Goal: Information Seeking & Learning: Learn about a topic

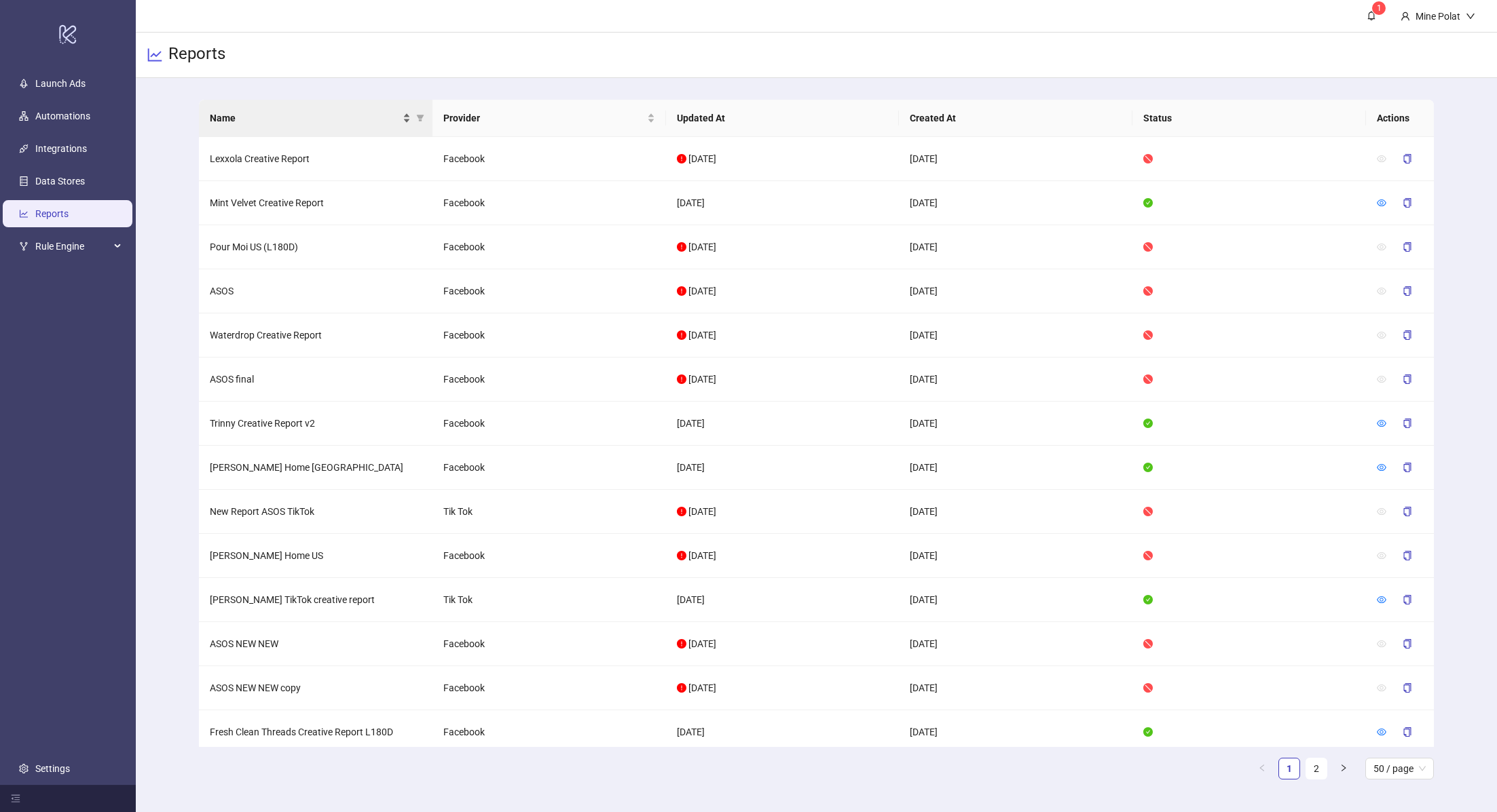
click at [306, 115] on span "Name" at bounding box center [305, 118] width 190 height 15
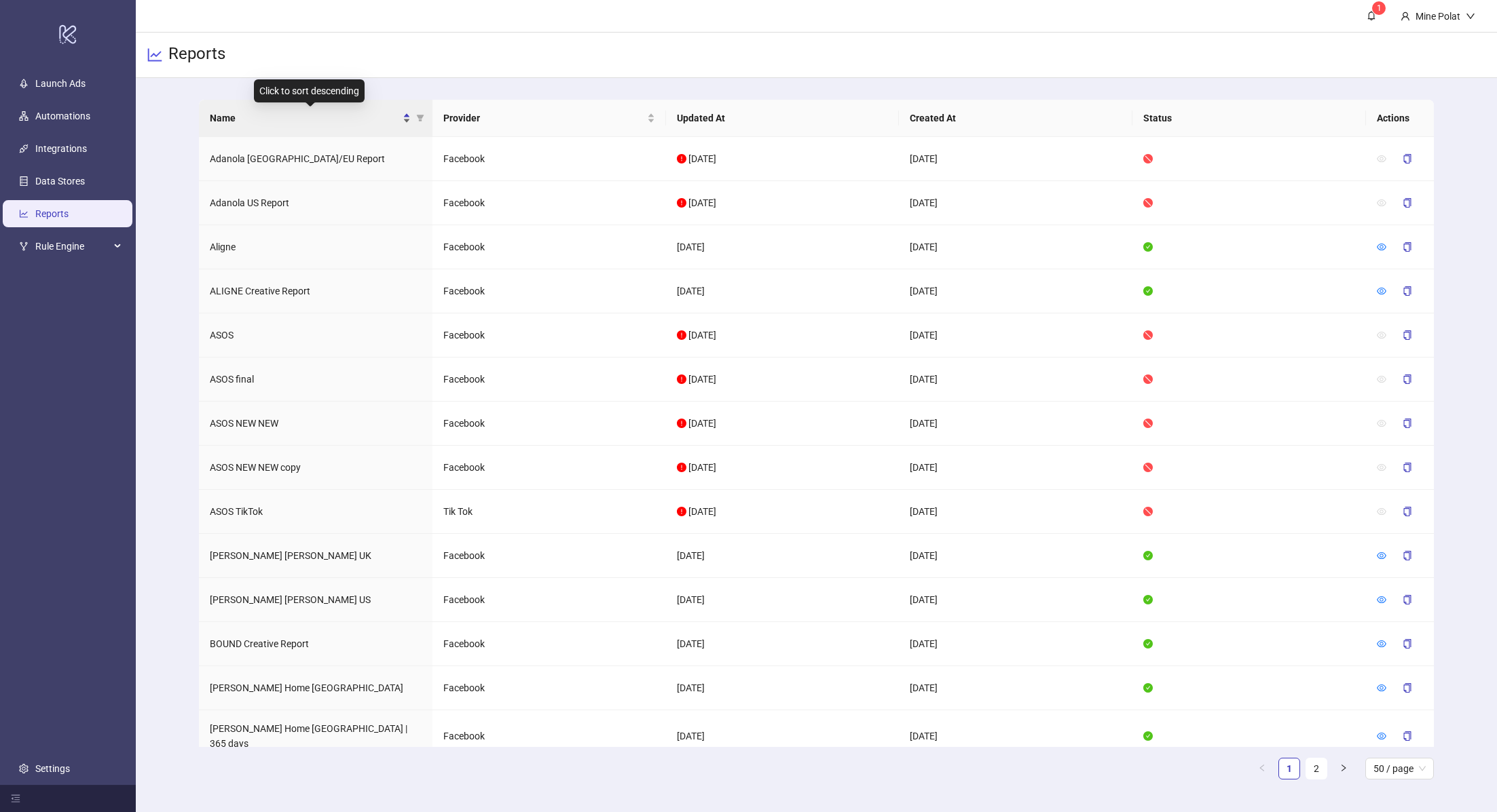
click at [306, 115] on span "Name" at bounding box center [305, 118] width 190 height 15
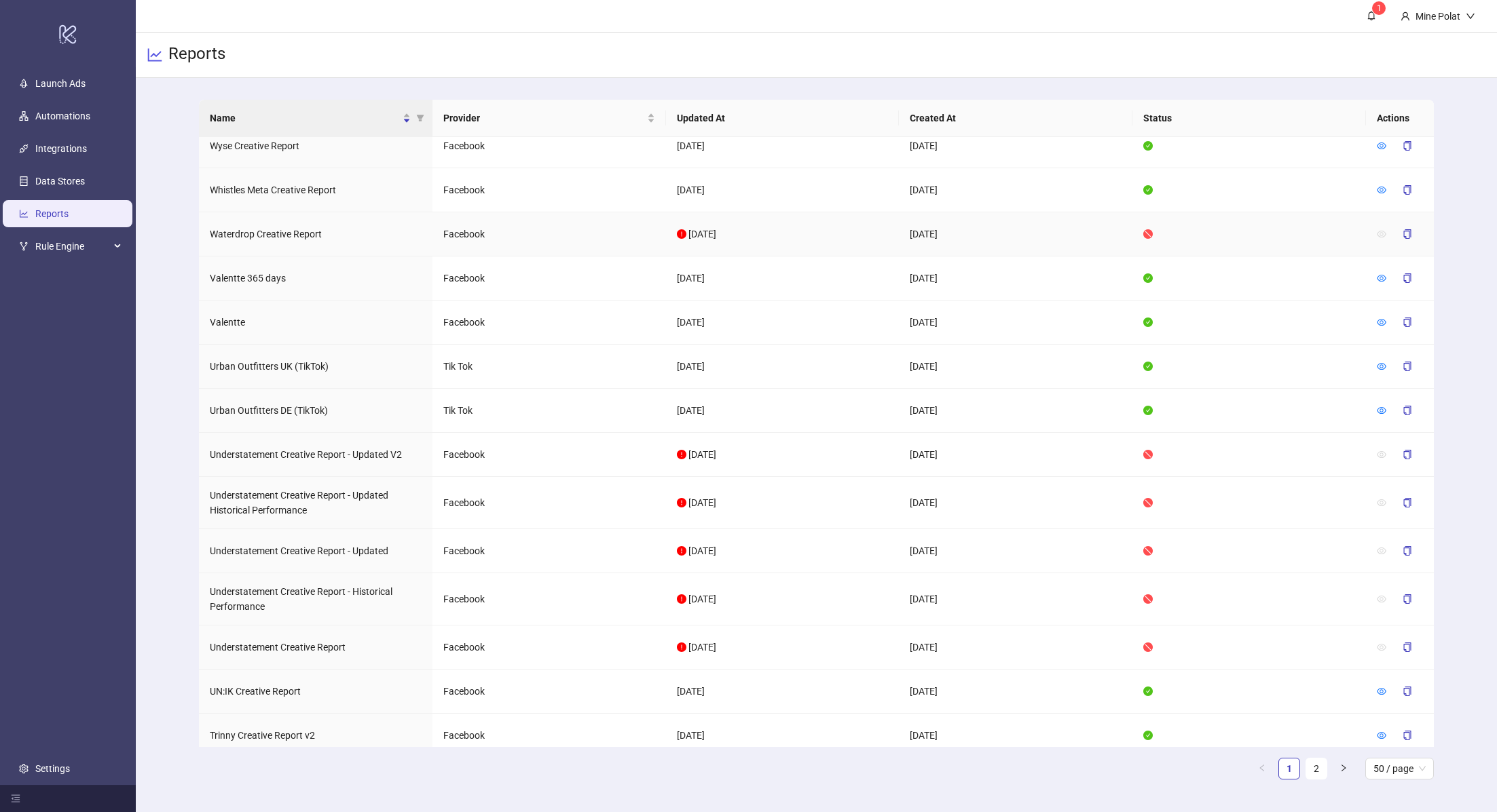
scroll to position [18, 0]
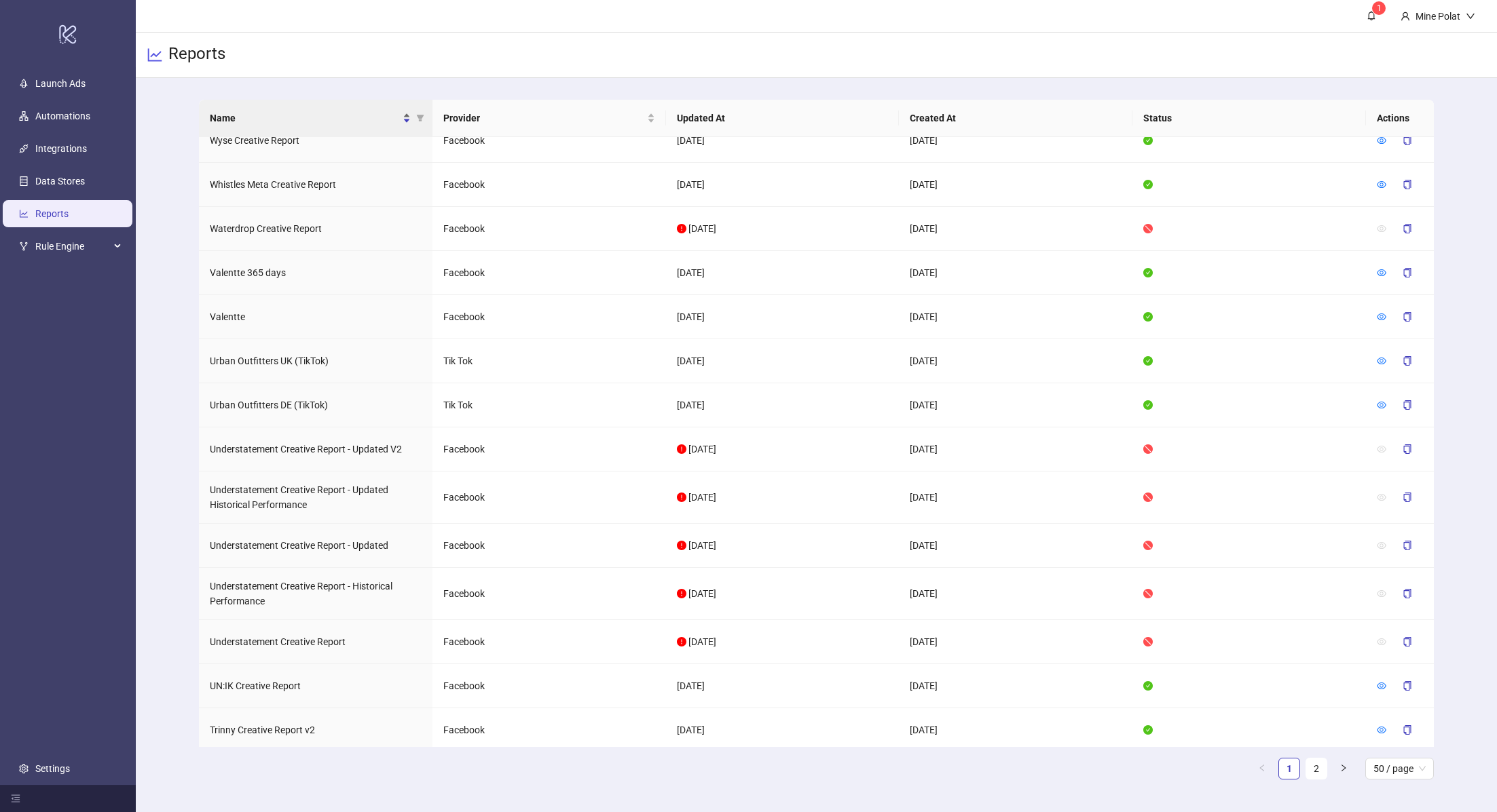
click at [322, 123] on span "Name" at bounding box center [305, 118] width 190 height 15
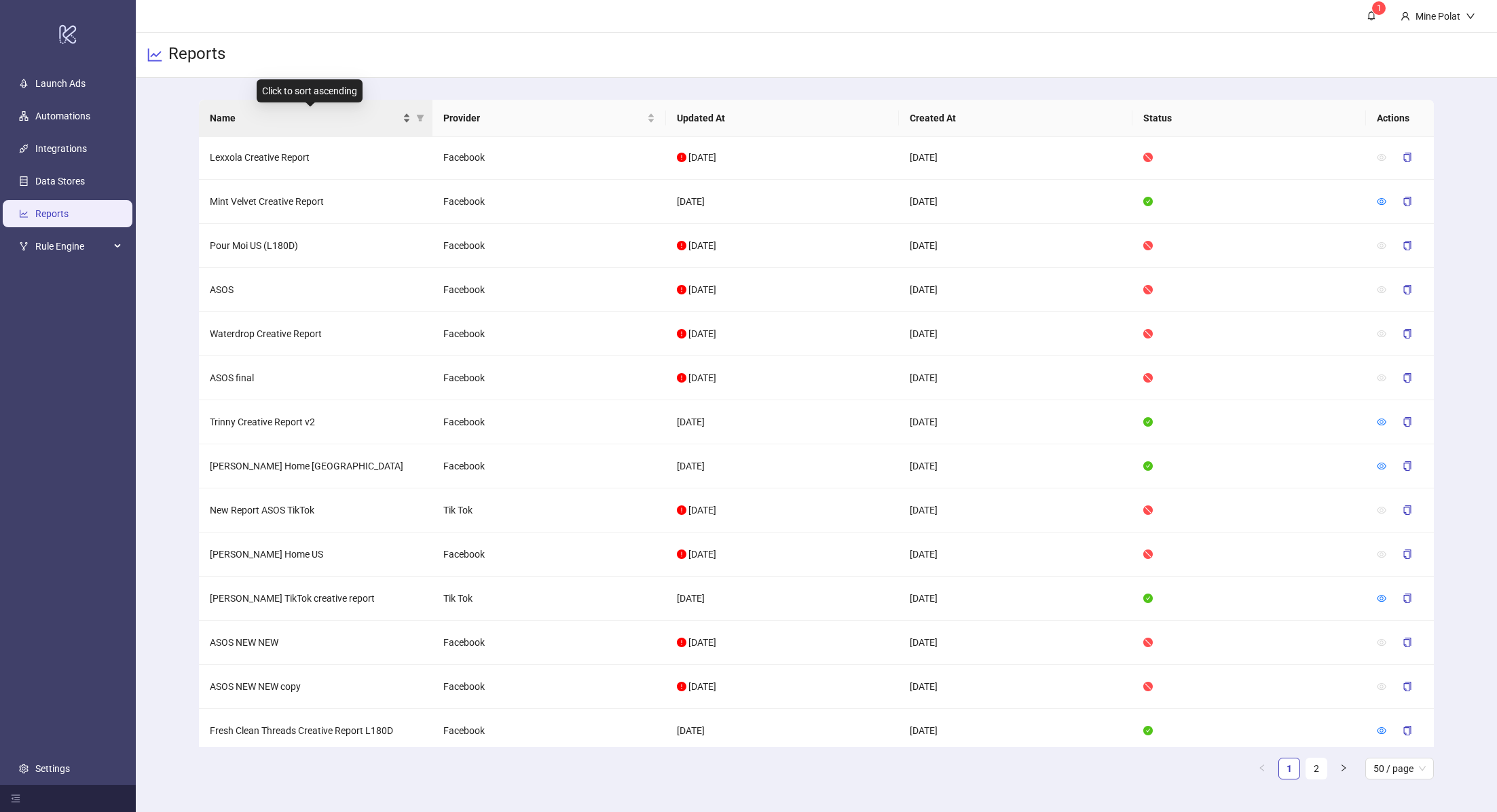
scroll to position [0, 0]
click at [250, 95] on main "Name Provider Updated At Created At Status Actions Lexxola Creative Report Face…" at bounding box center [816, 445] width 1256 height 734
click at [250, 112] on span "Name" at bounding box center [305, 118] width 190 height 15
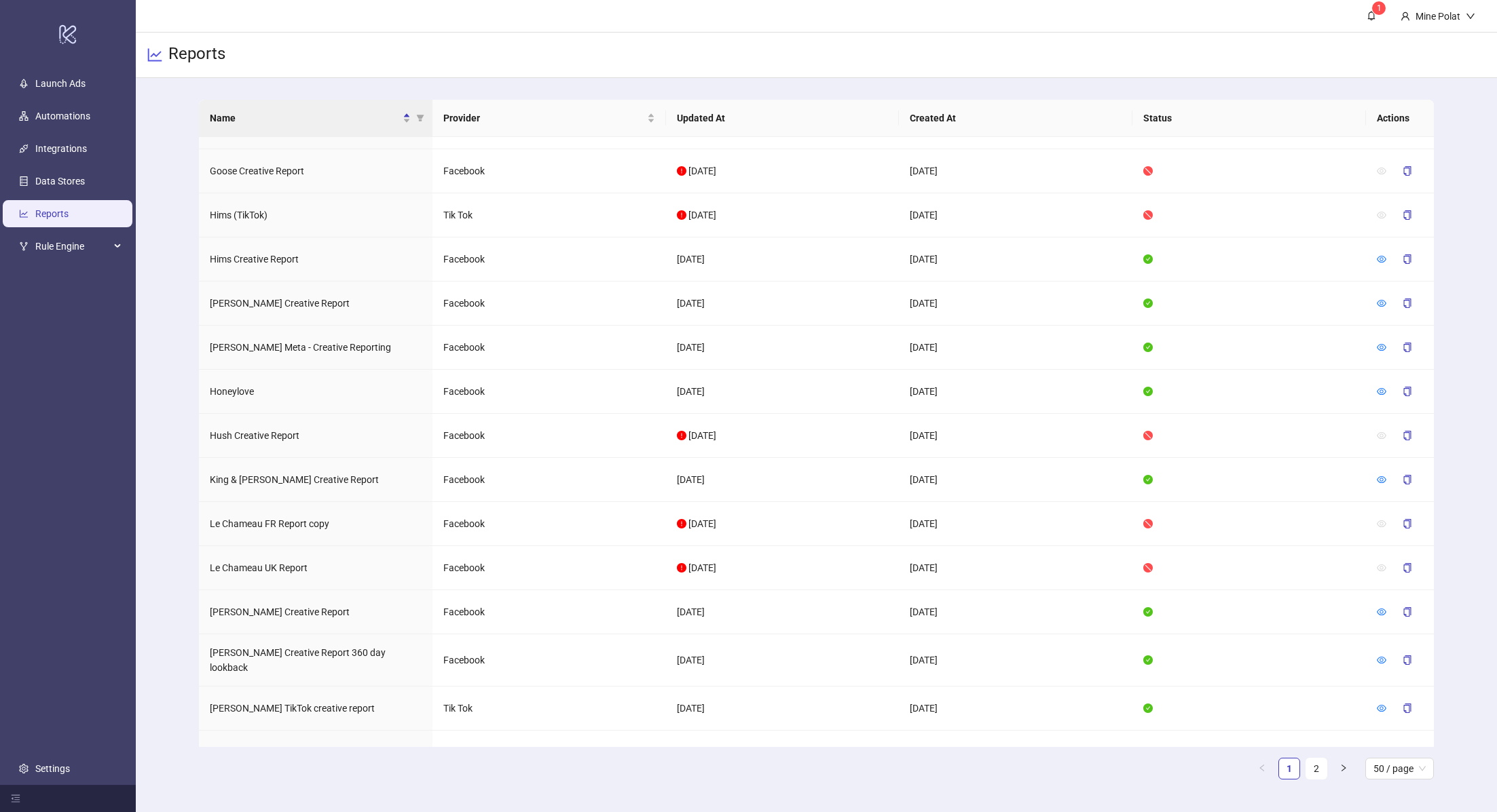
scroll to position [1586, 0]
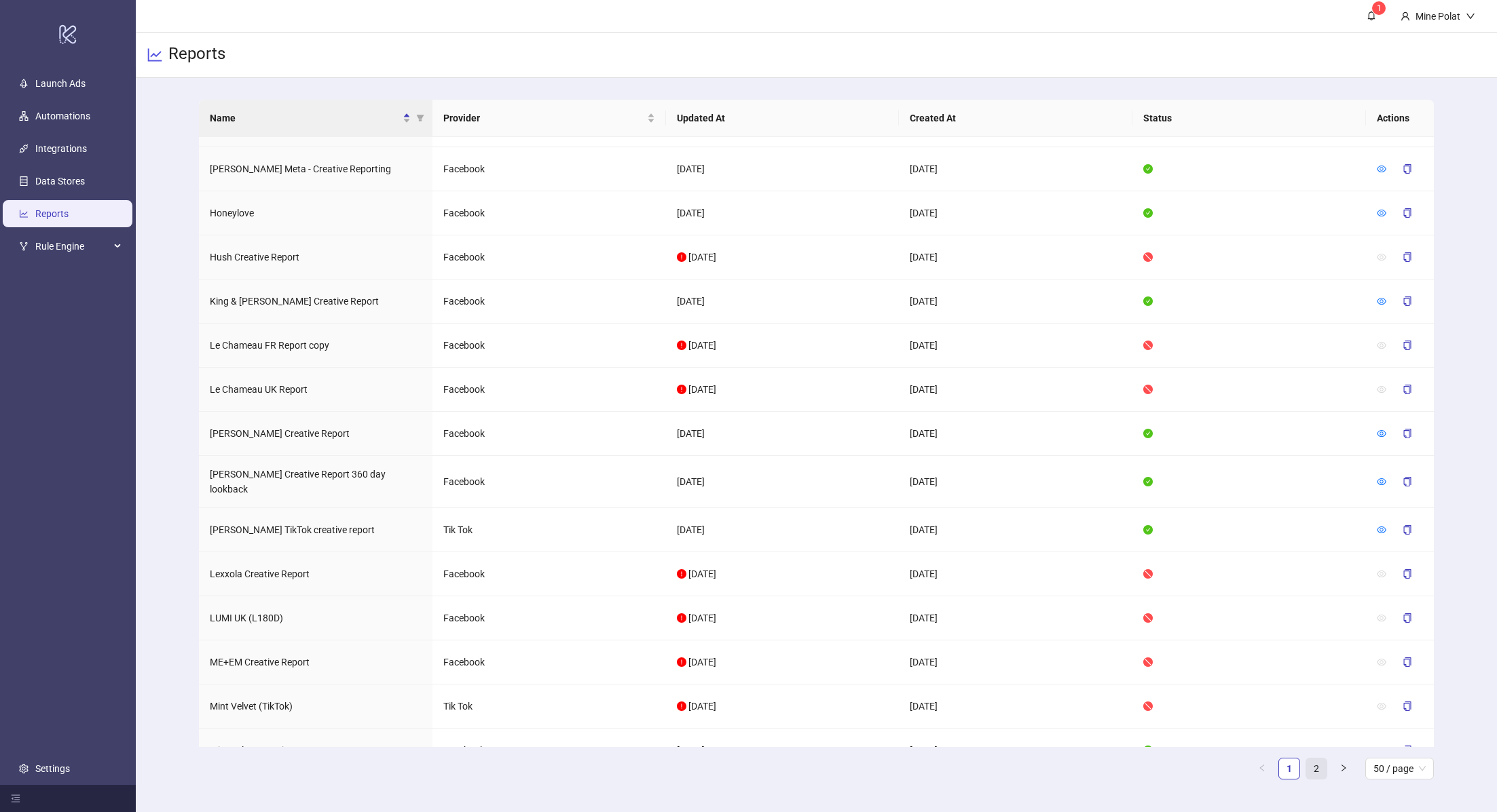
click at [1319, 764] on link "2" at bounding box center [1316, 769] width 21 height 21
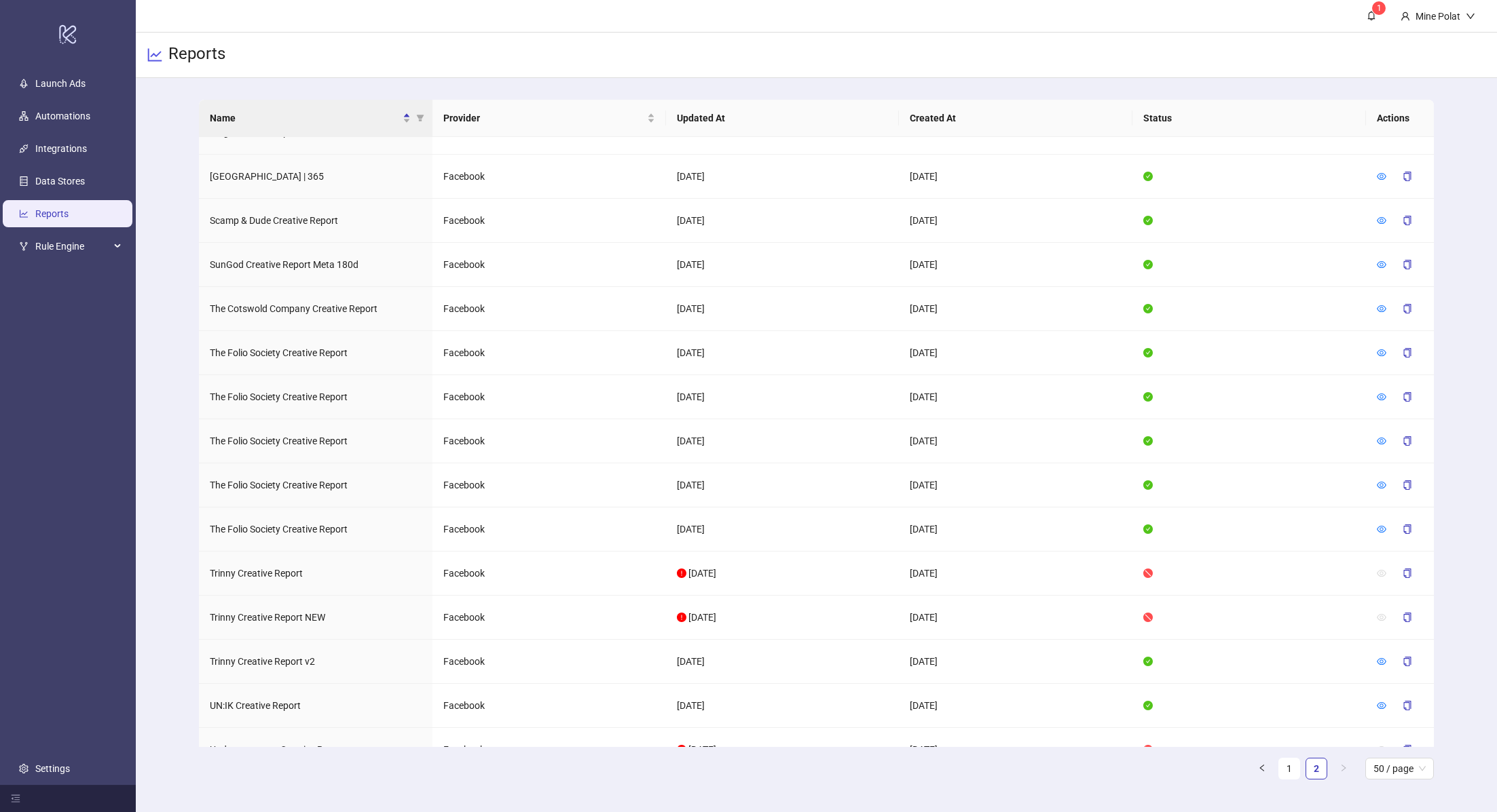
scroll to position [0, 0]
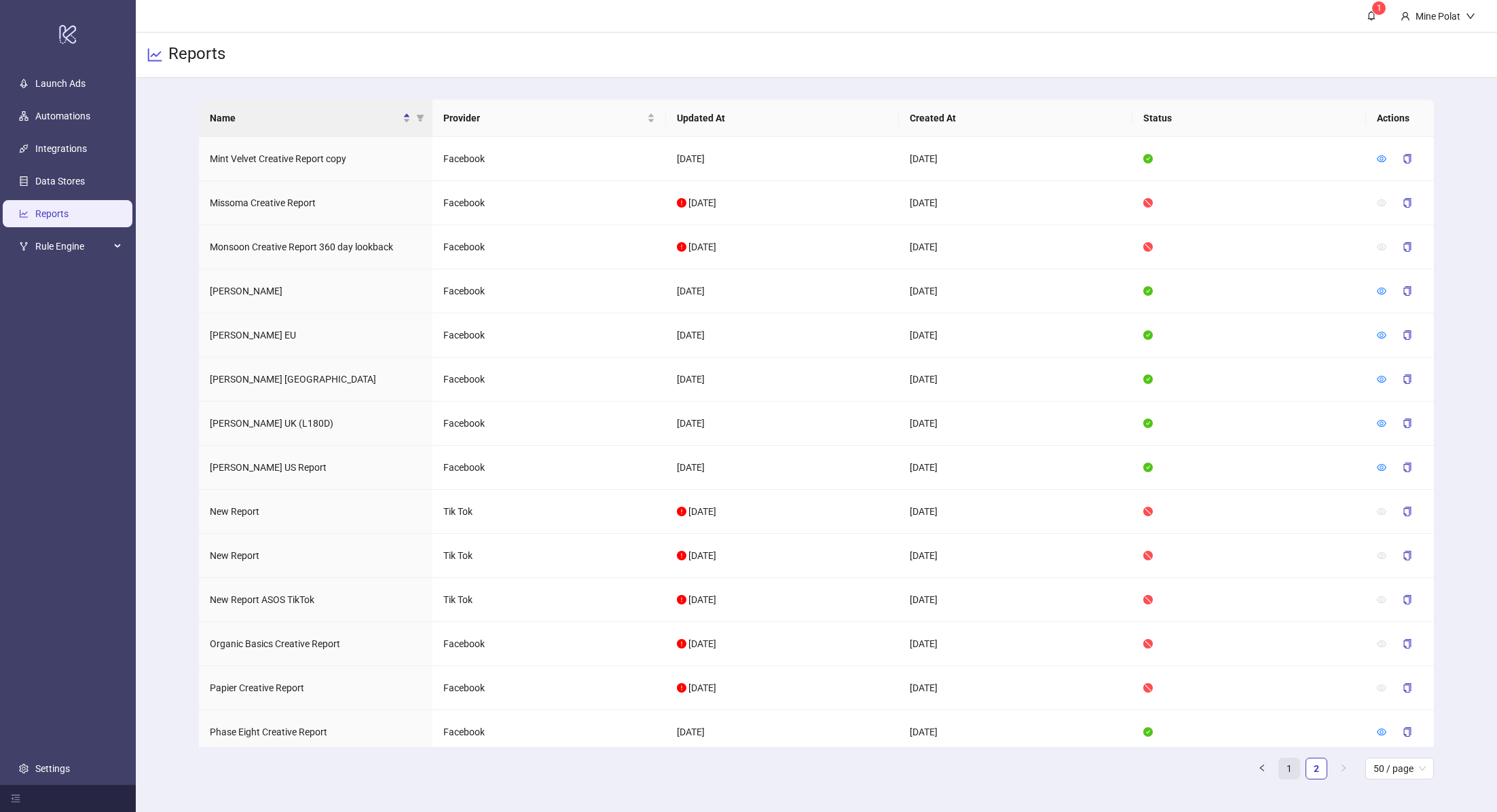
click at [1292, 766] on link "1" at bounding box center [1289, 769] width 21 height 21
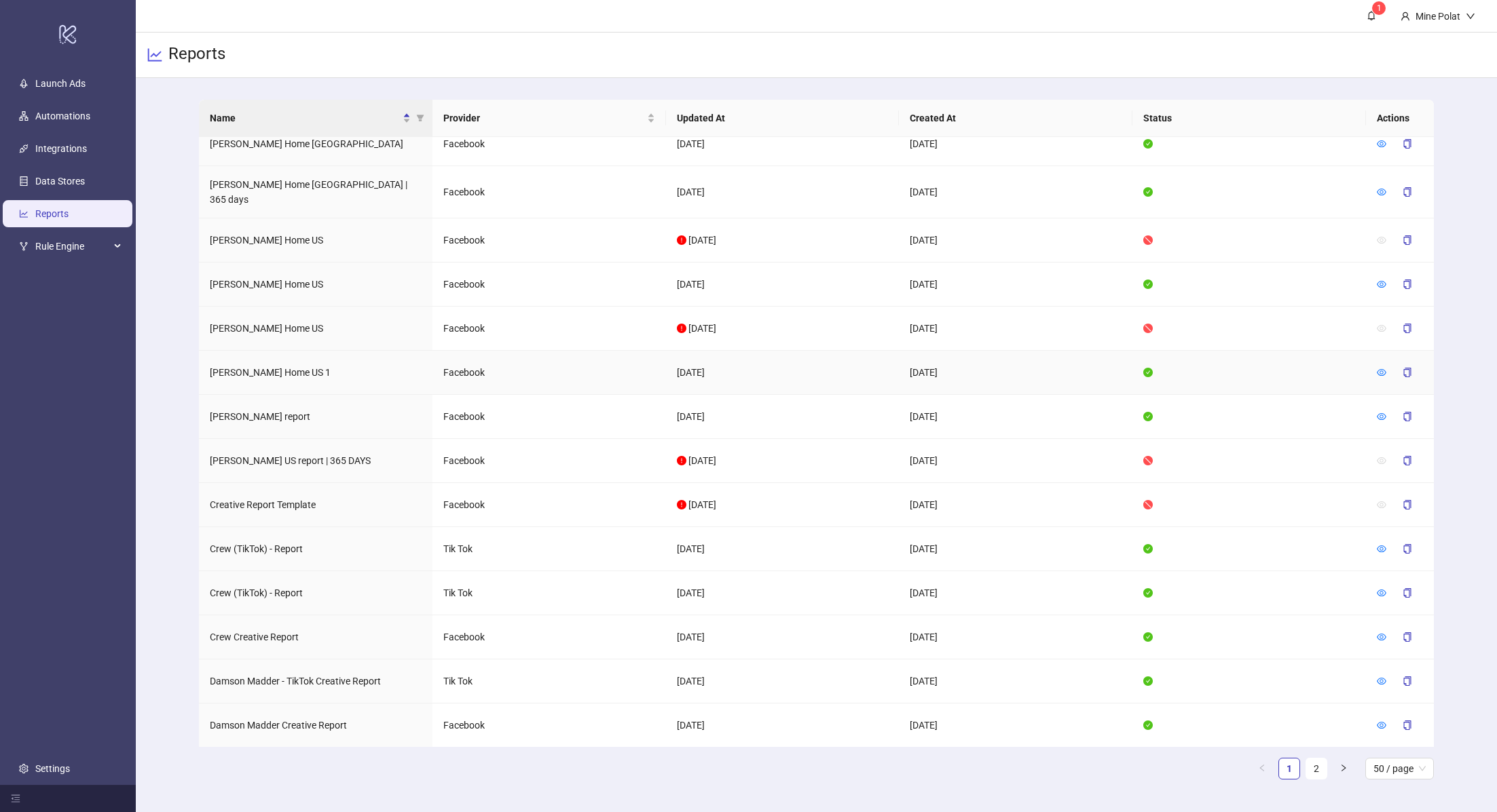
scroll to position [589, 0]
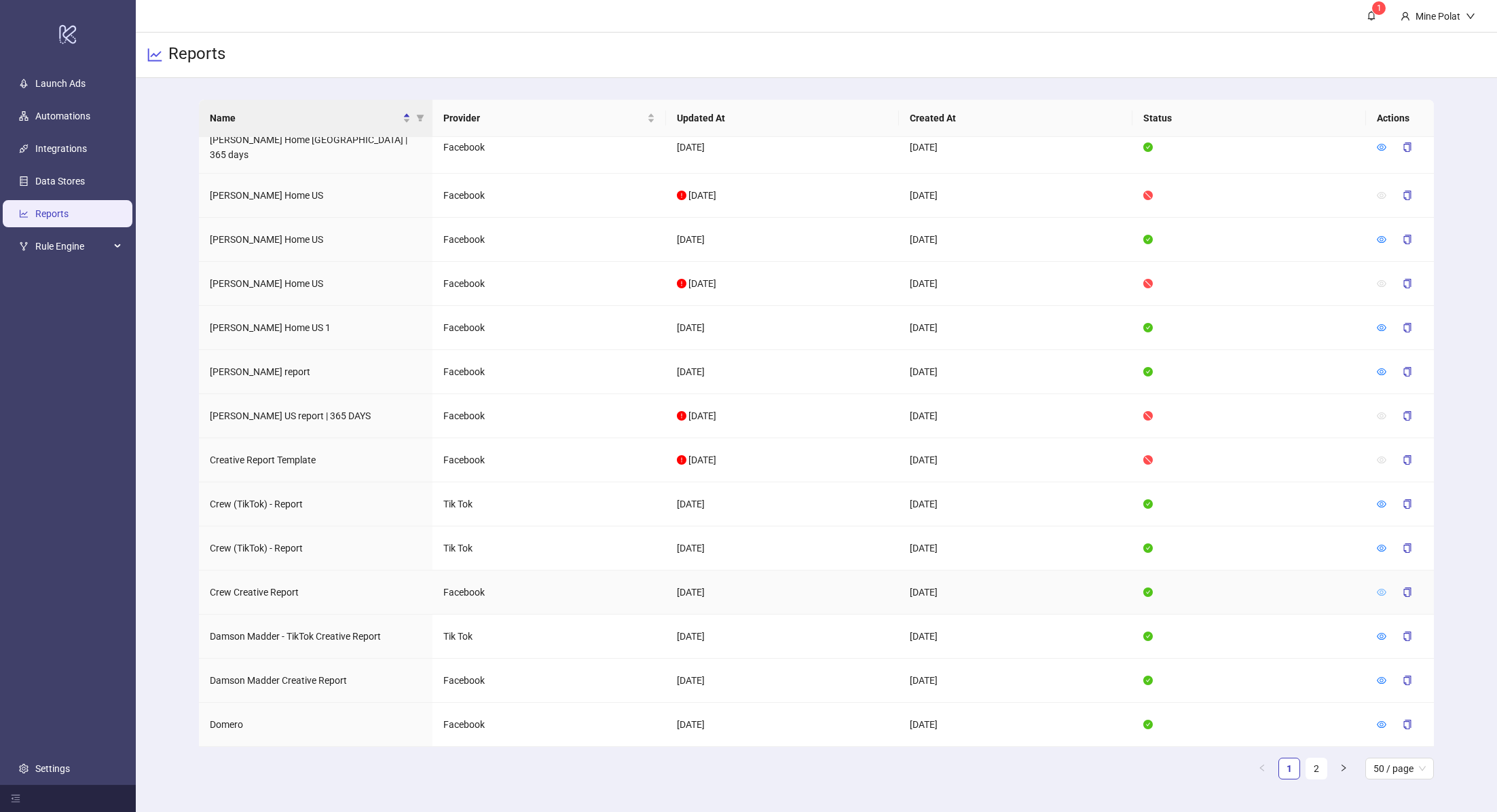
click at [1377, 587] on icon "eye" at bounding box center [1381, 592] width 10 height 10
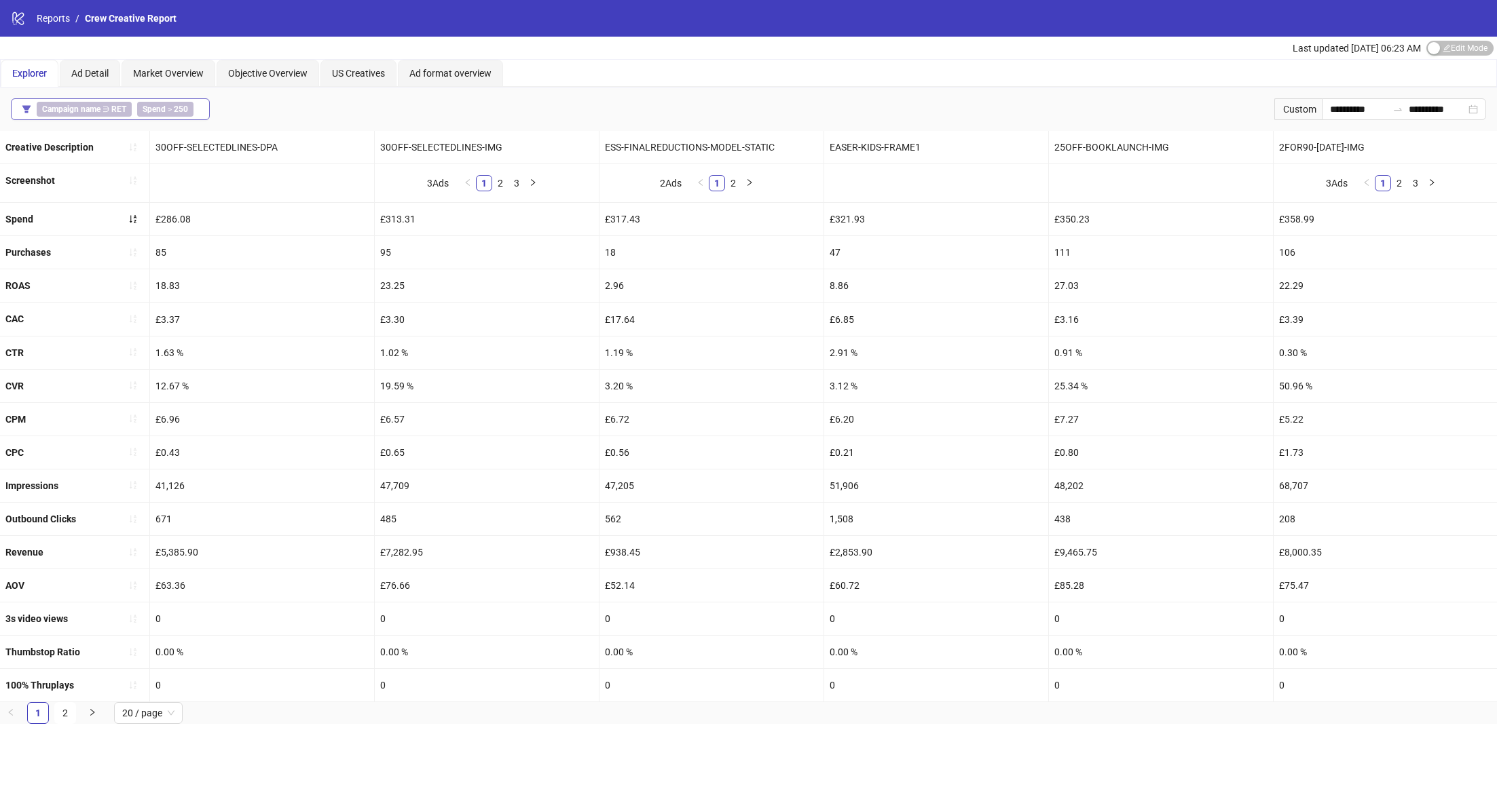
click at [202, 104] on button "Campaign name ∋ RET Spend > 250" at bounding box center [110, 109] width 199 height 22
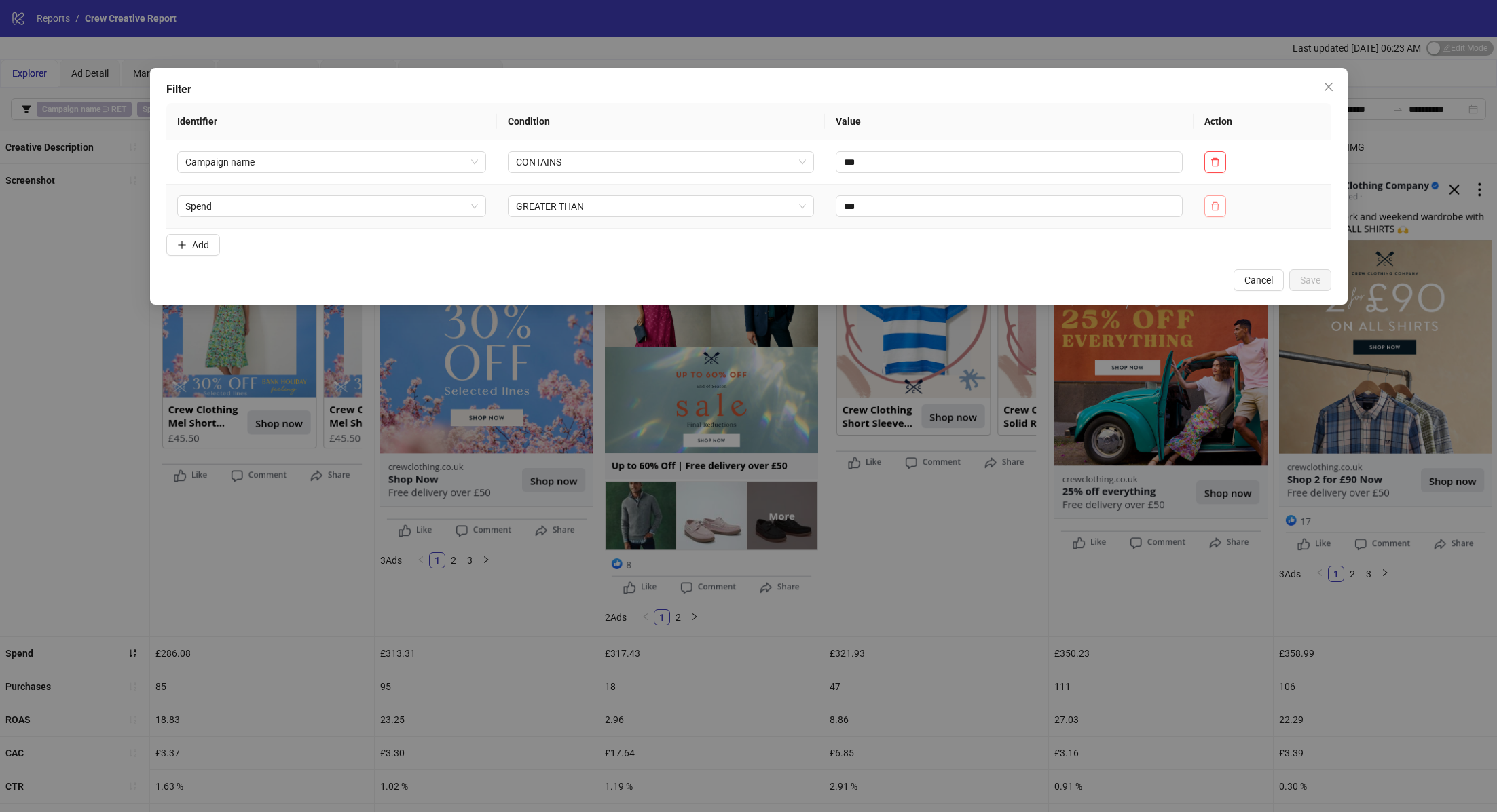
click at [1219, 211] on button "button" at bounding box center [1215, 206] width 22 height 22
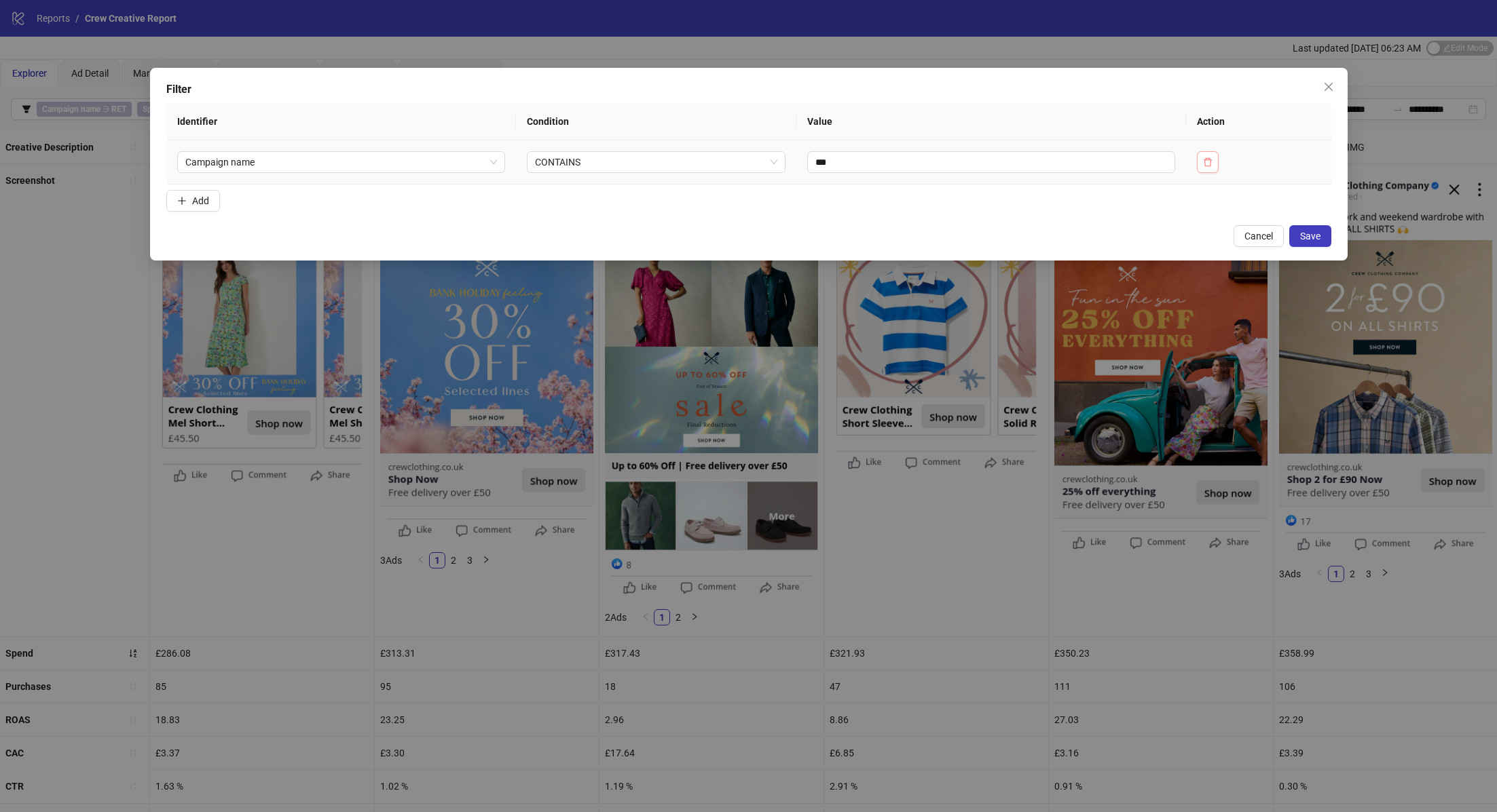
click at [1212, 162] on icon "delete" at bounding box center [1207, 162] width 10 height 10
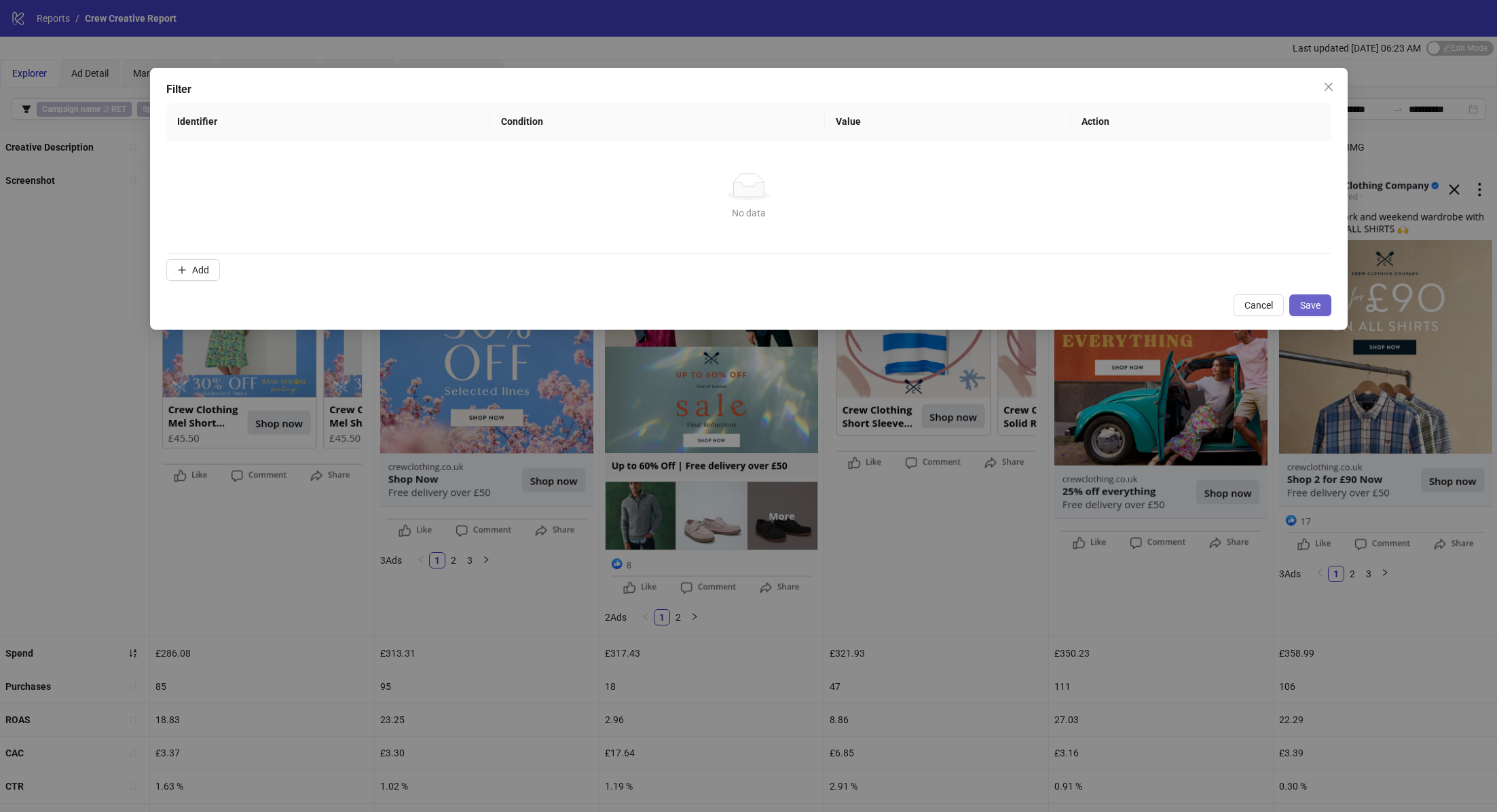
click at [1316, 308] on span "Save" at bounding box center [1310, 305] width 21 height 11
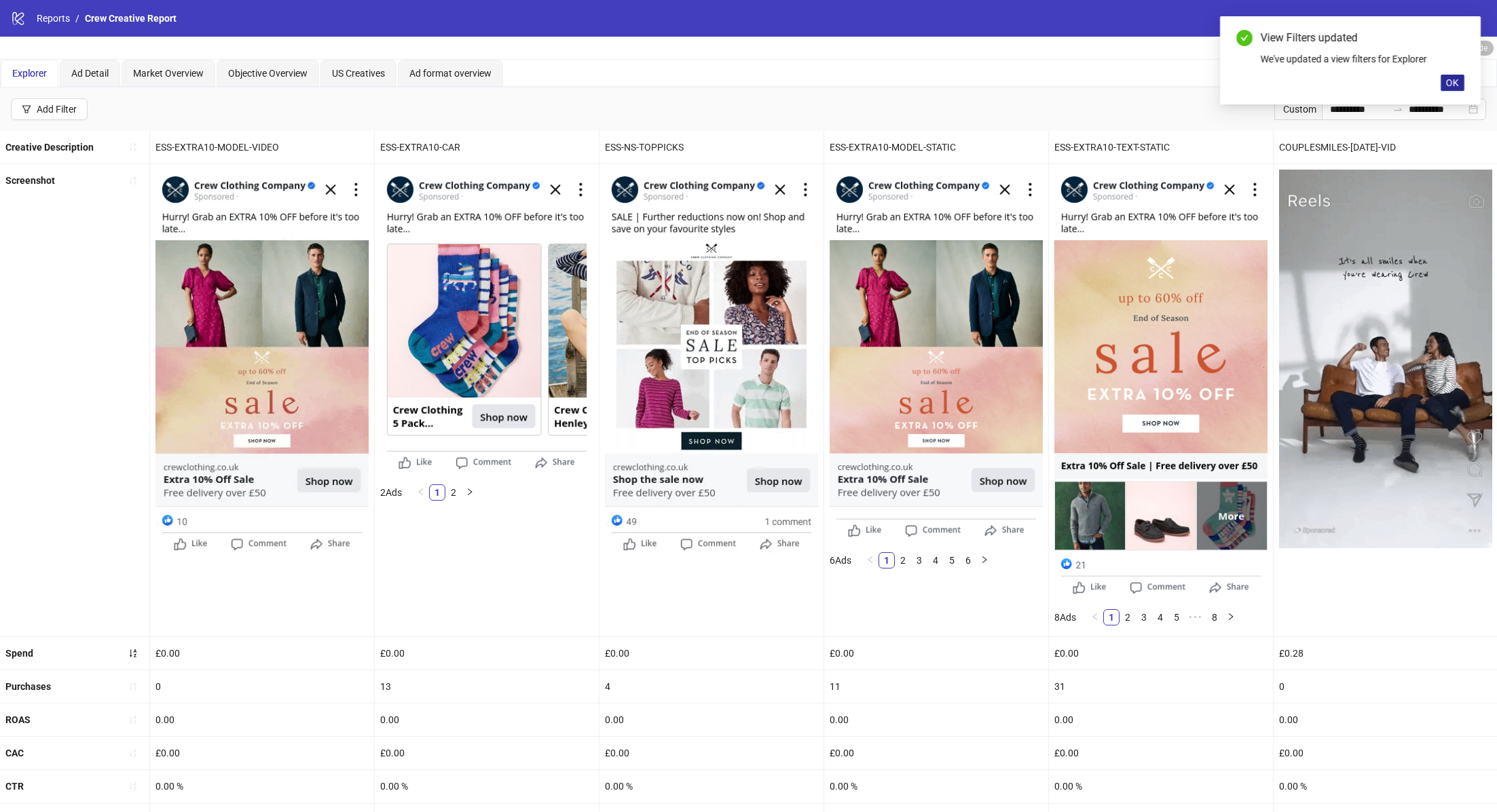
click at [1450, 84] on span "OK" at bounding box center [1452, 82] width 13 height 11
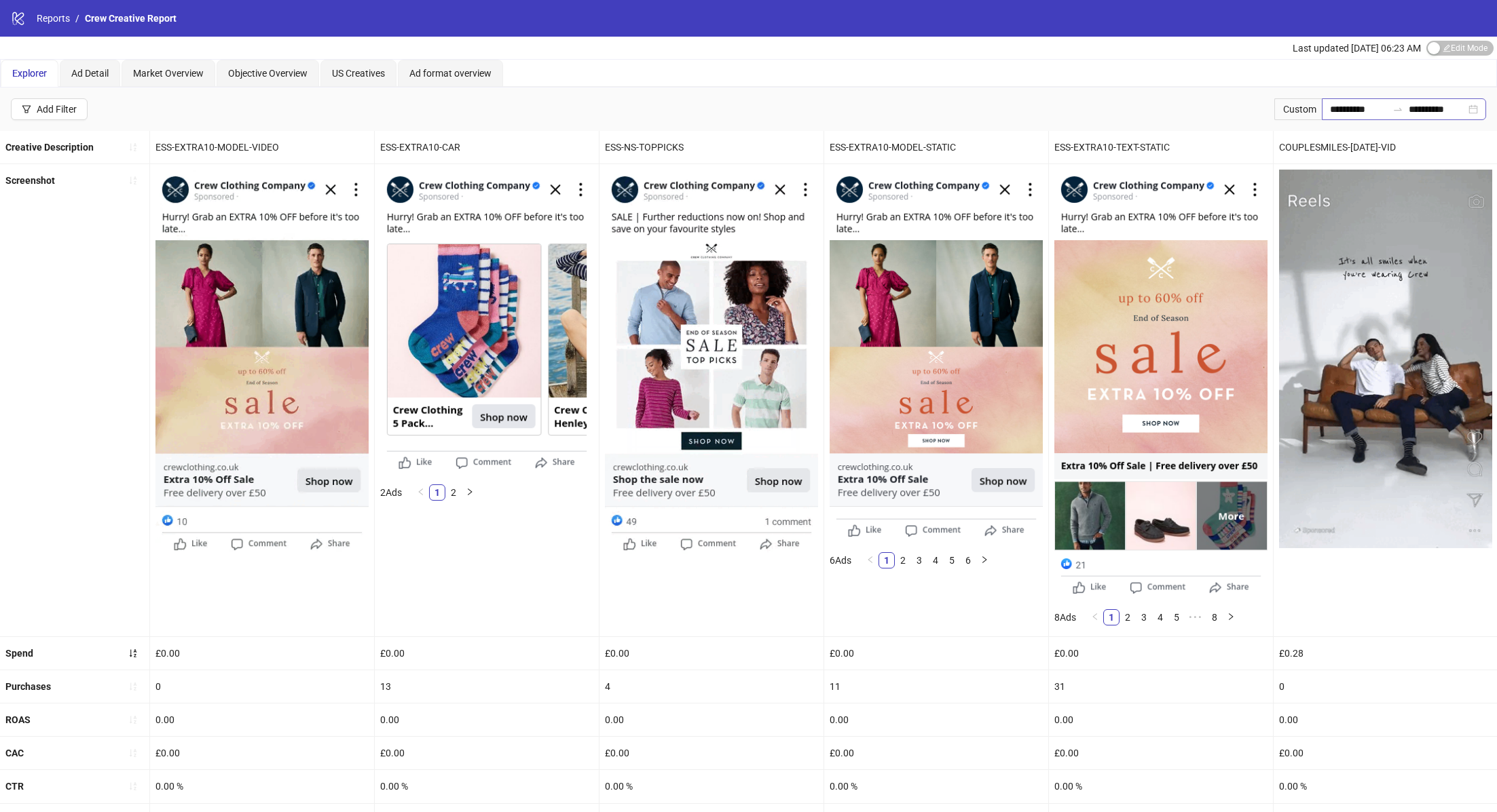
click at [1470, 101] on div "**********" at bounding box center [1404, 109] width 165 height 22
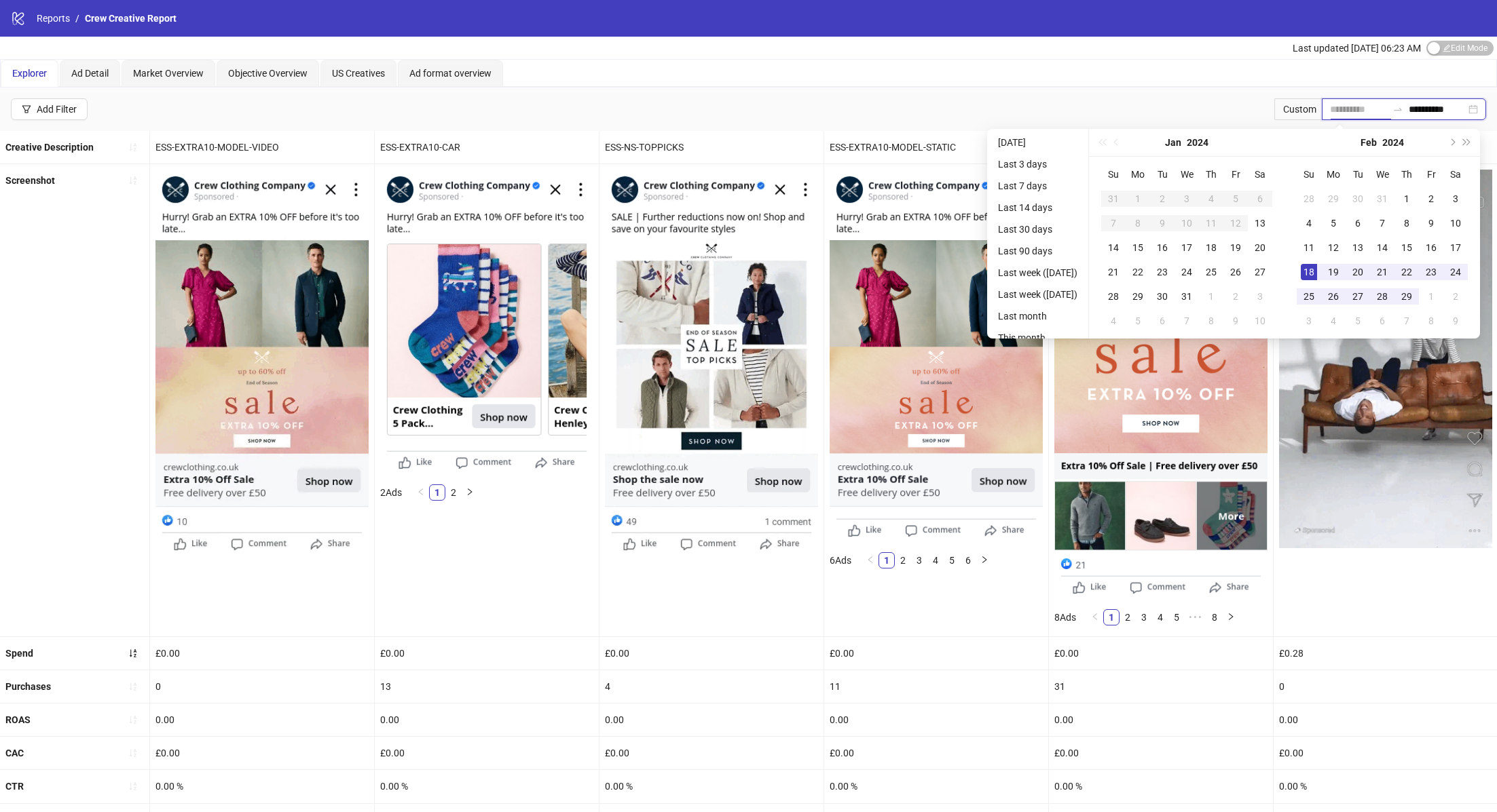
type input "**********"
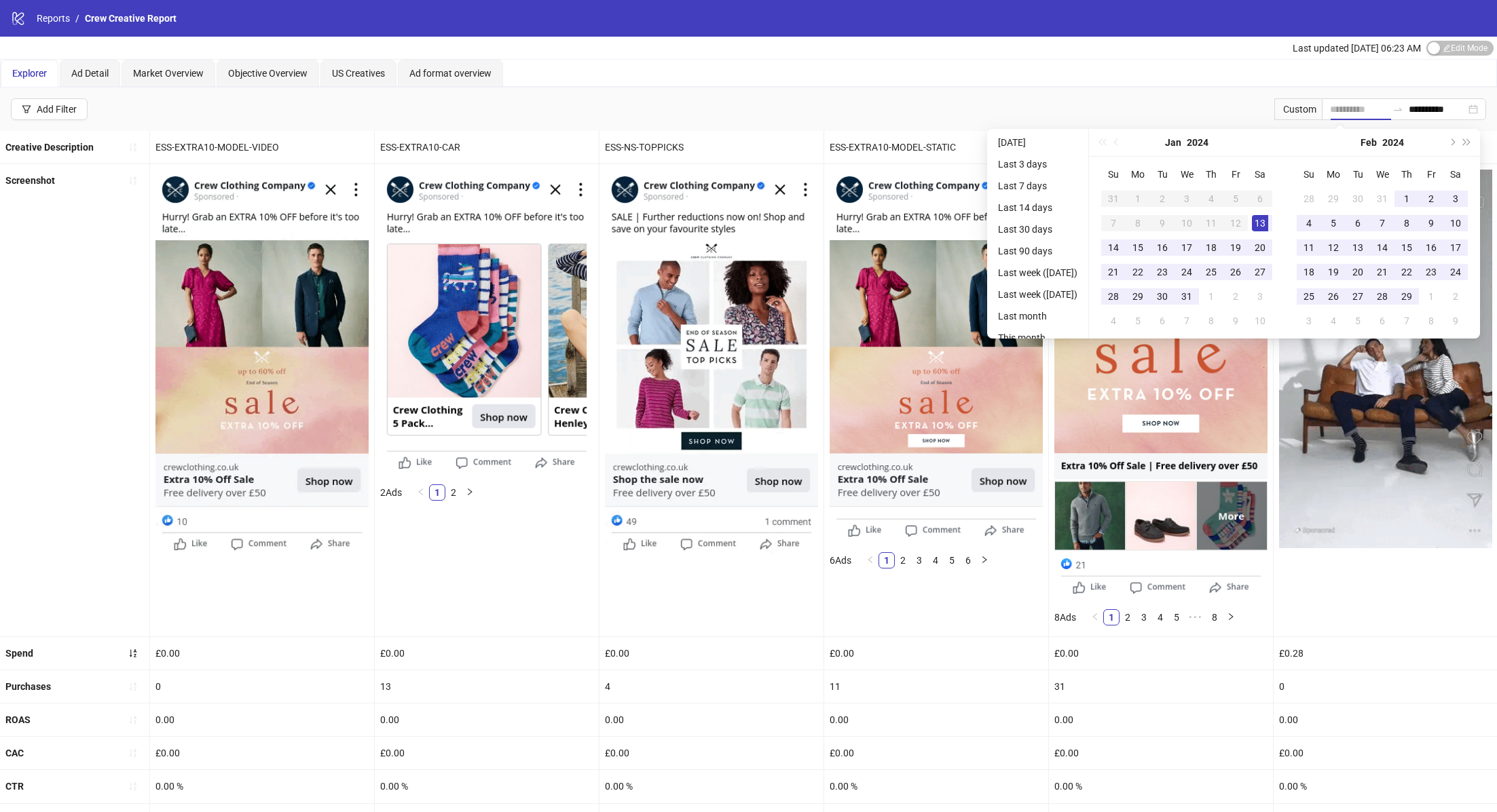
click at [1268, 227] on div "13" at bounding box center [1260, 223] width 16 height 16
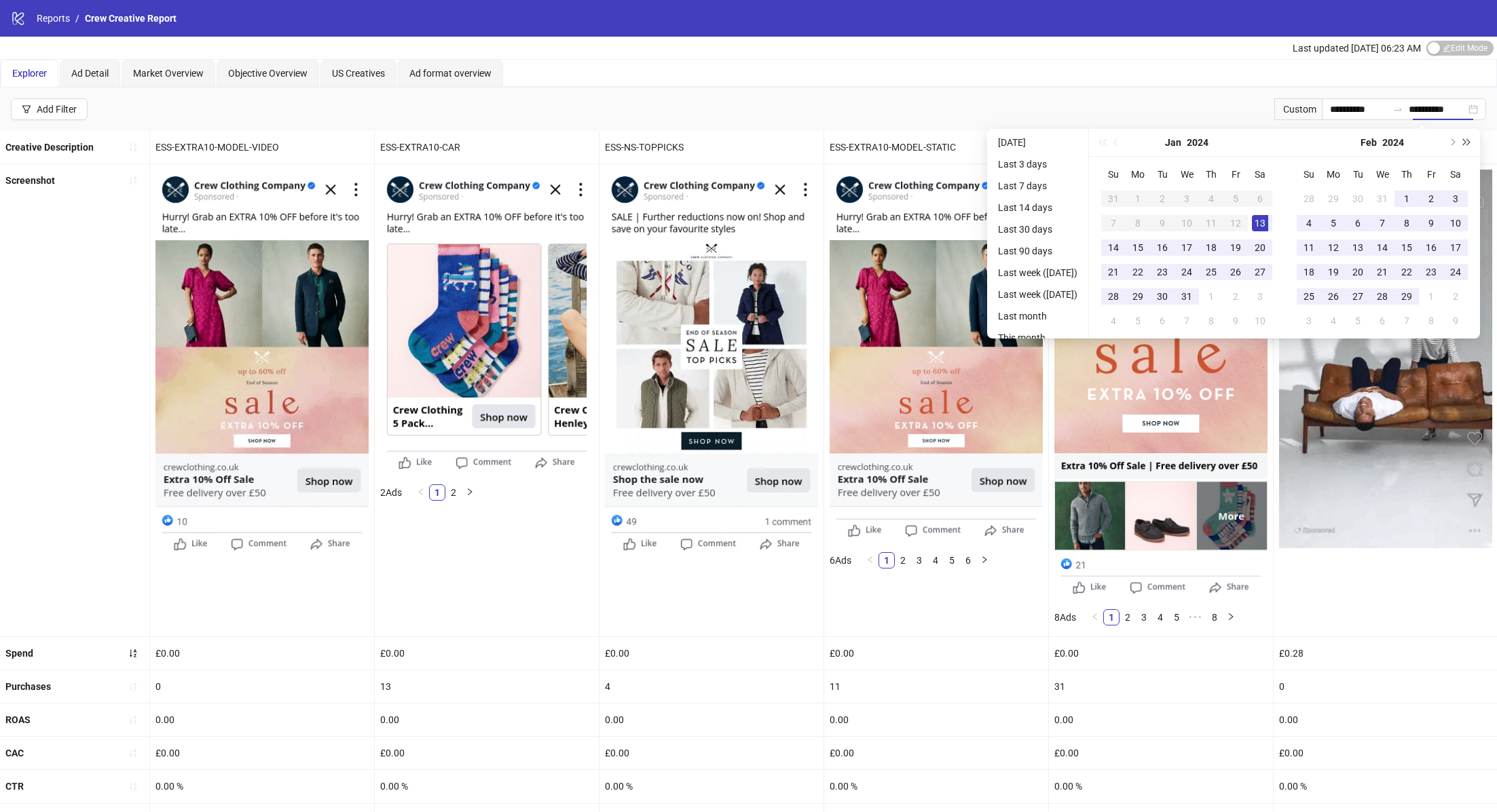
click at [1467, 142] on span "Next year (Control + right)" at bounding box center [1466, 142] width 7 height 7
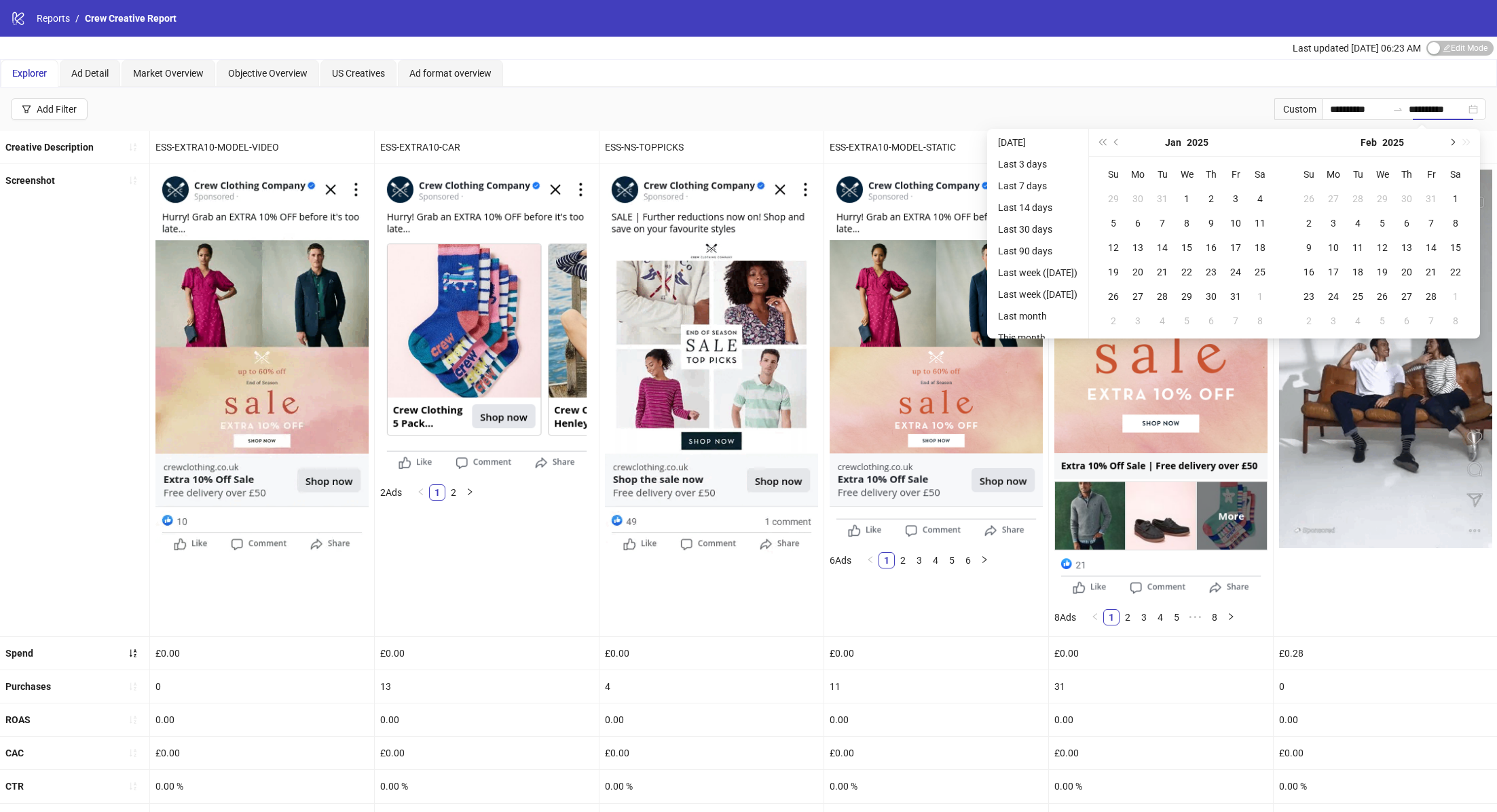
click at [1454, 142] on span "Next month (PageDown)" at bounding box center [1451, 142] width 7 height 7
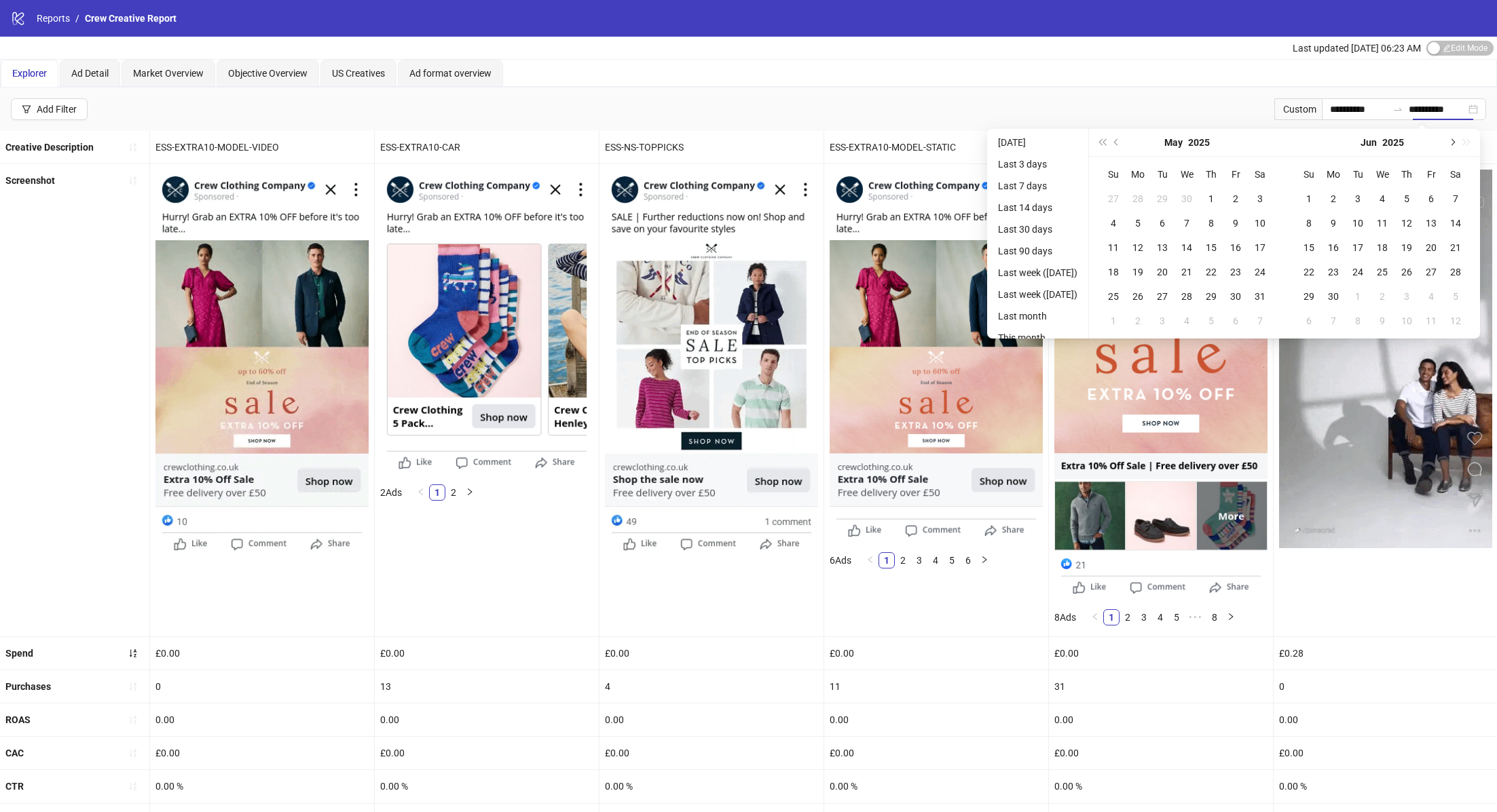
click at [1454, 142] on span "Next month (PageDown)" at bounding box center [1451, 142] width 7 height 7
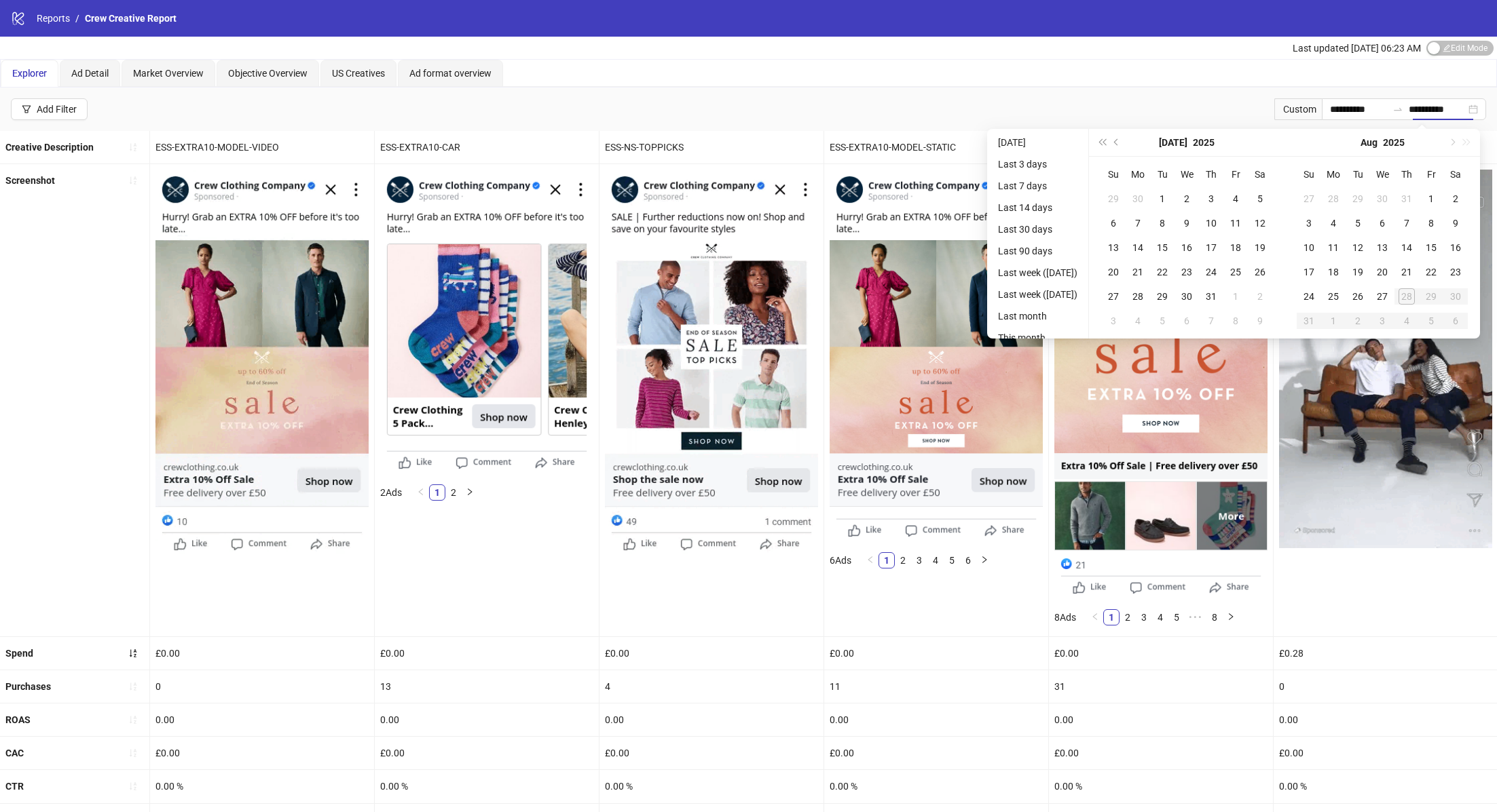
click at [1459, 142] on div "[DATE]" at bounding box center [1382, 143] width 195 height 28
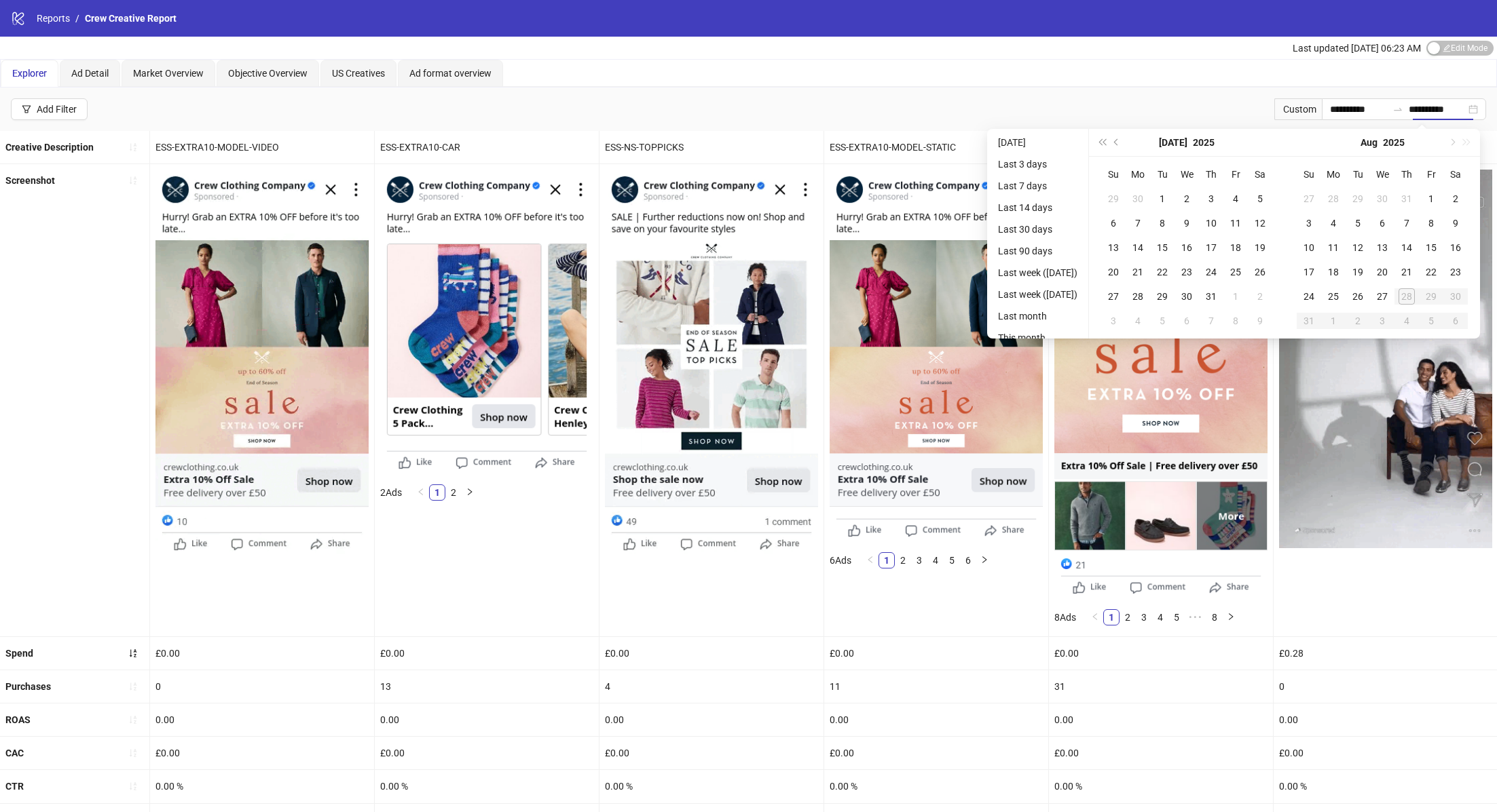
click at [1459, 142] on div "[DATE]" at bounding box center [1382, 143] width 195 height 28
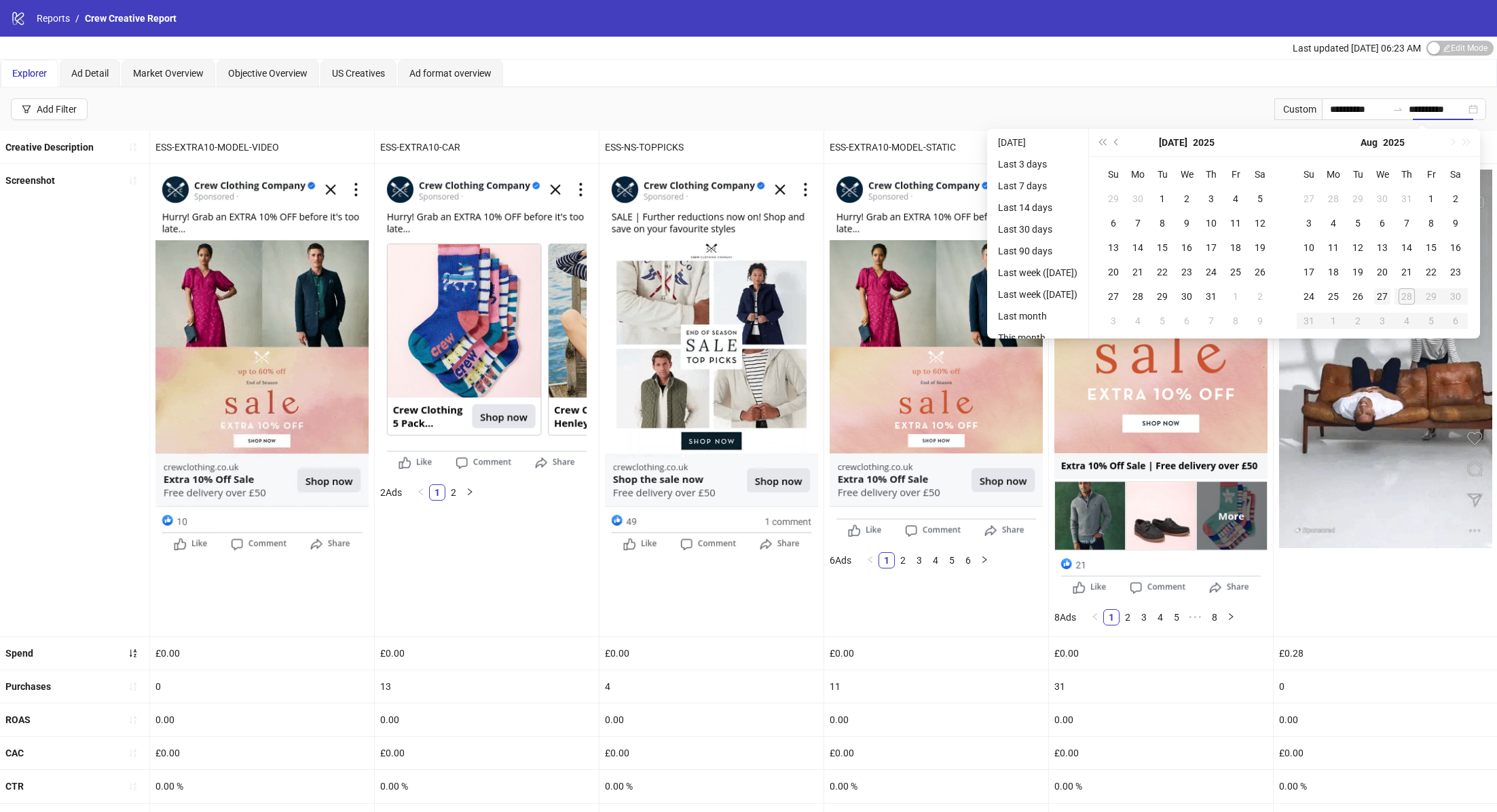
type input "**********"
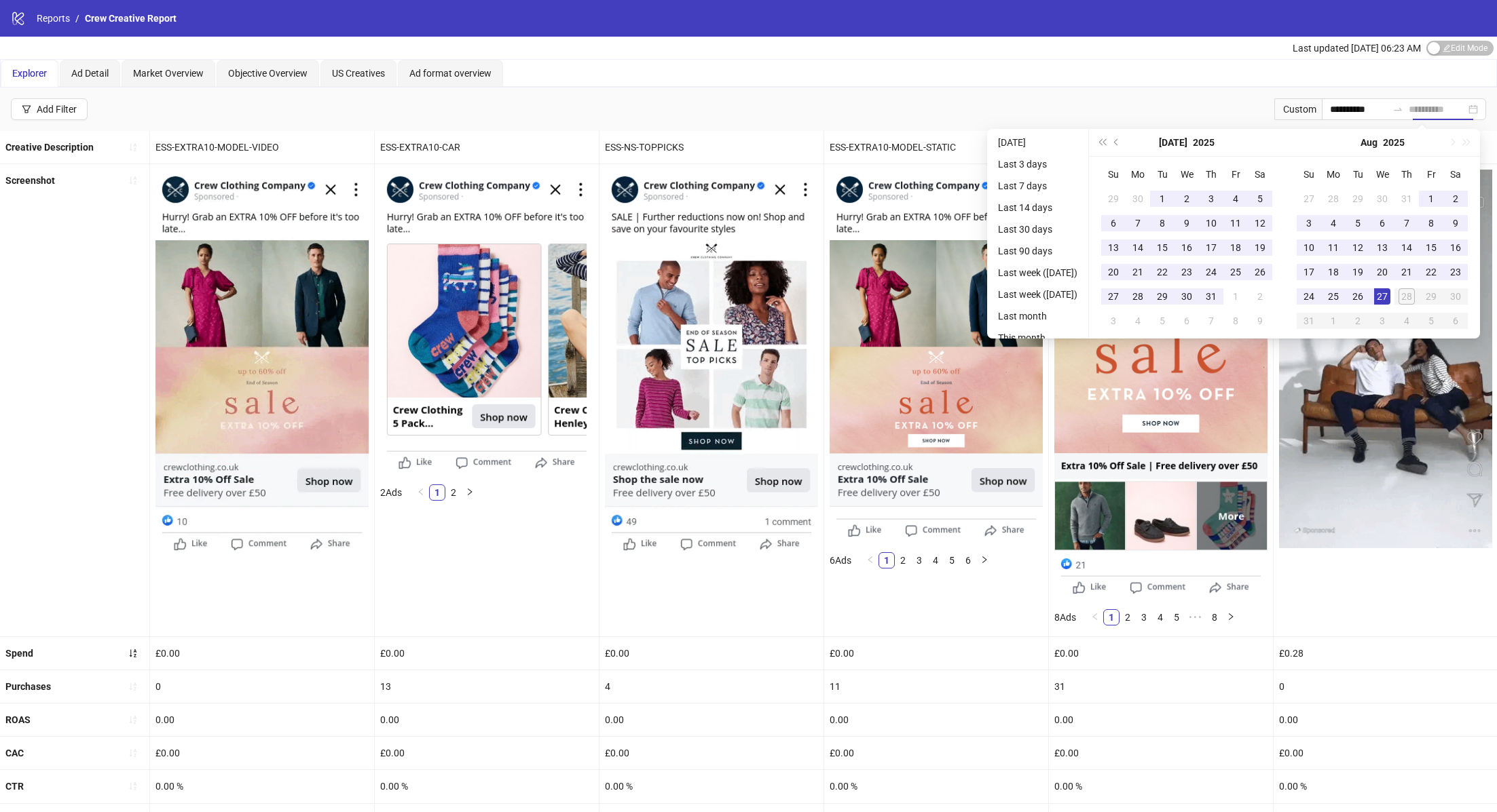
click at [1390, 296] on div "27" at bounding box center [1382, 297] width 16 height 16
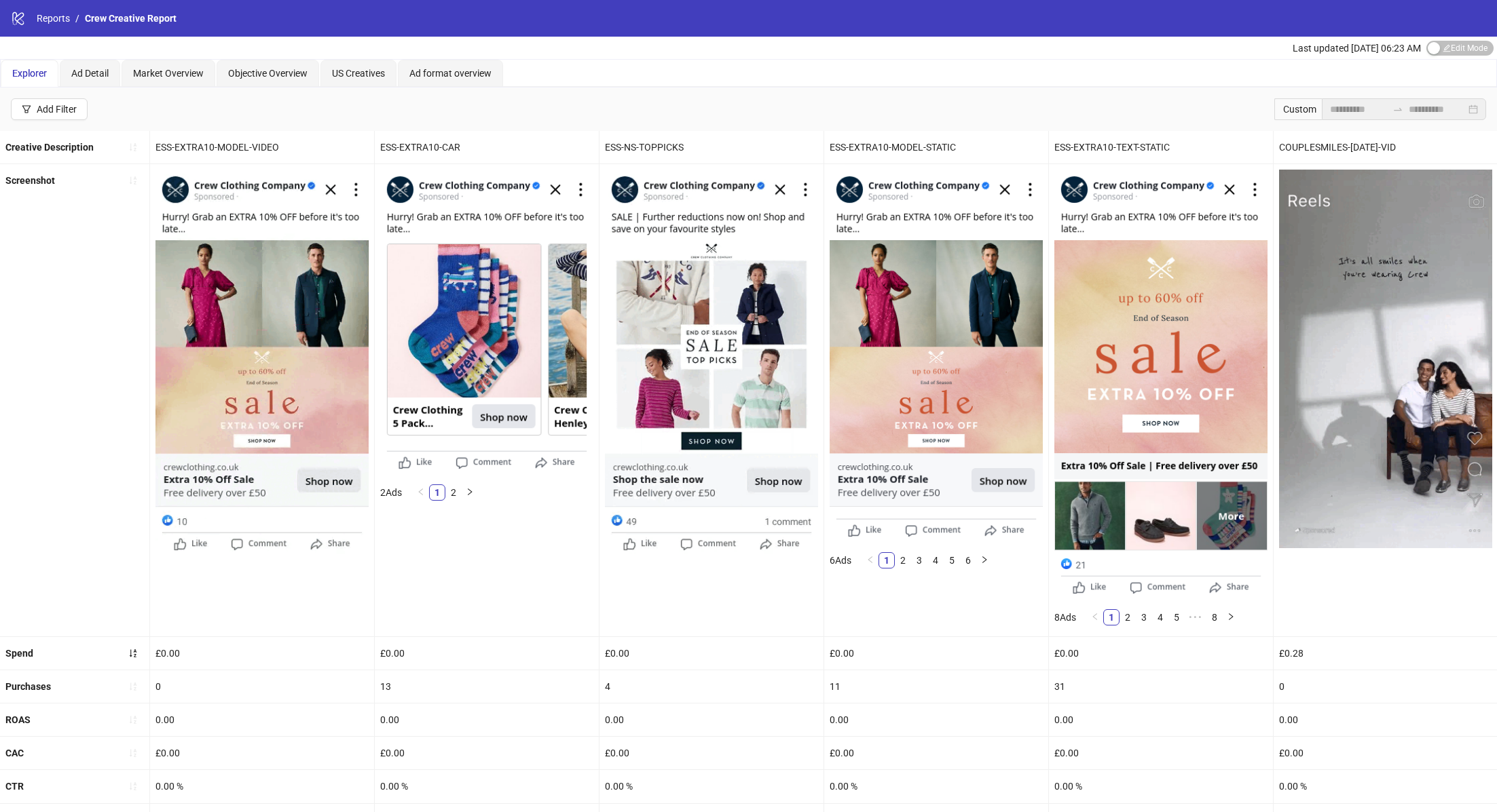
click at [925, 101] on div "**********" at bounding box center [748, 109] width 1497 height 43
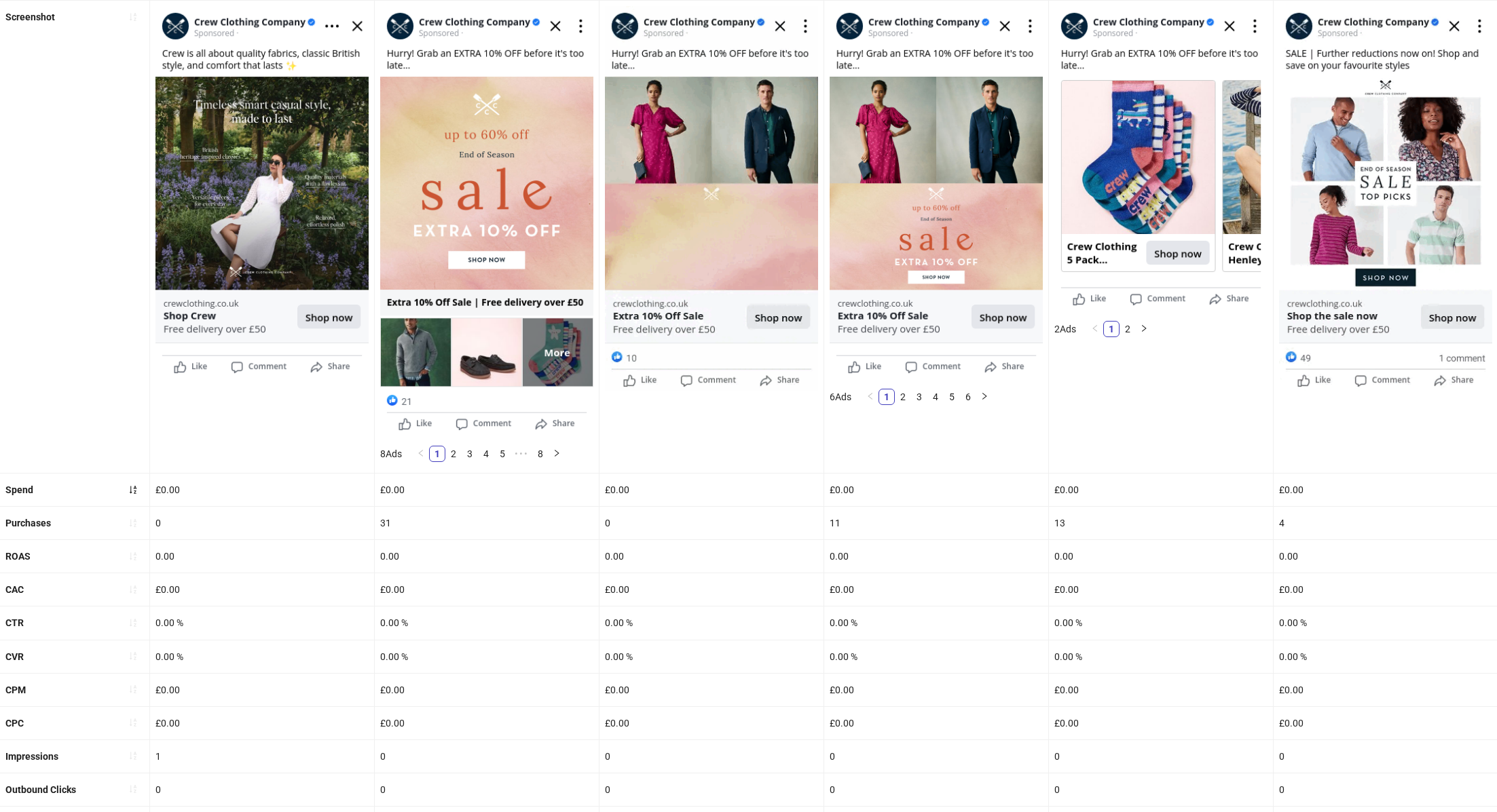
scroll to position [167, 0]
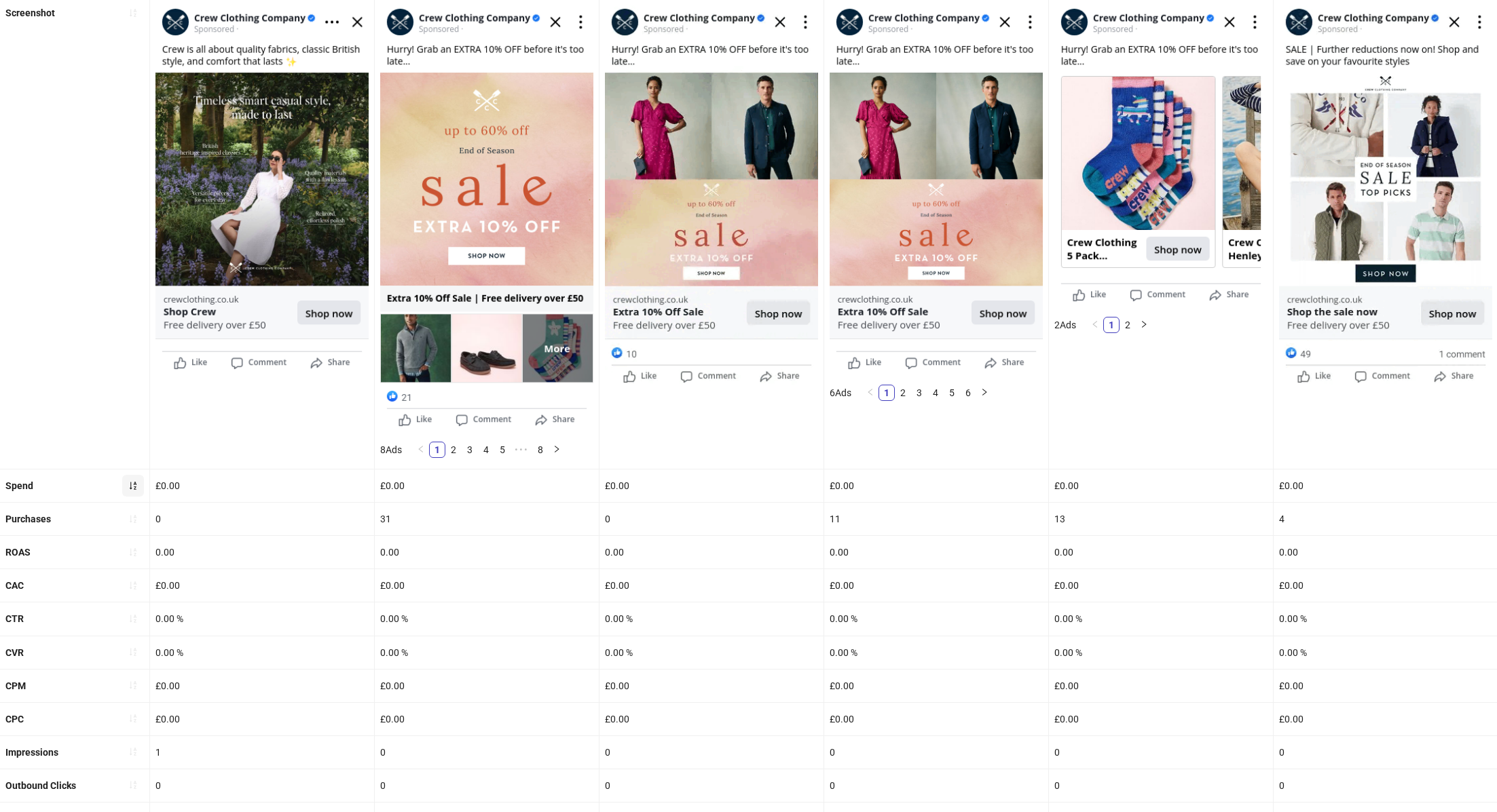
click at [131, 481] on icon "sort-ascending" at bounding box center [133, 485] width 10 height 10
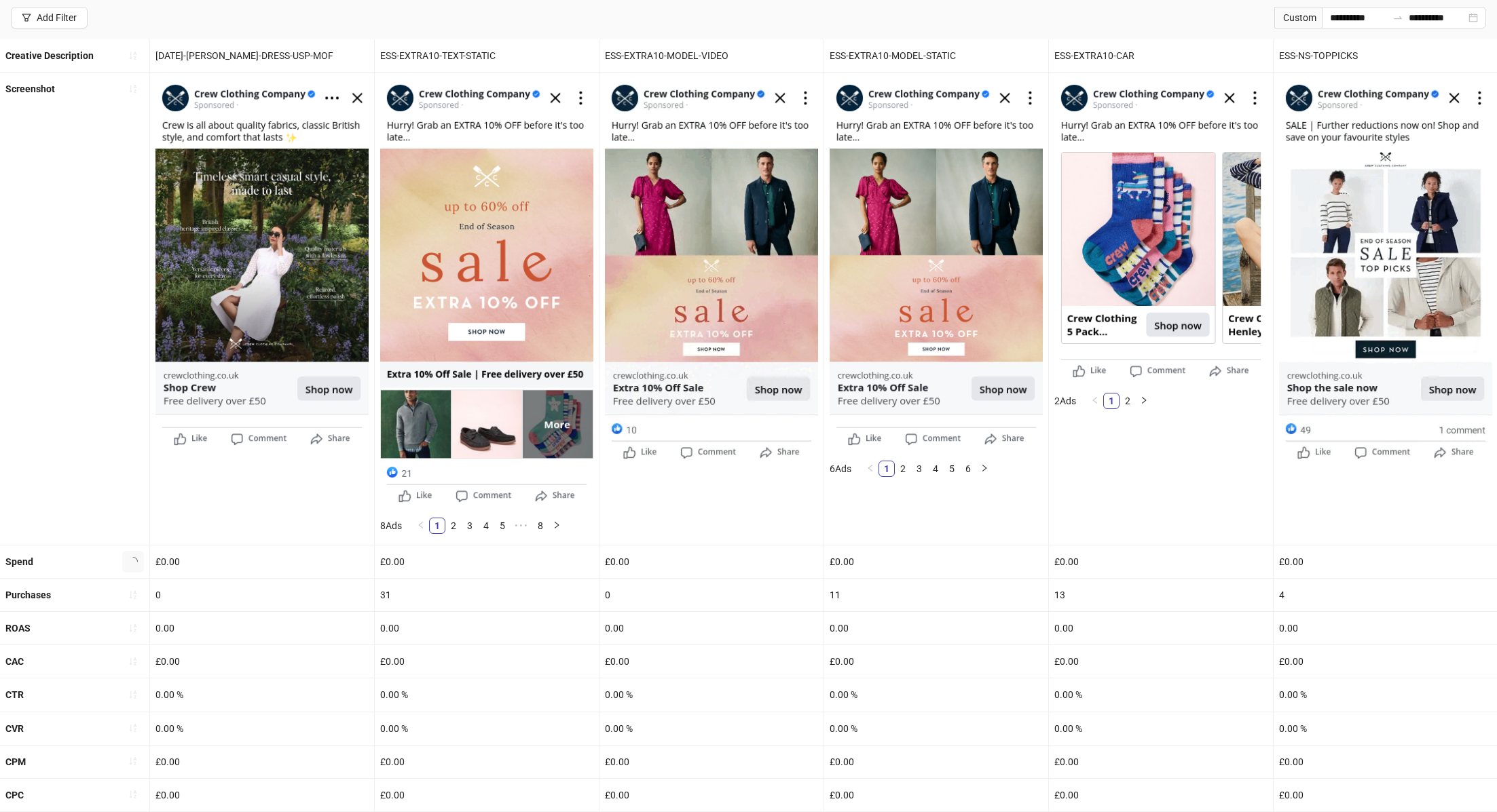
scroll to position [0, 0]
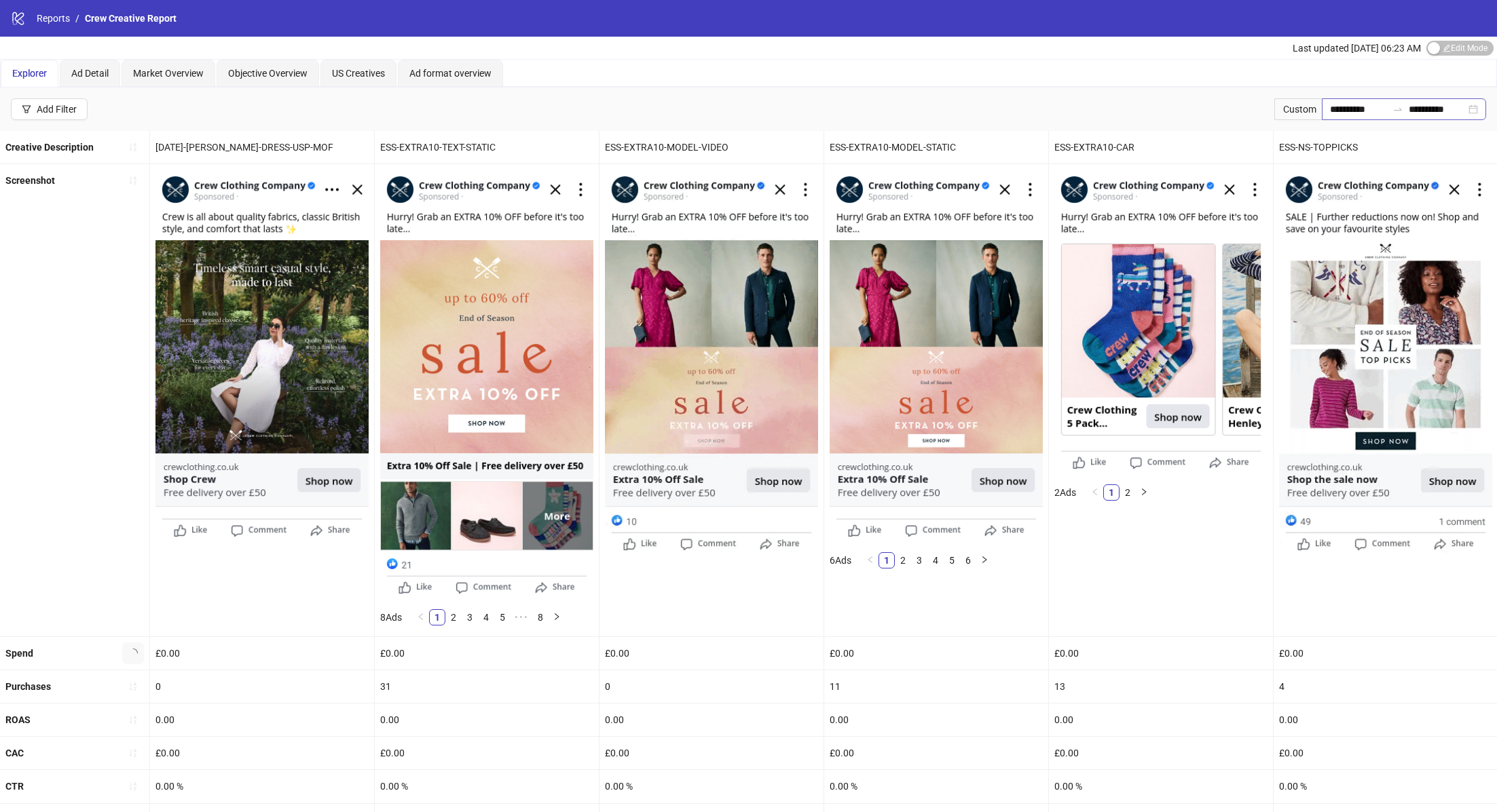
click at [1475, 109] on div "**********" at bounding box center [1404, 109] width 165 height 22
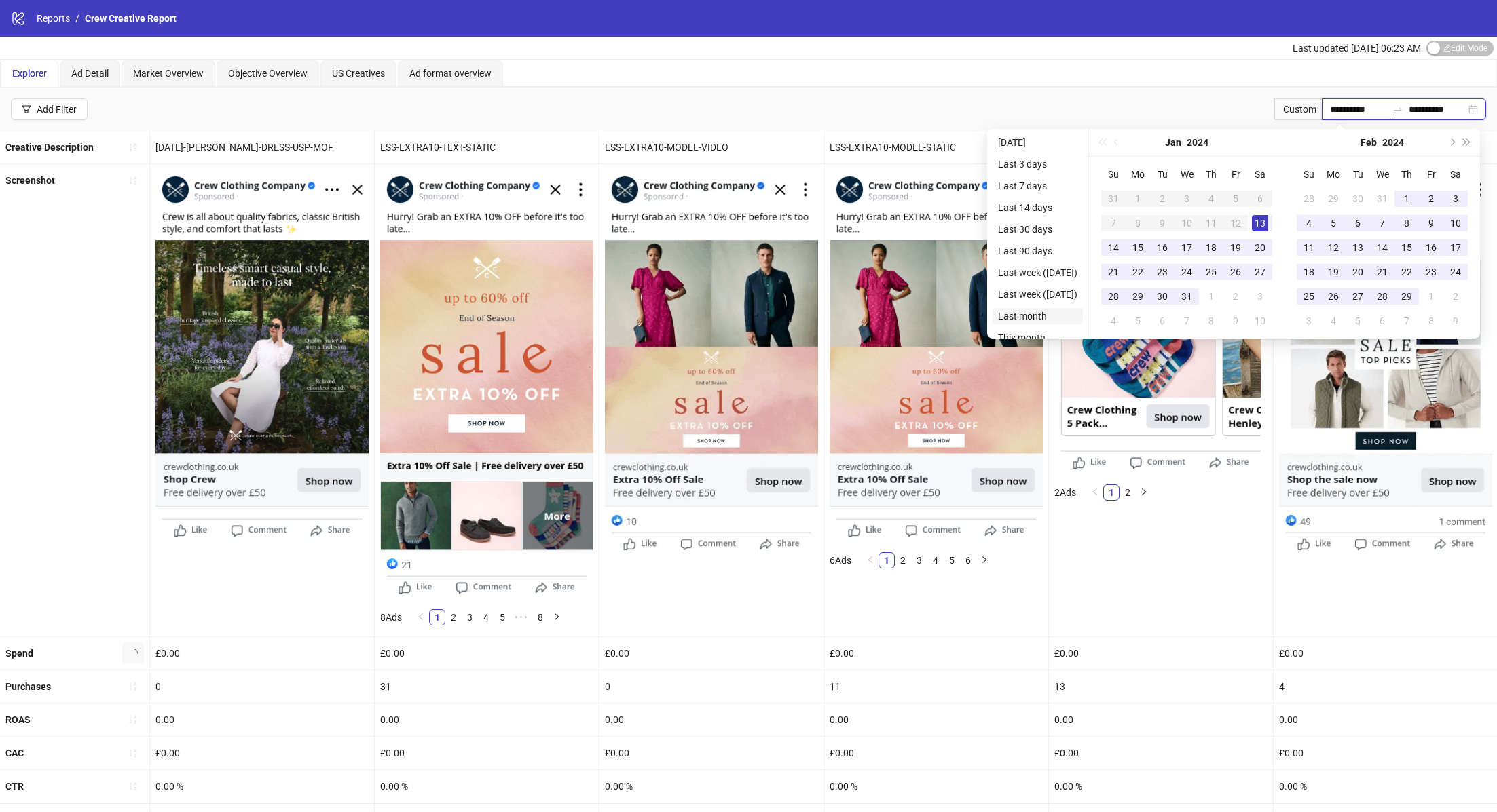
type input "**********"
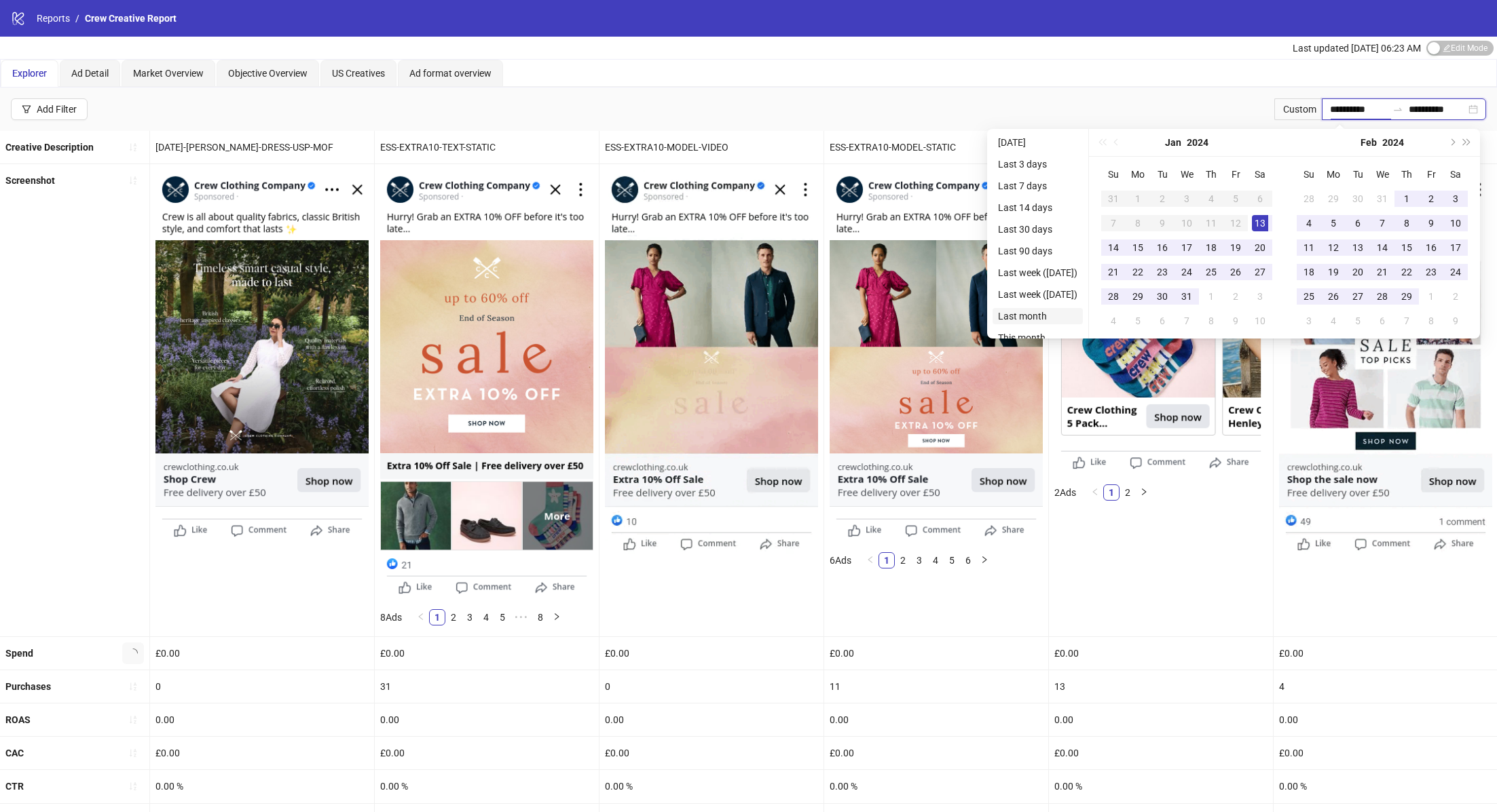
type input "**********"
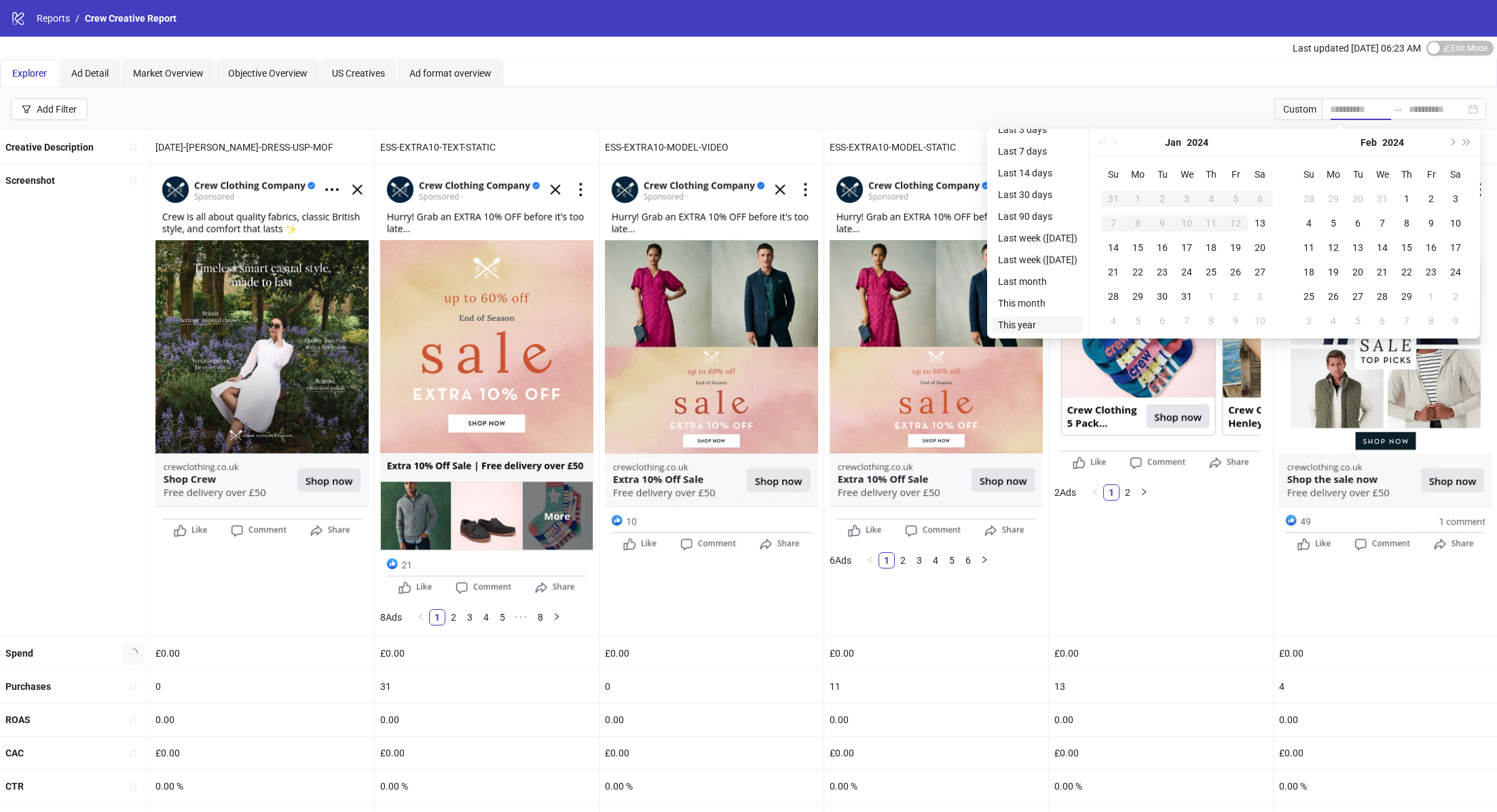
click at [1016, 319] on li "This year" at bounding box center [1037, 325] width 90 height 16
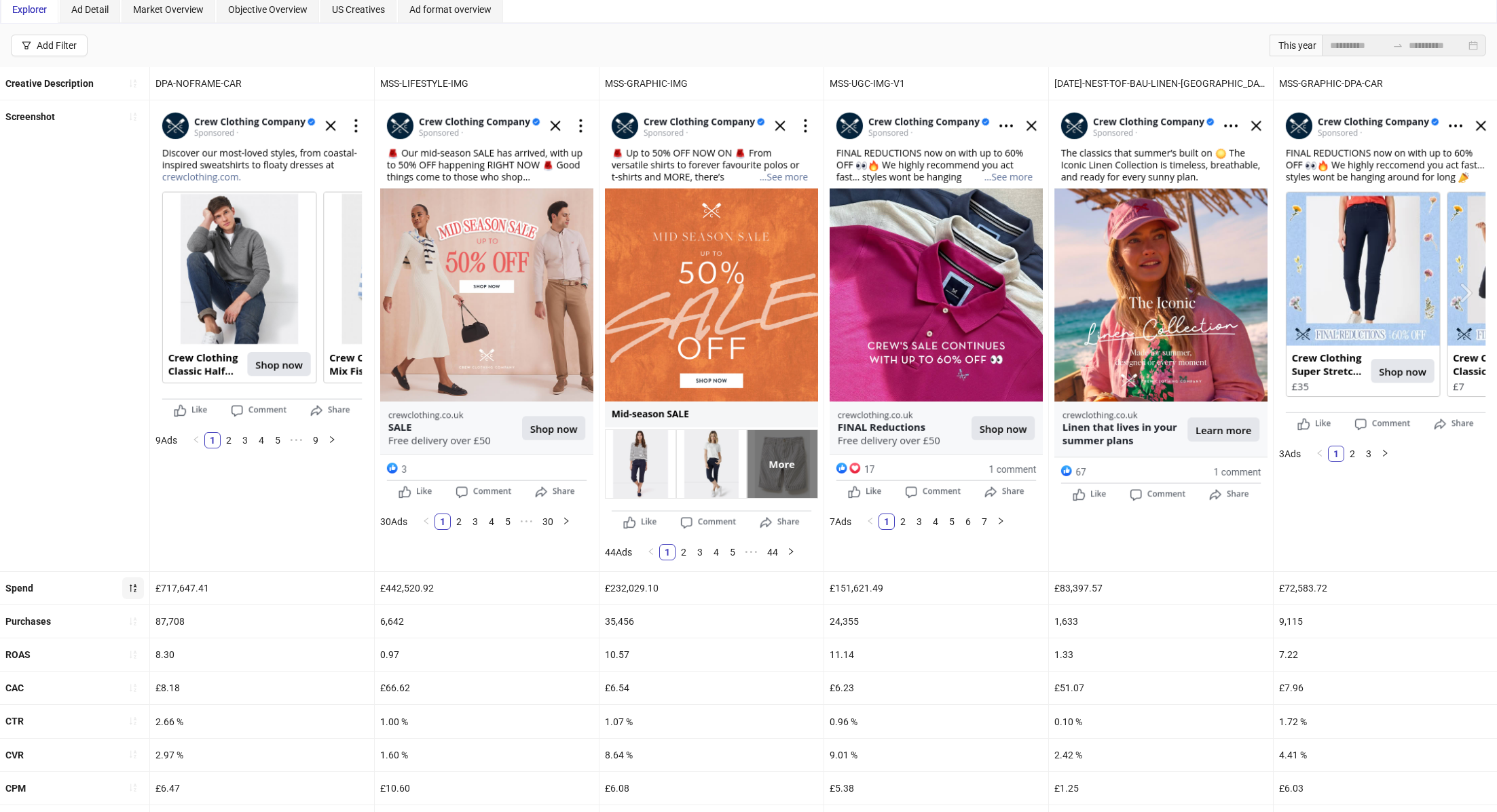
scroll to position [66, 0]
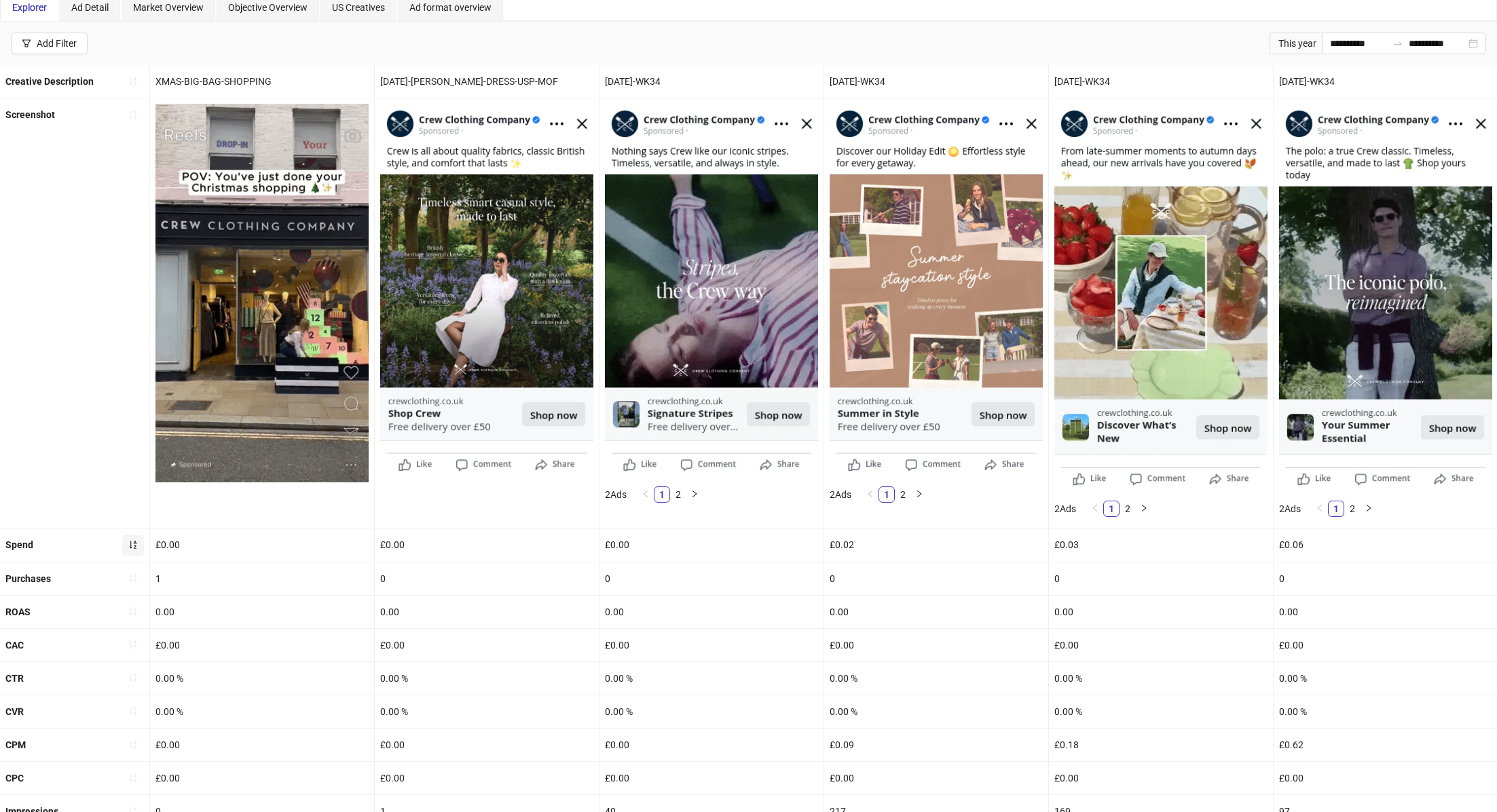
click at [135, 545] on icon "sort-ascending" at bounding box center [133, 544] width 7 height 8
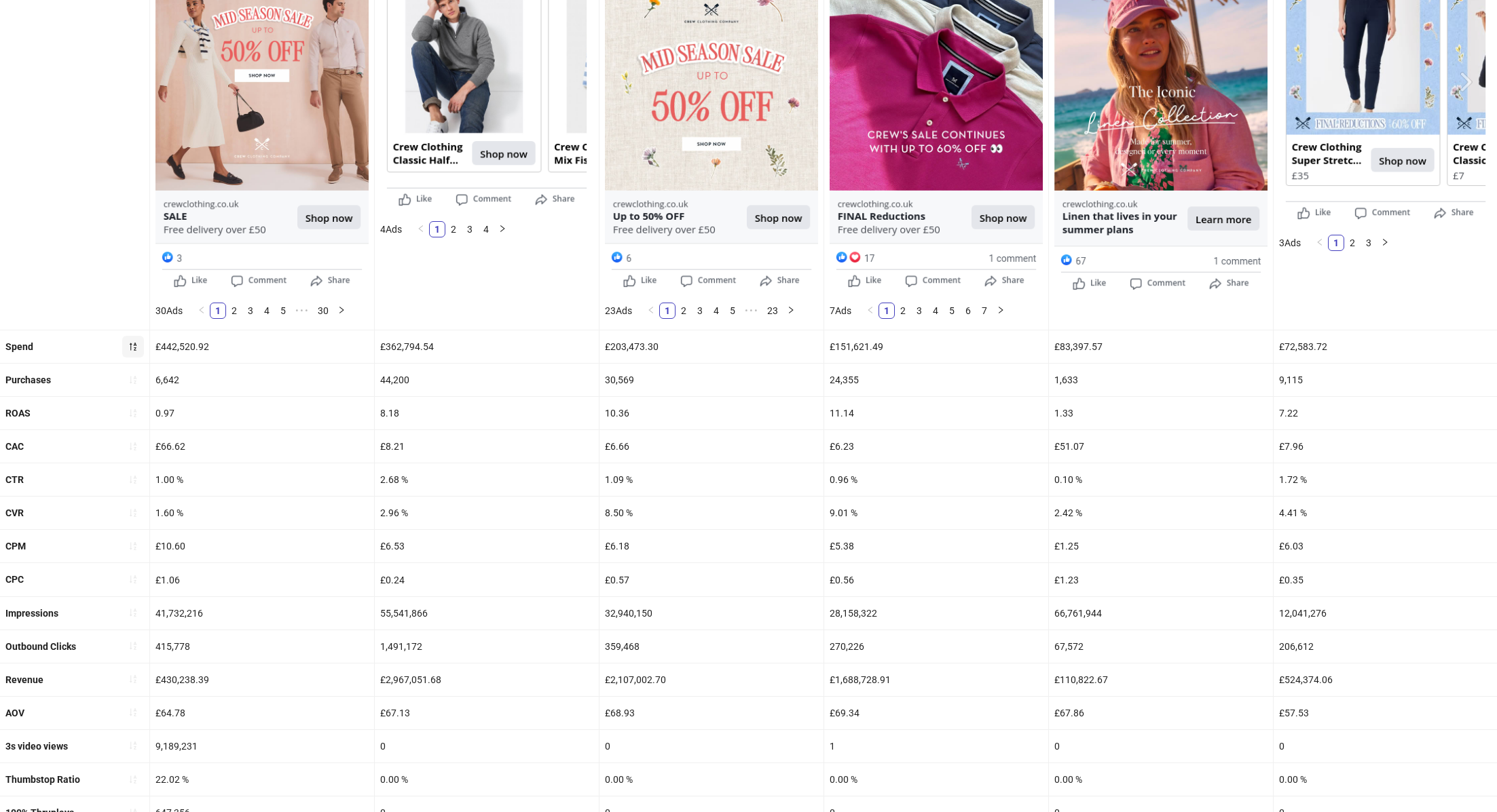
scroll to position [311, 0]
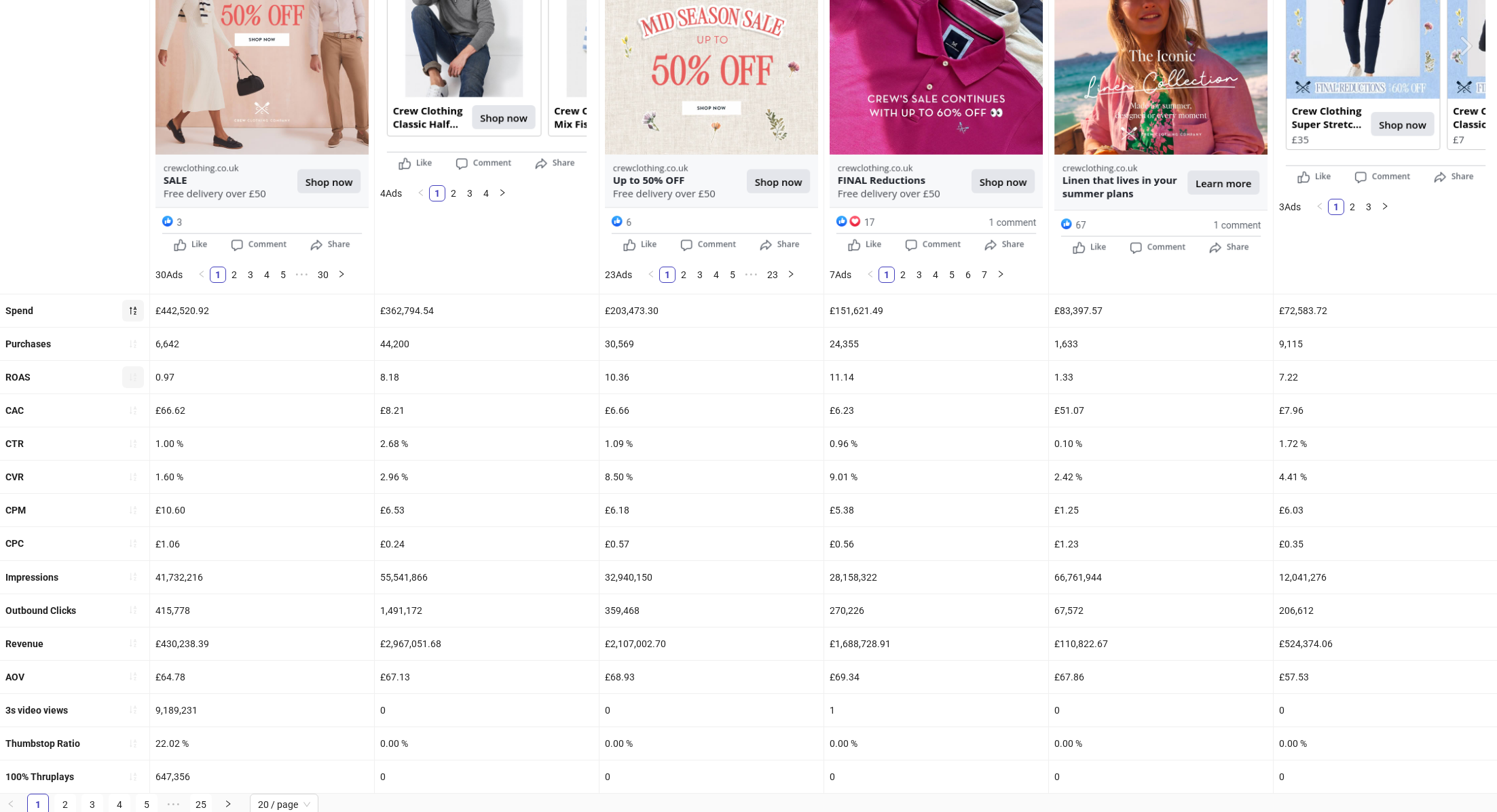
click at [133, 372] on icon "sort-ascending" at bounding box center [133, 377] width 10 height 10
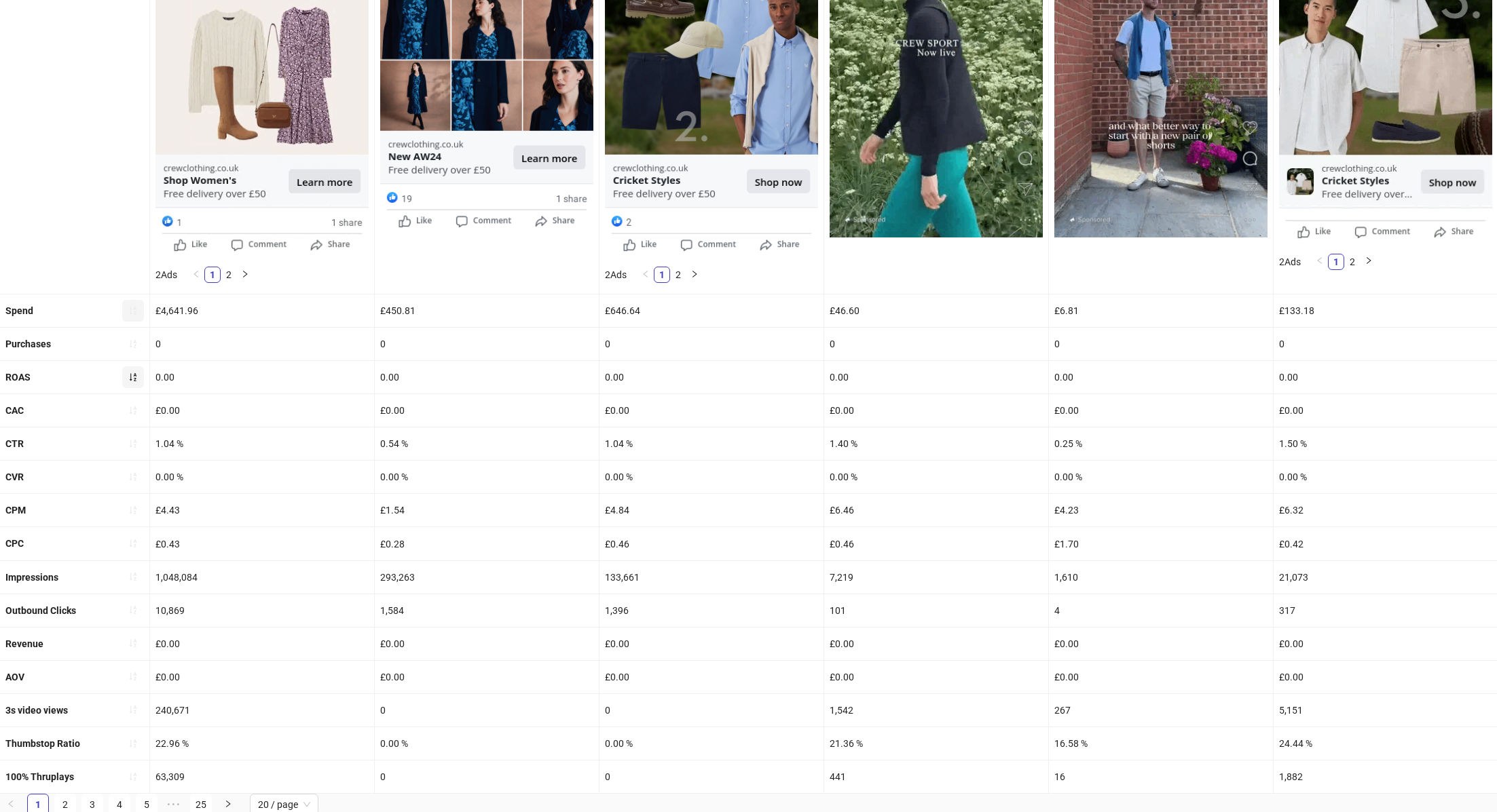
click at [131, 376] on icon "sort-ascending" at bounding box center [133, 377] width 10 height 10
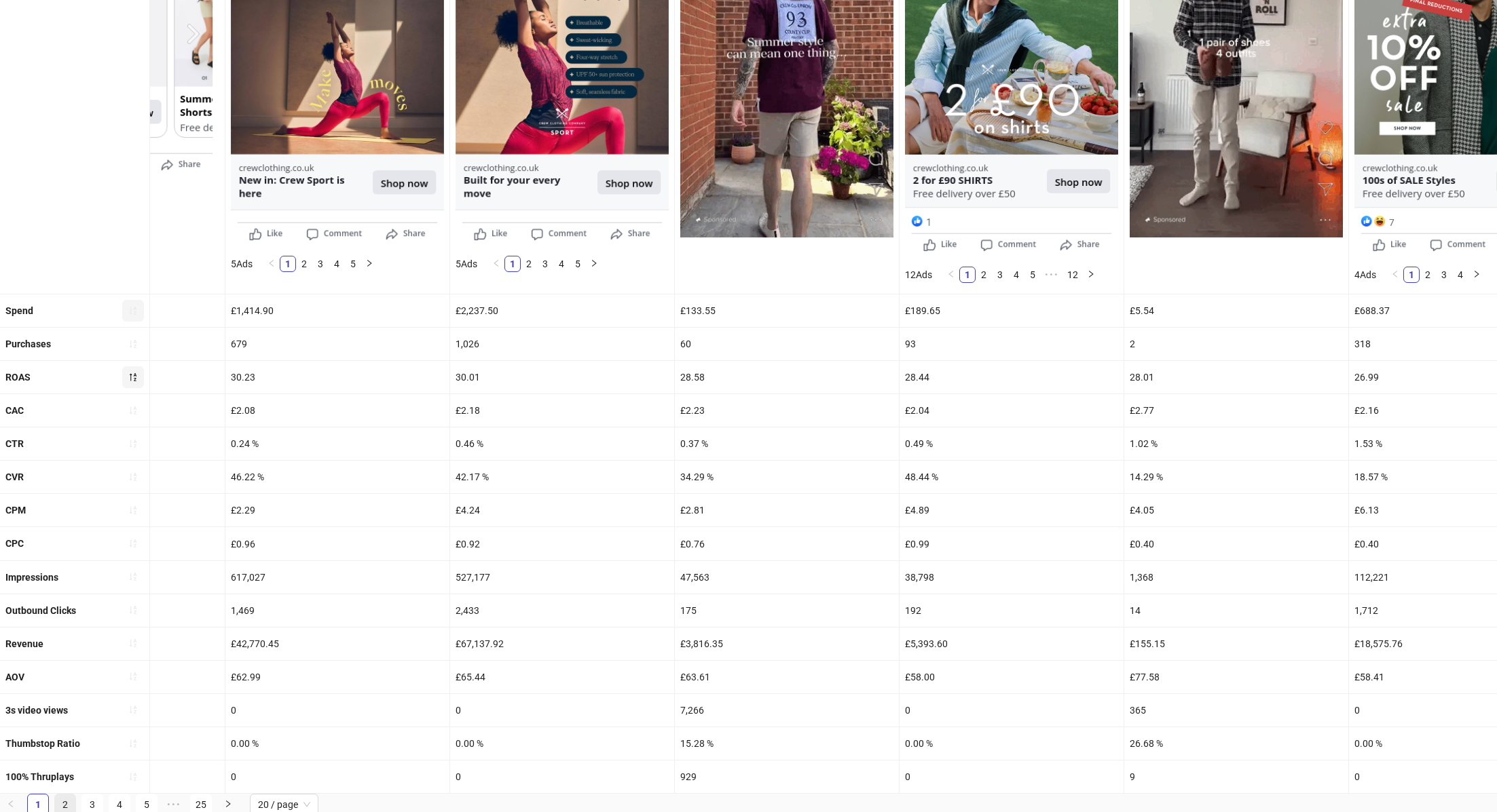
click at [58, 800] on link "2" at bounding box center [65, 805] width 21 height 21
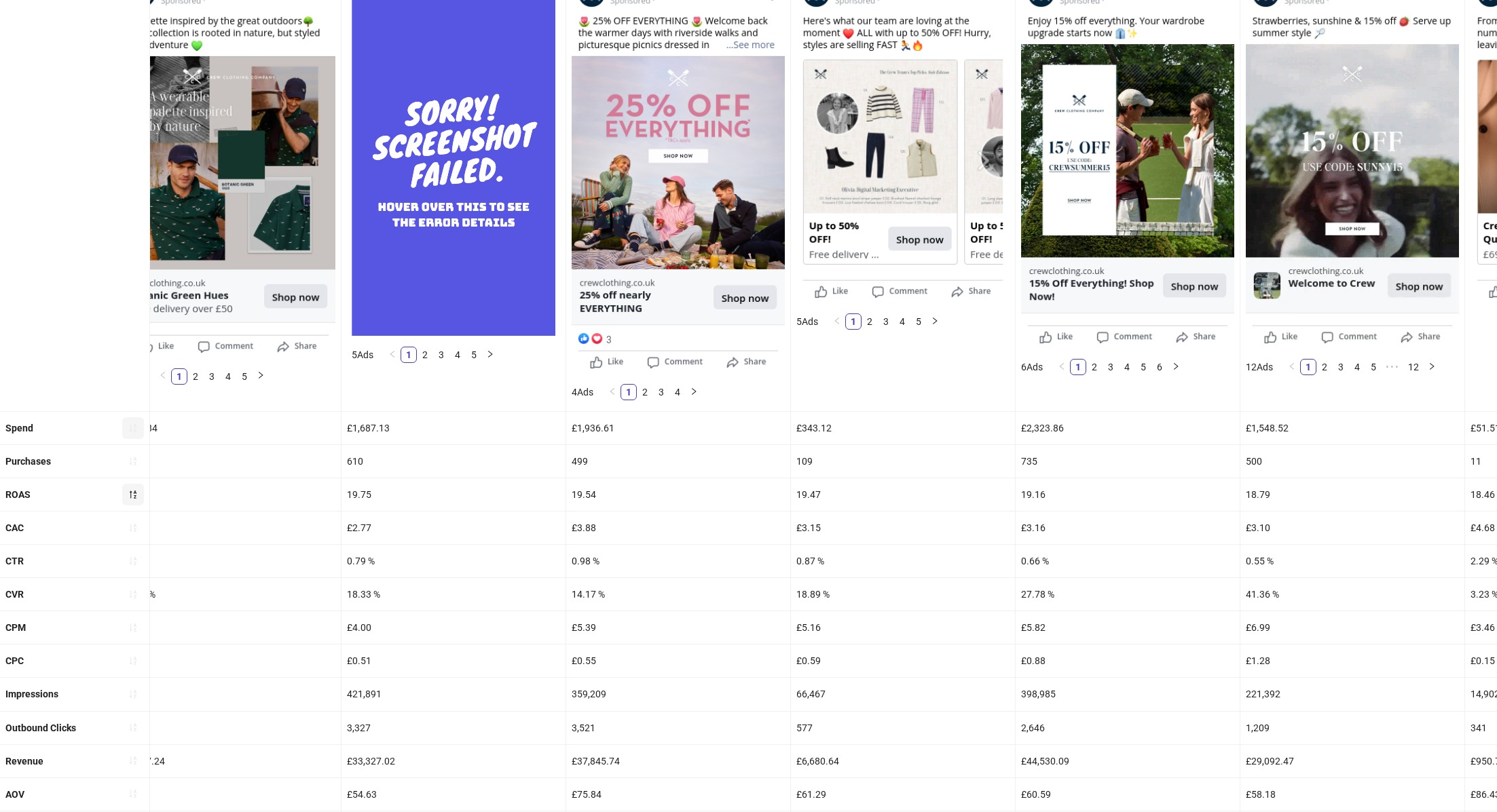
scroll to position [313, 0]
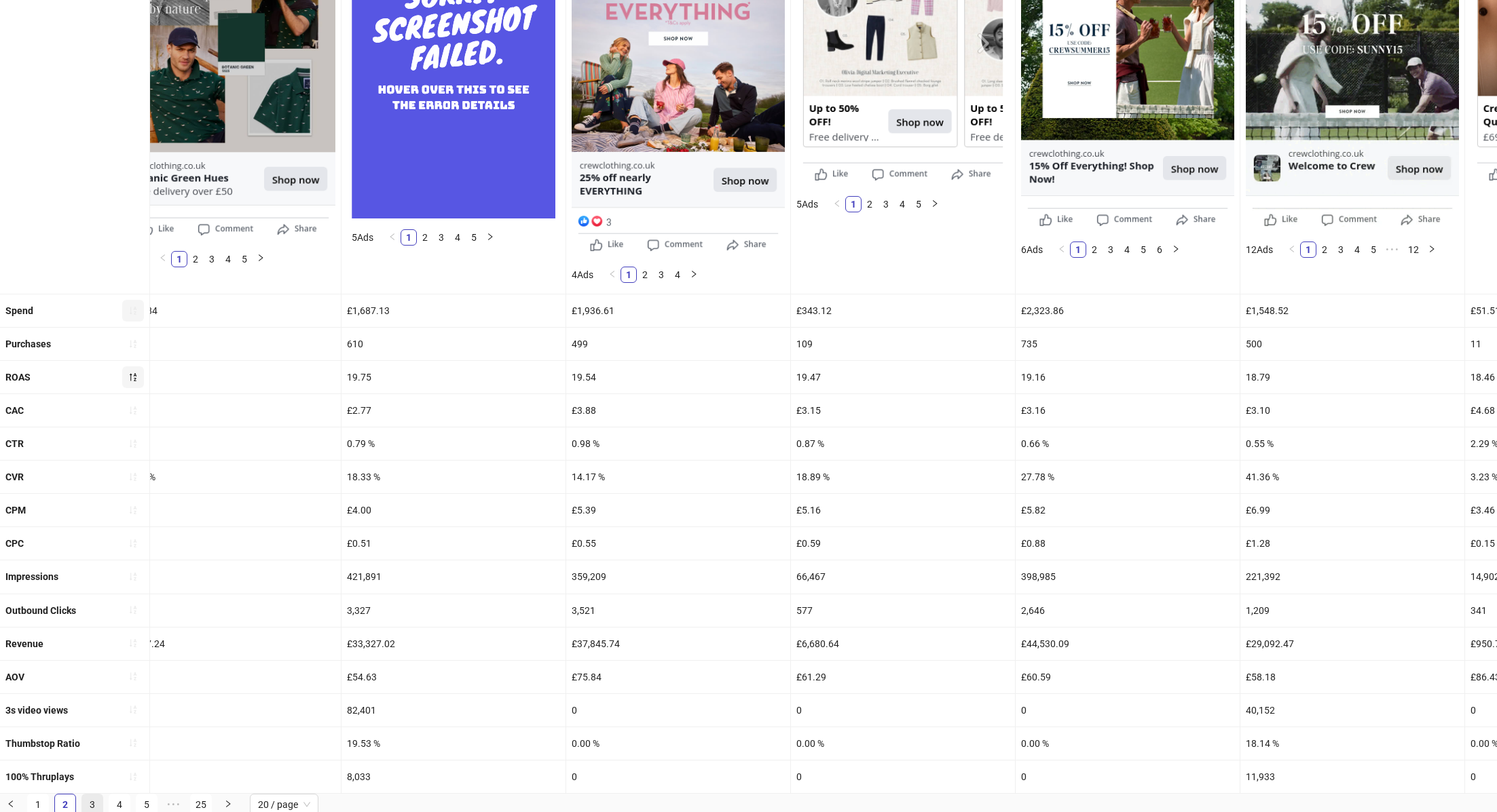
click at [94, 794] on link "3" at bounding box center [93, 805] width 21 height 21
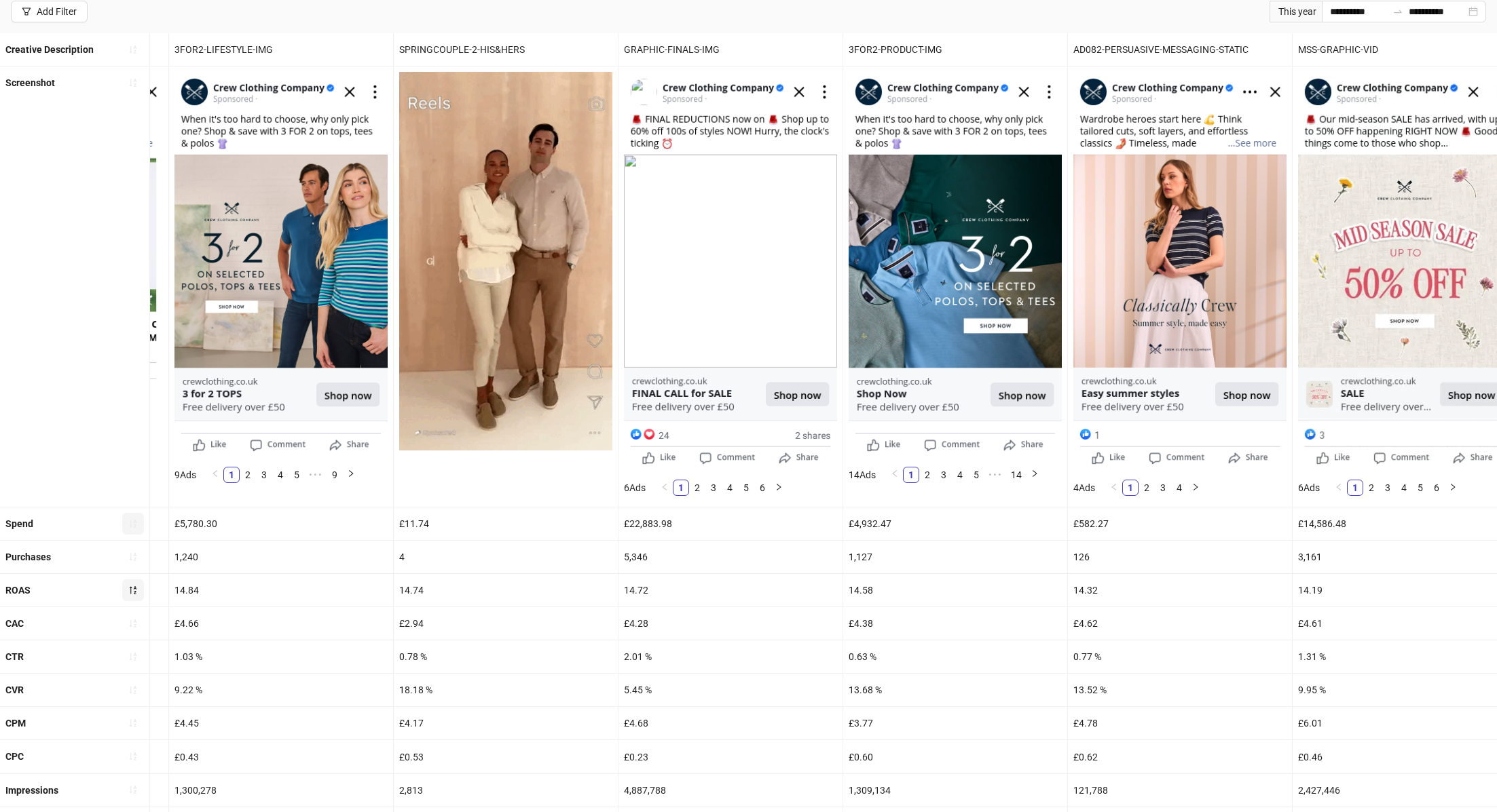
scroll to position [88, 0]
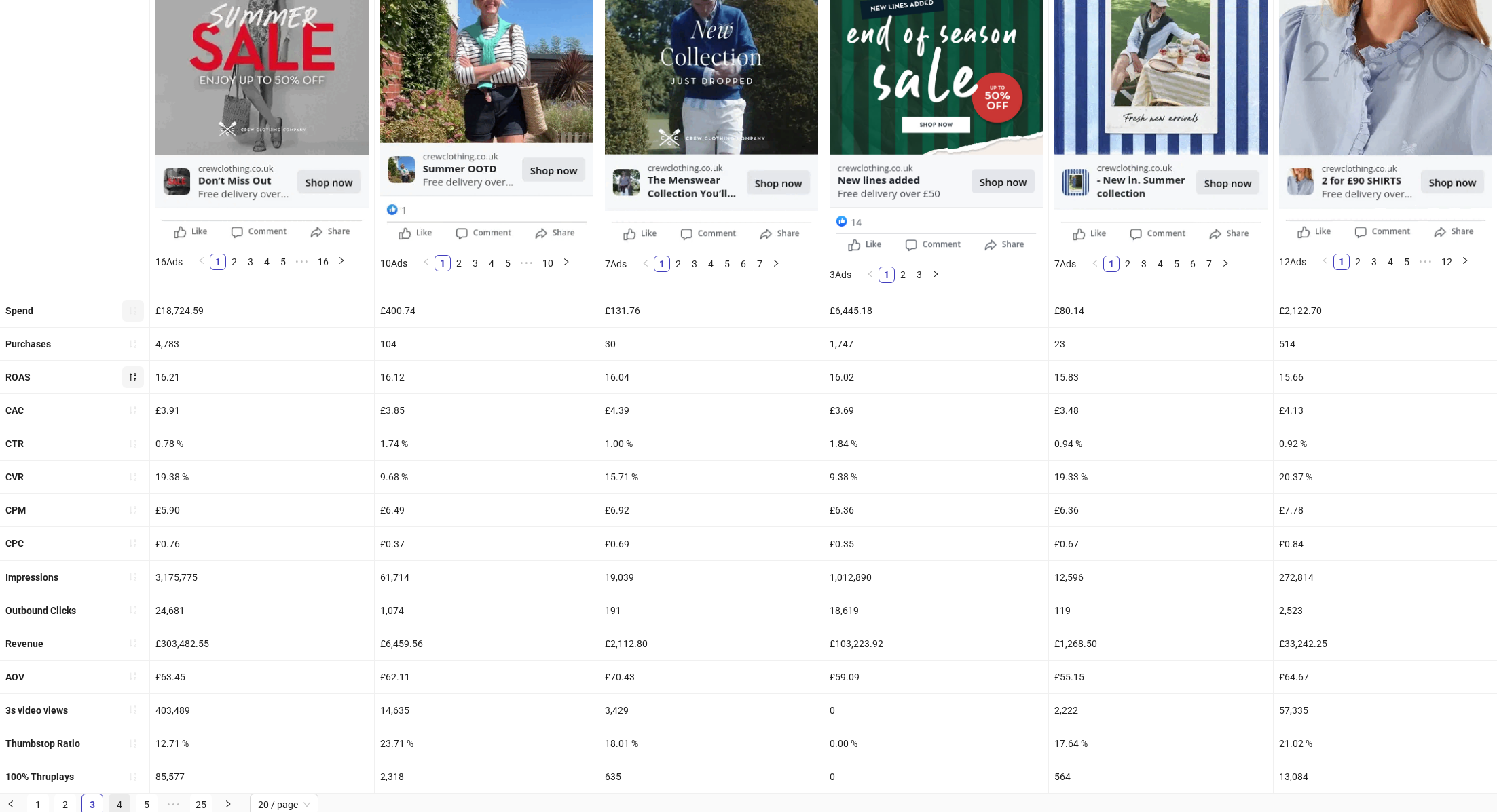
click at [114, 800] on link "4" at bounding box center [120, 805] width 21 height 21
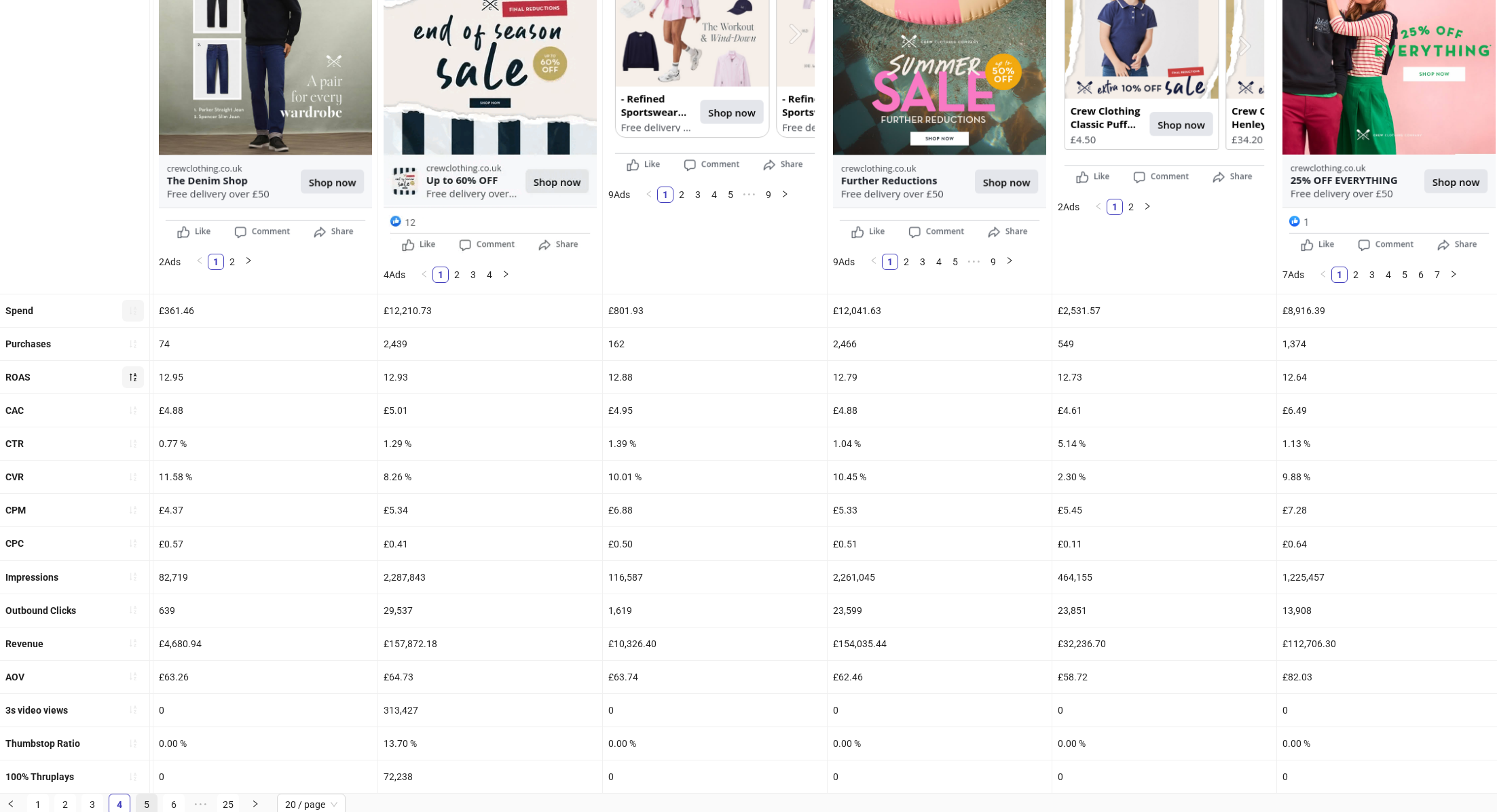
click at [154, 799] on link "5" at bounding box center [147, 805] width 21 height 21
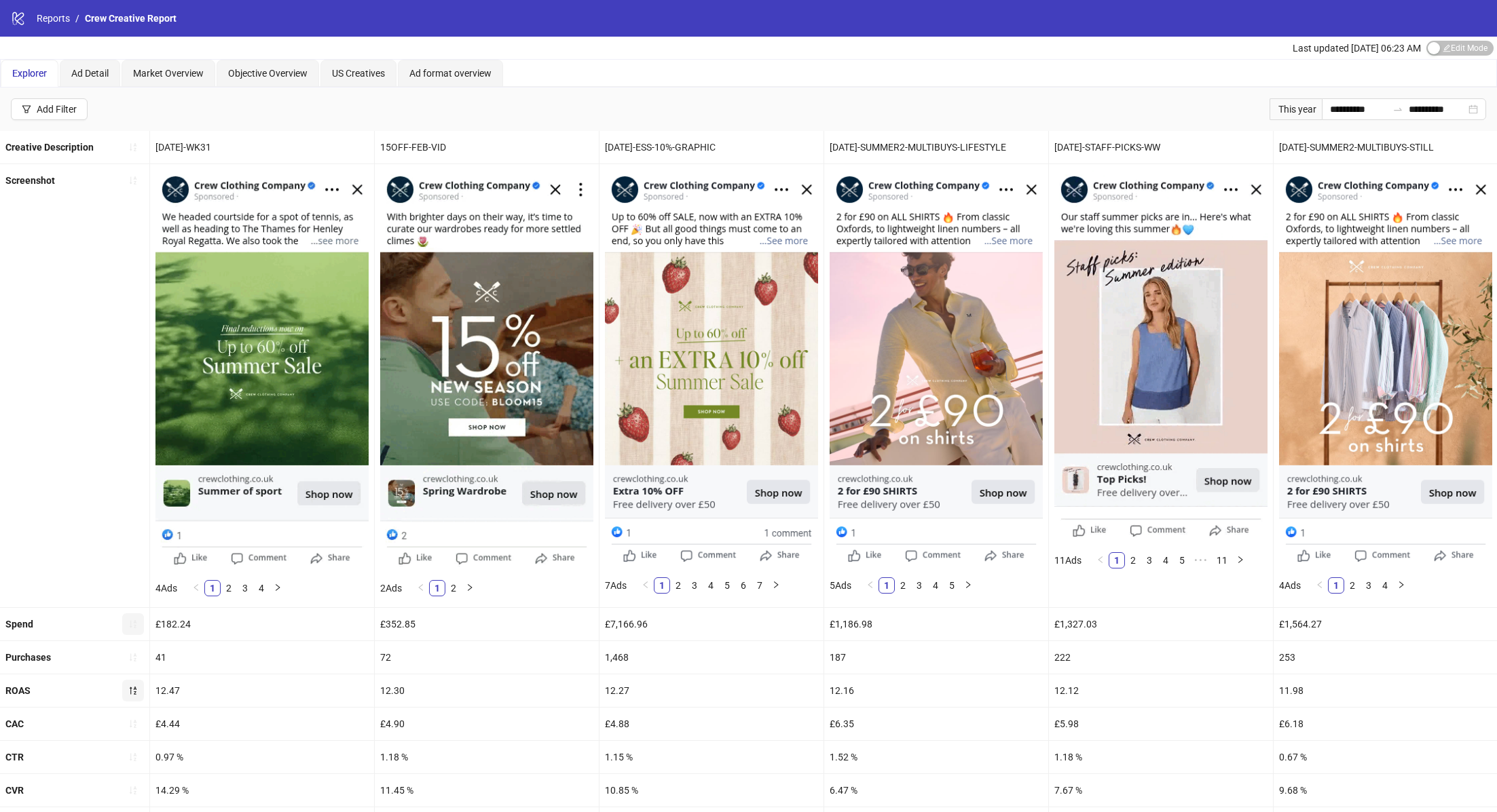
scroll to position [313, 0]
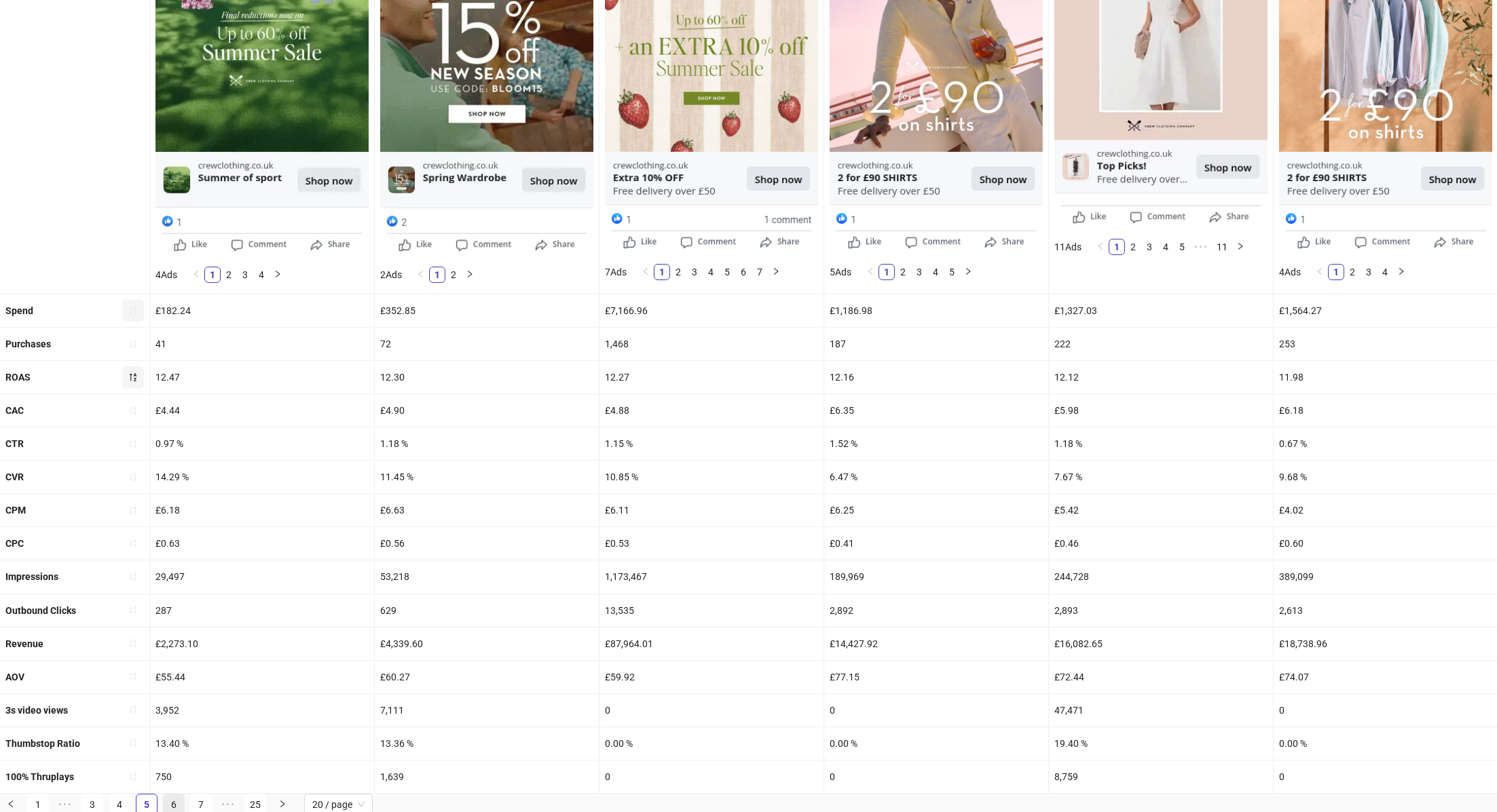
click at [176, 796] on link "6" at bounding box center [174, 805] width 21 height 21
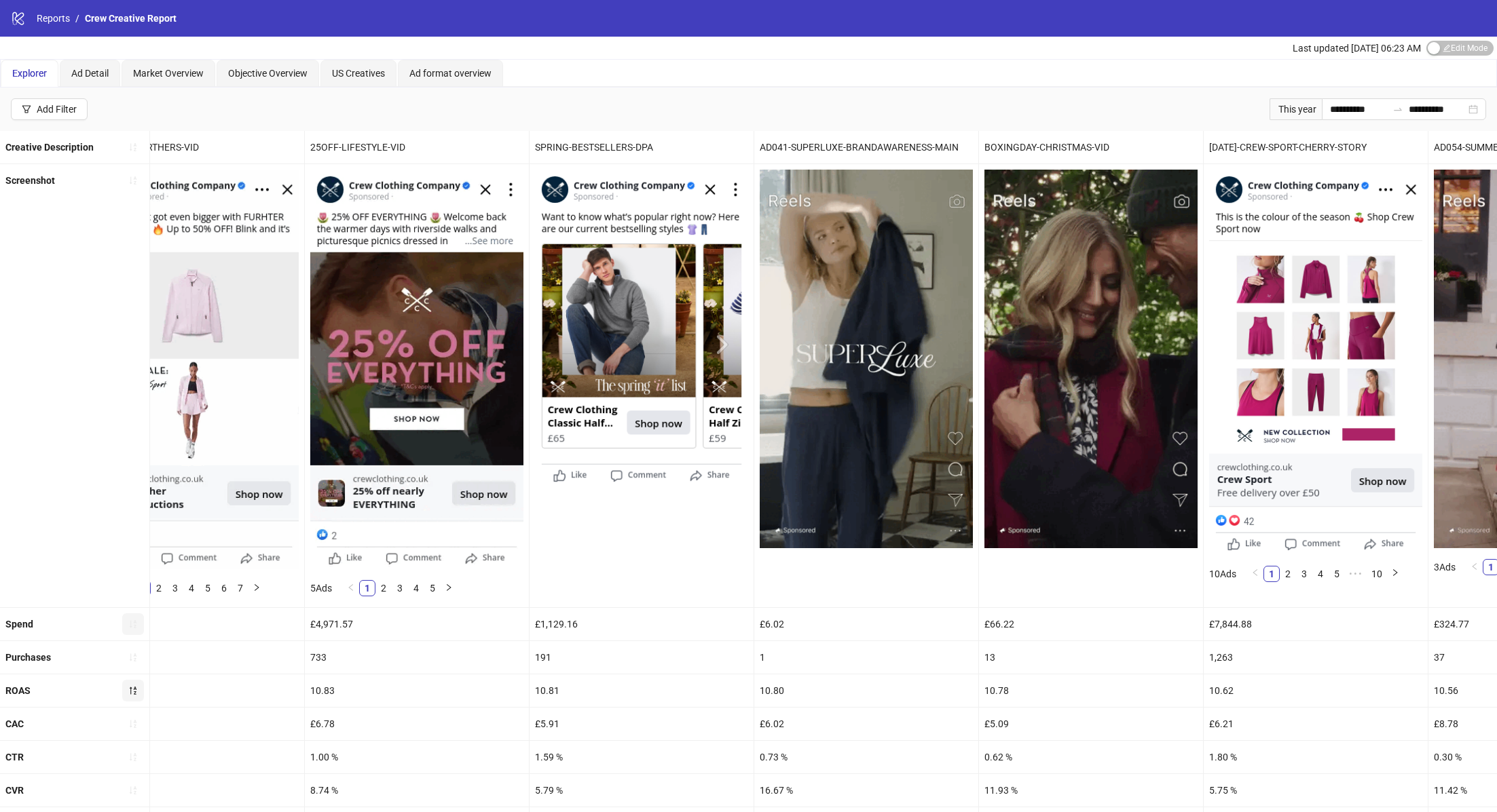
scroll to position [0, 3142]
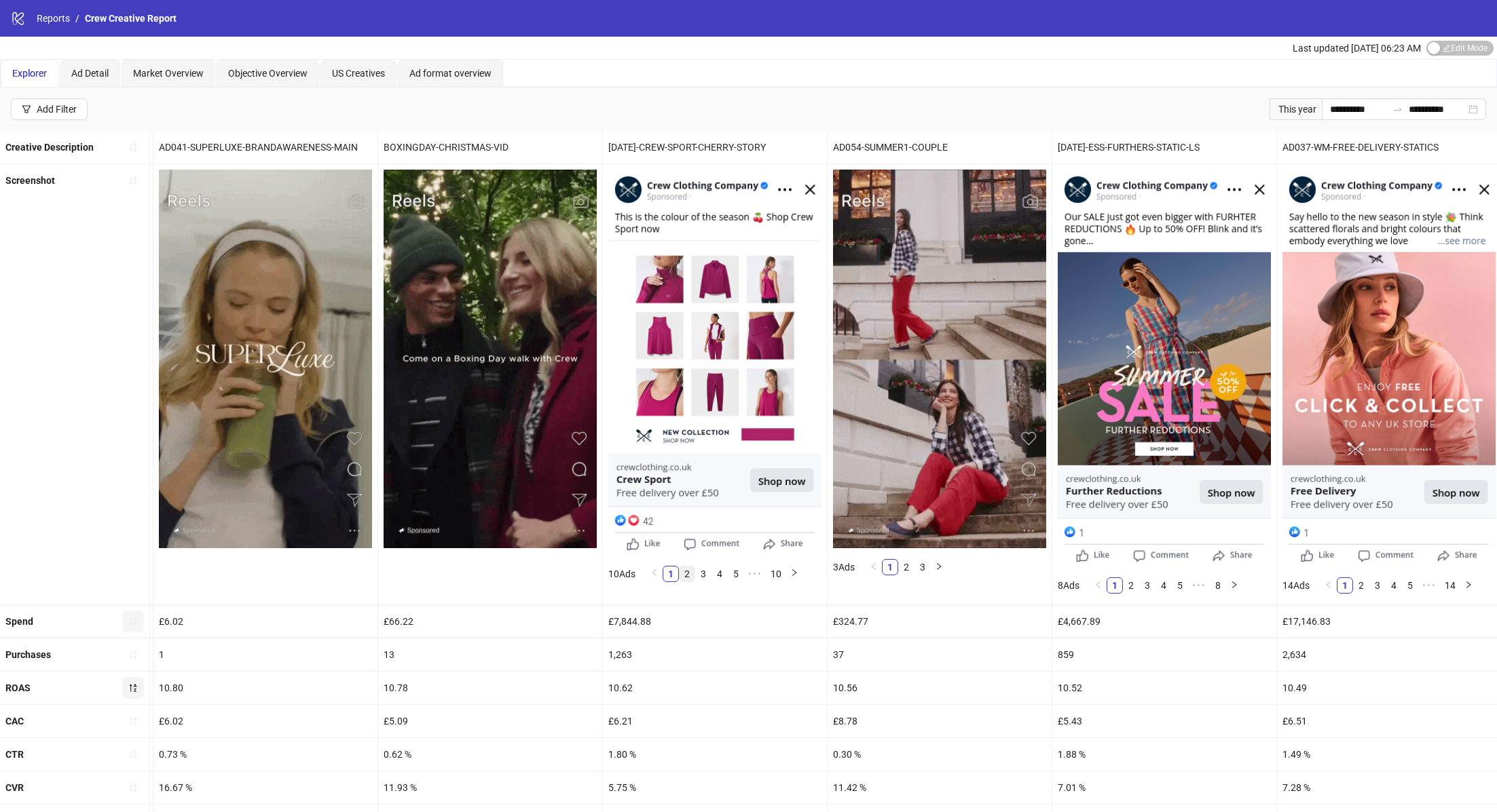
click at [692, 570] on link "2" at bounding box center [687, 574] width 15 height 15
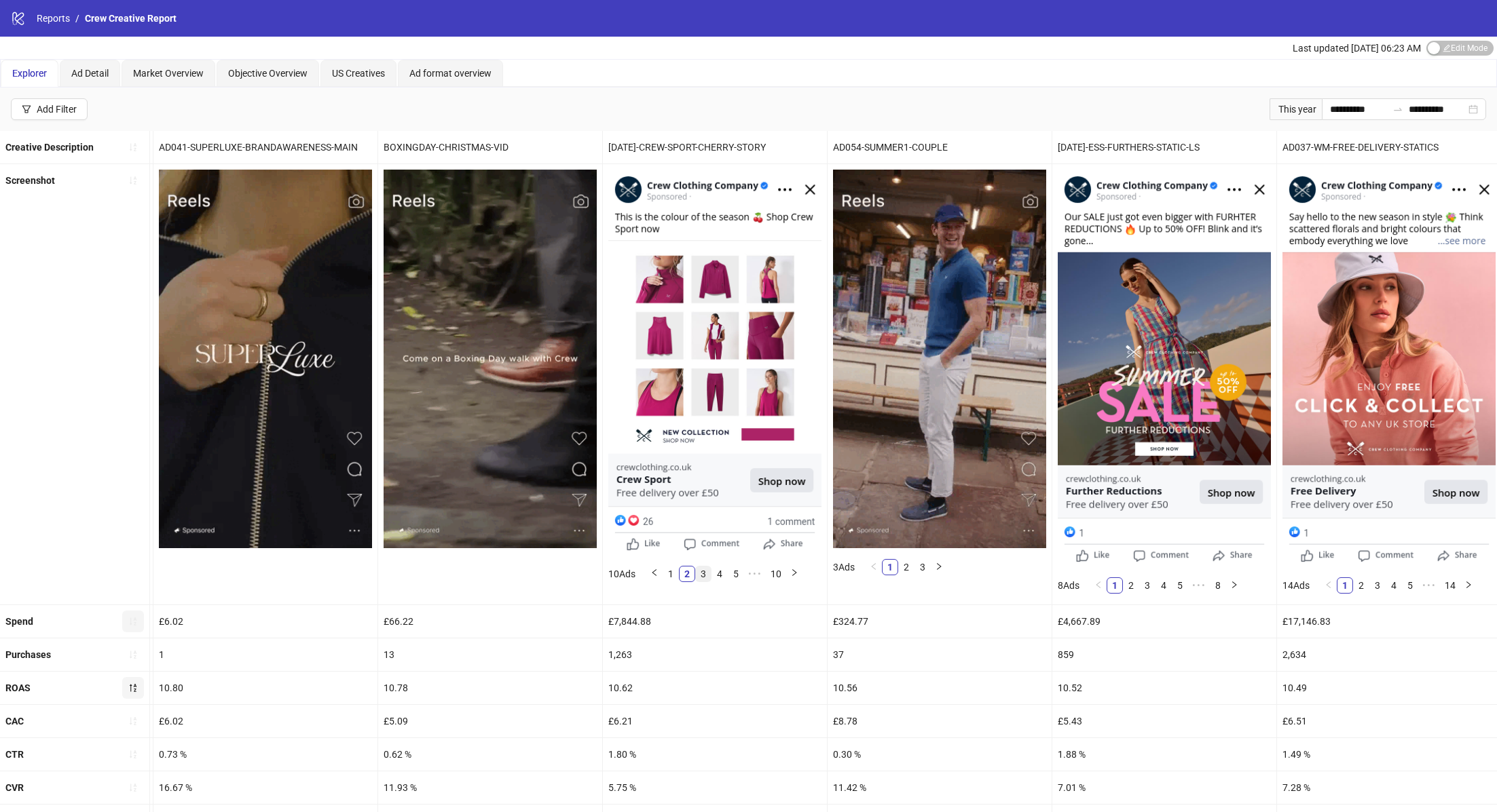
click at [698, 570] on link "3" at bounding box center [703, 574] width 15 height 15
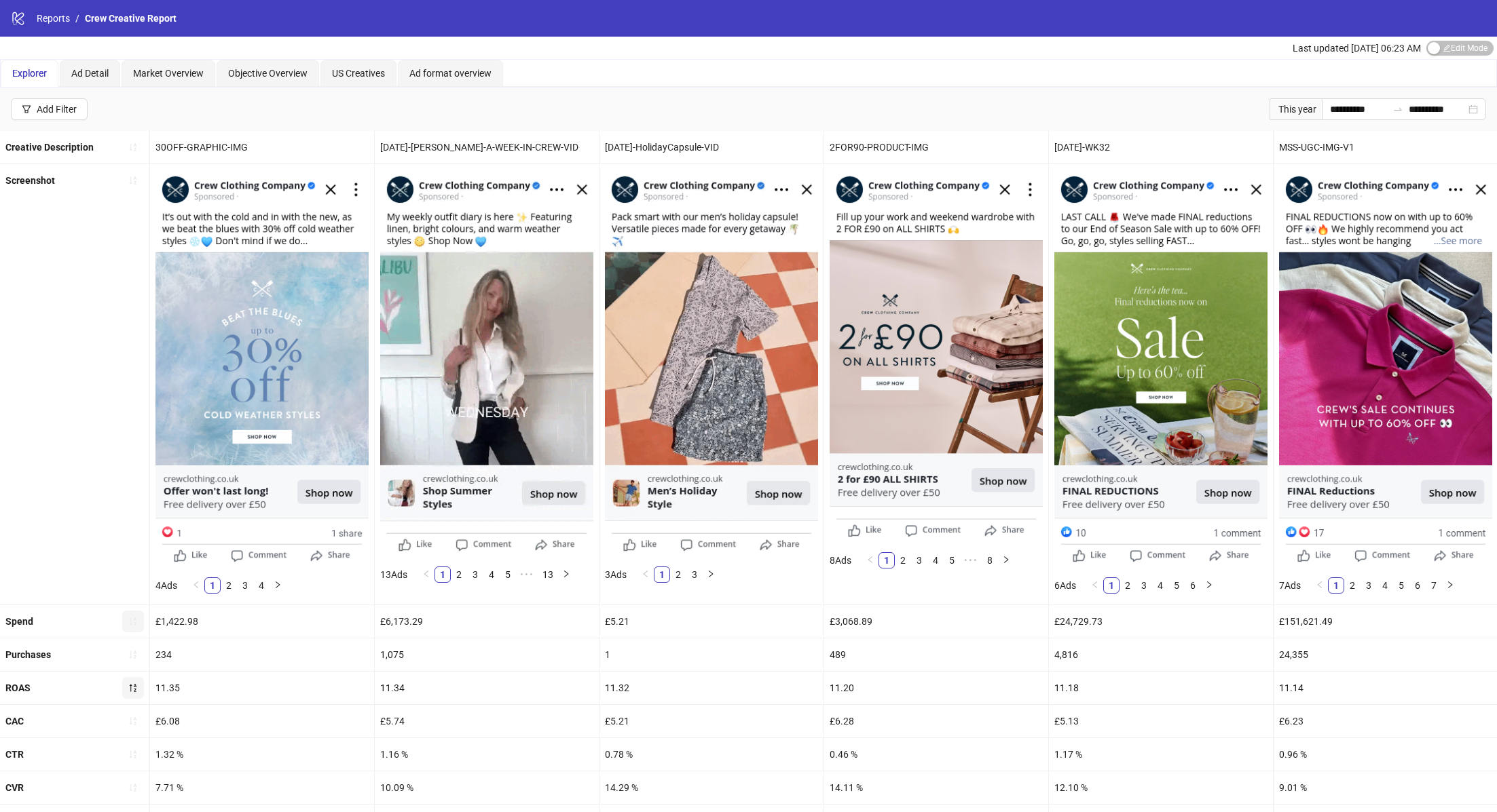
scroll to position [311, 0]
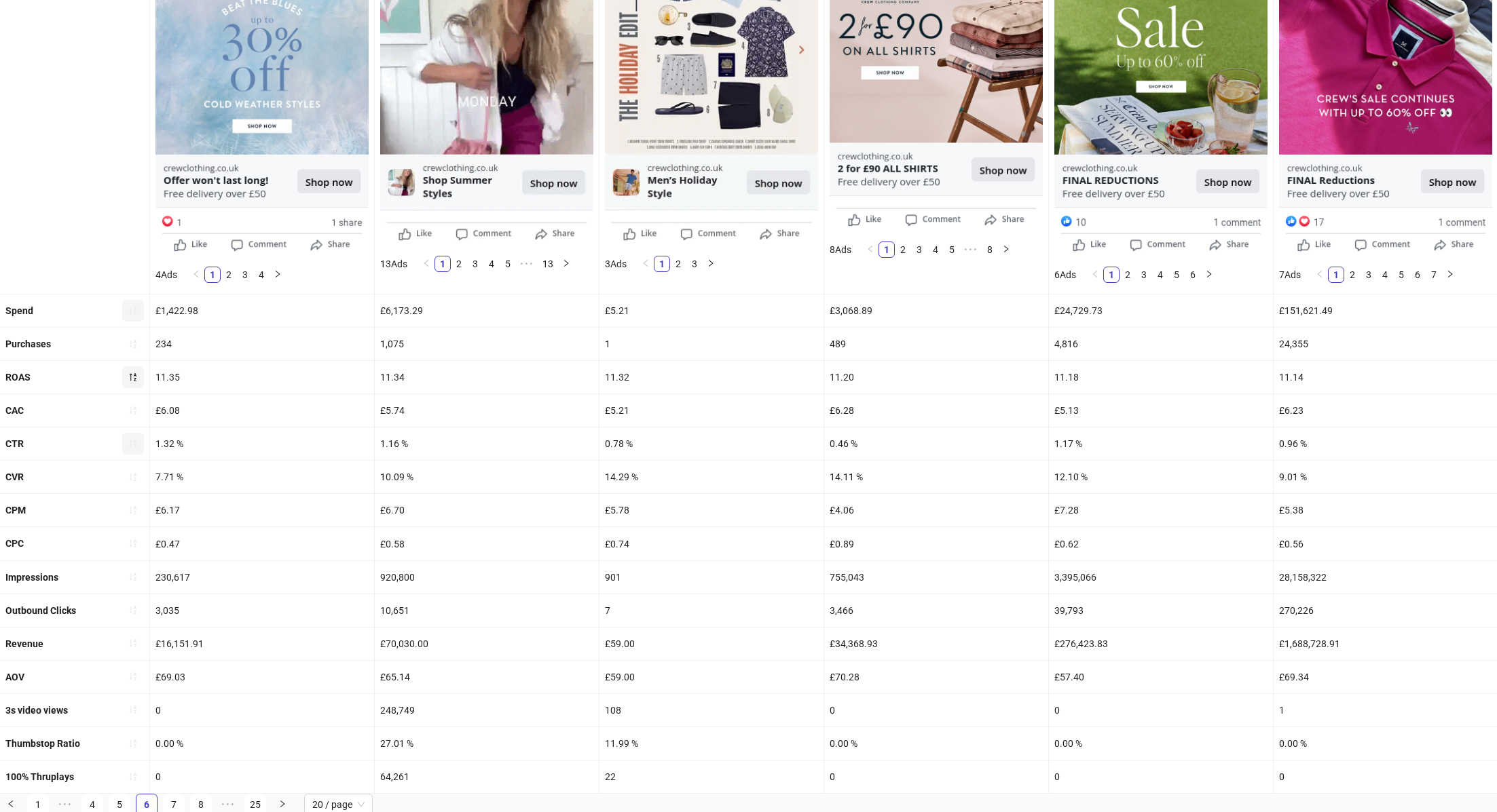
click at [131, 439] on icon "sort-ascending" at bounding box center [133, 443] width 10 height 10
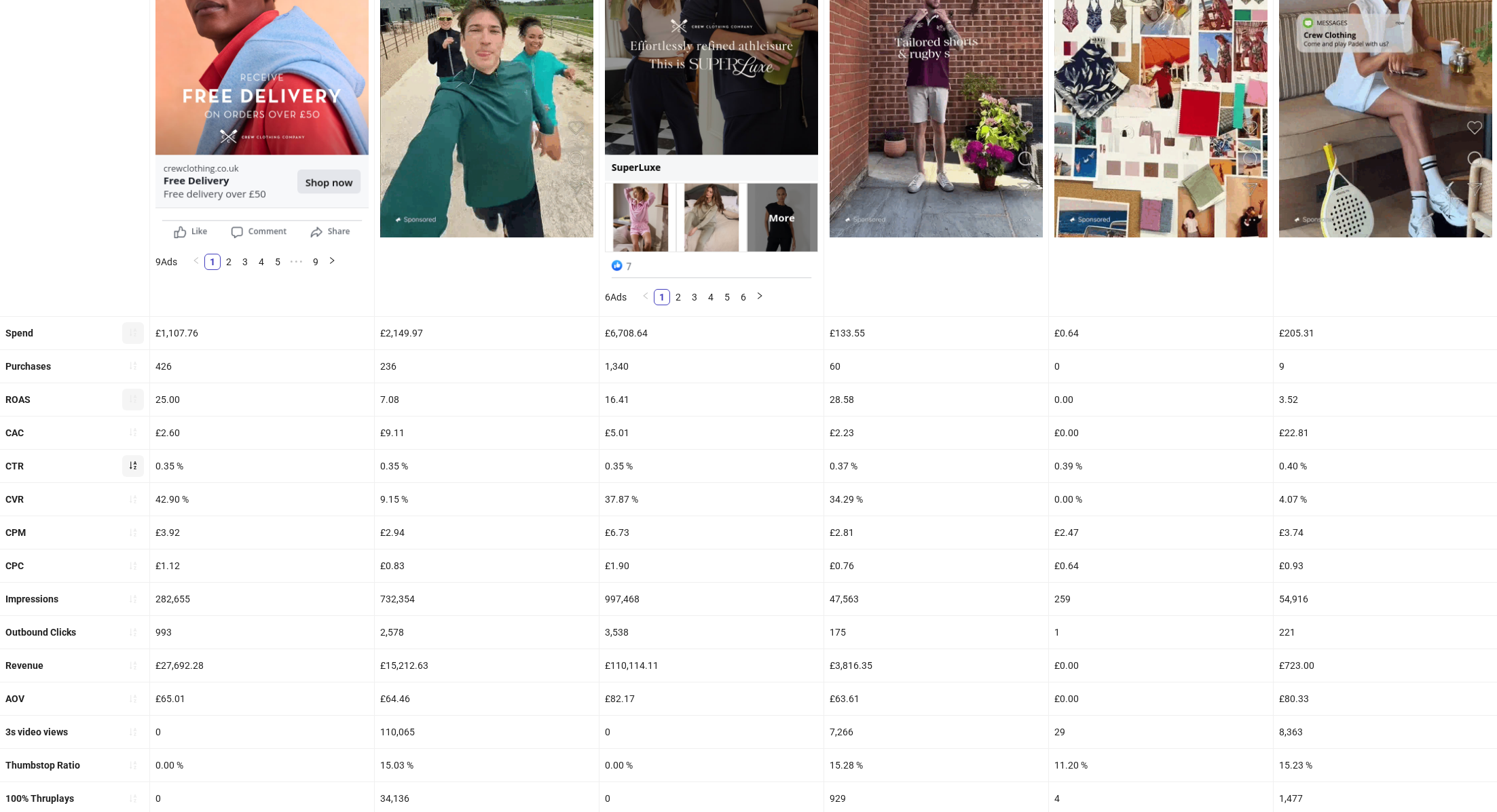
click at [130, 462] on icon "sort-ascending" at bounding box center [133, 465] width 7 height 8
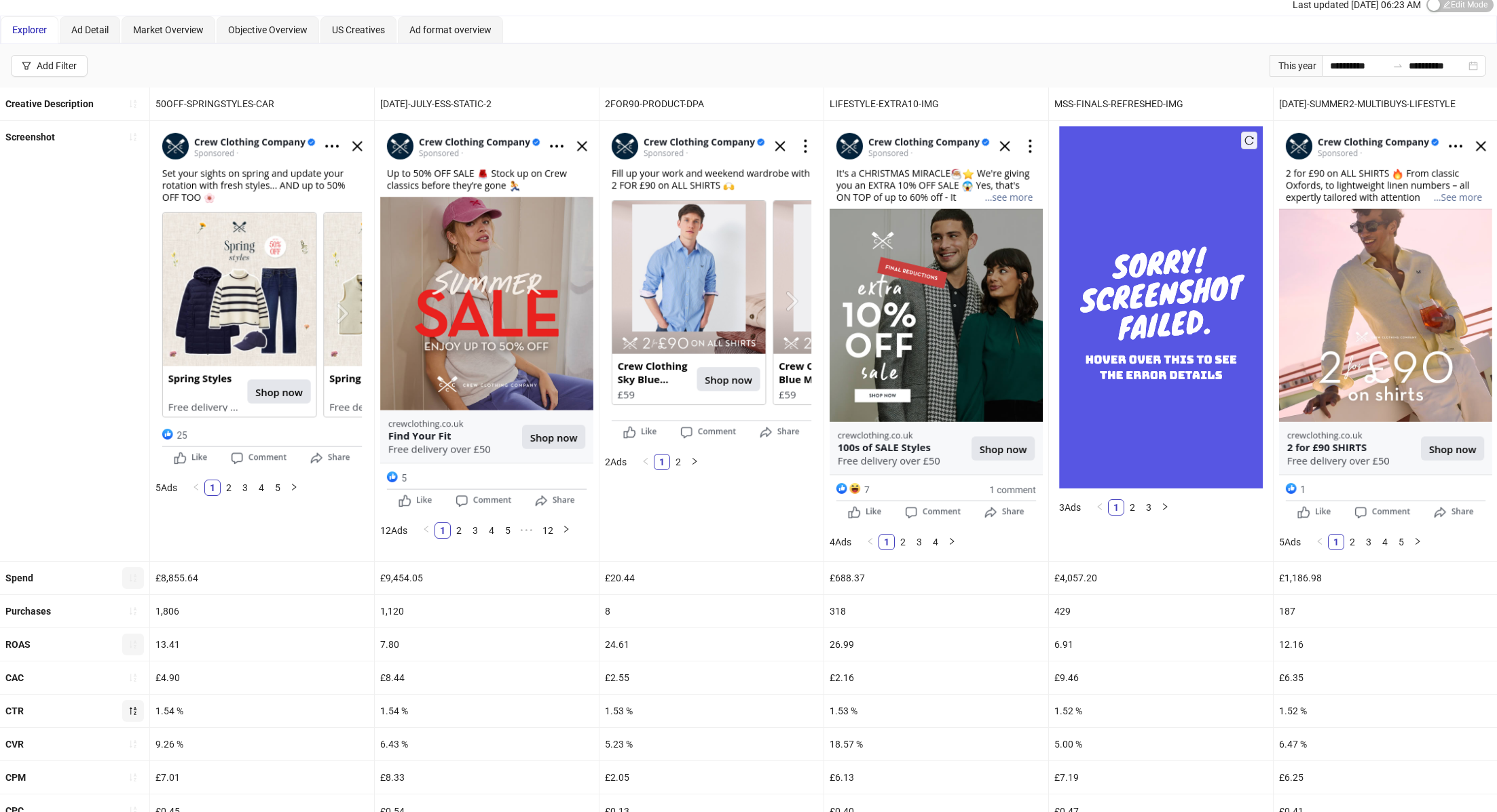
scroll to position [41, 0]
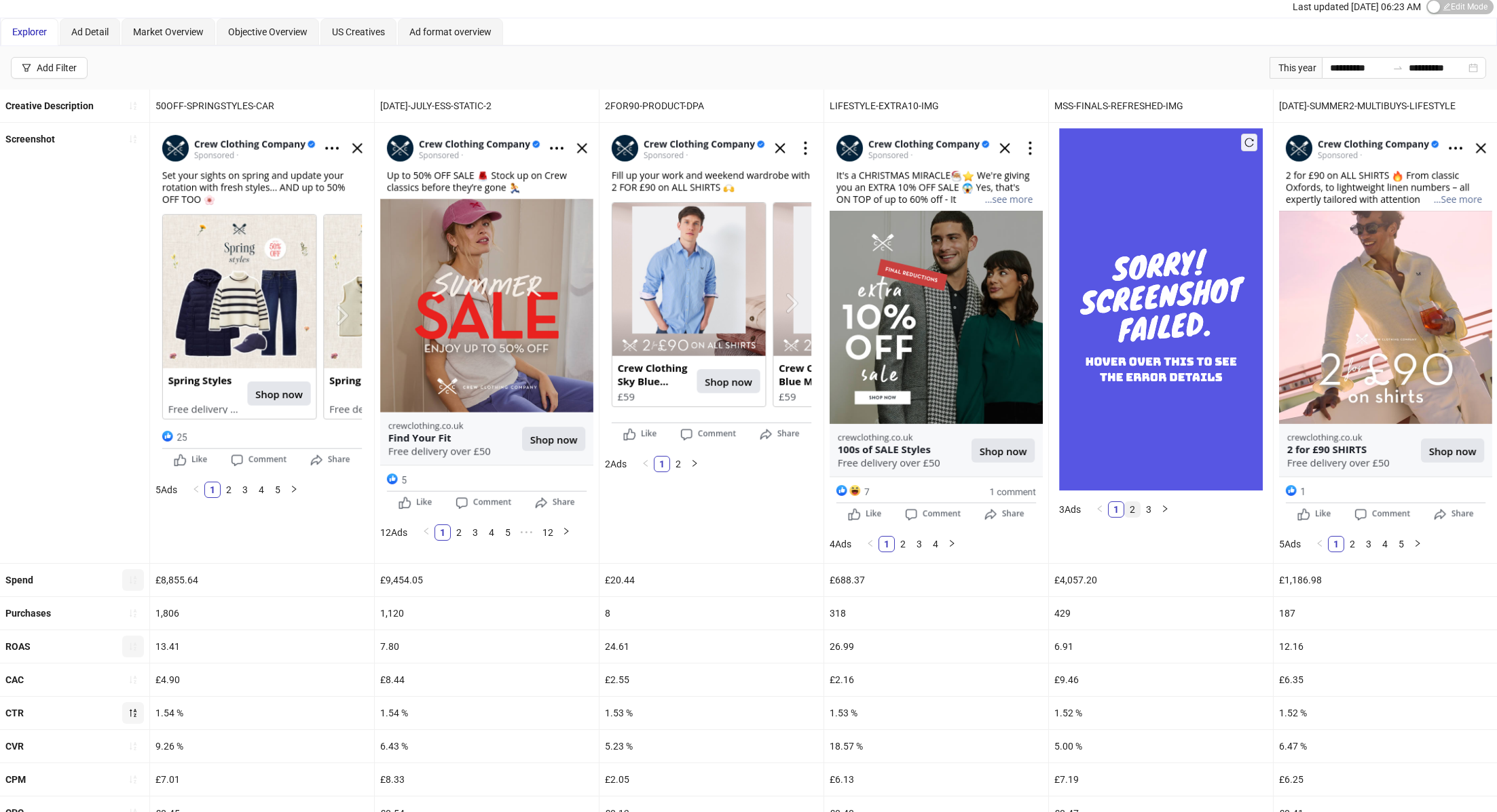
click at [1137, 510] on link "2" at bounding box center [1132, 510] width 15 height 15
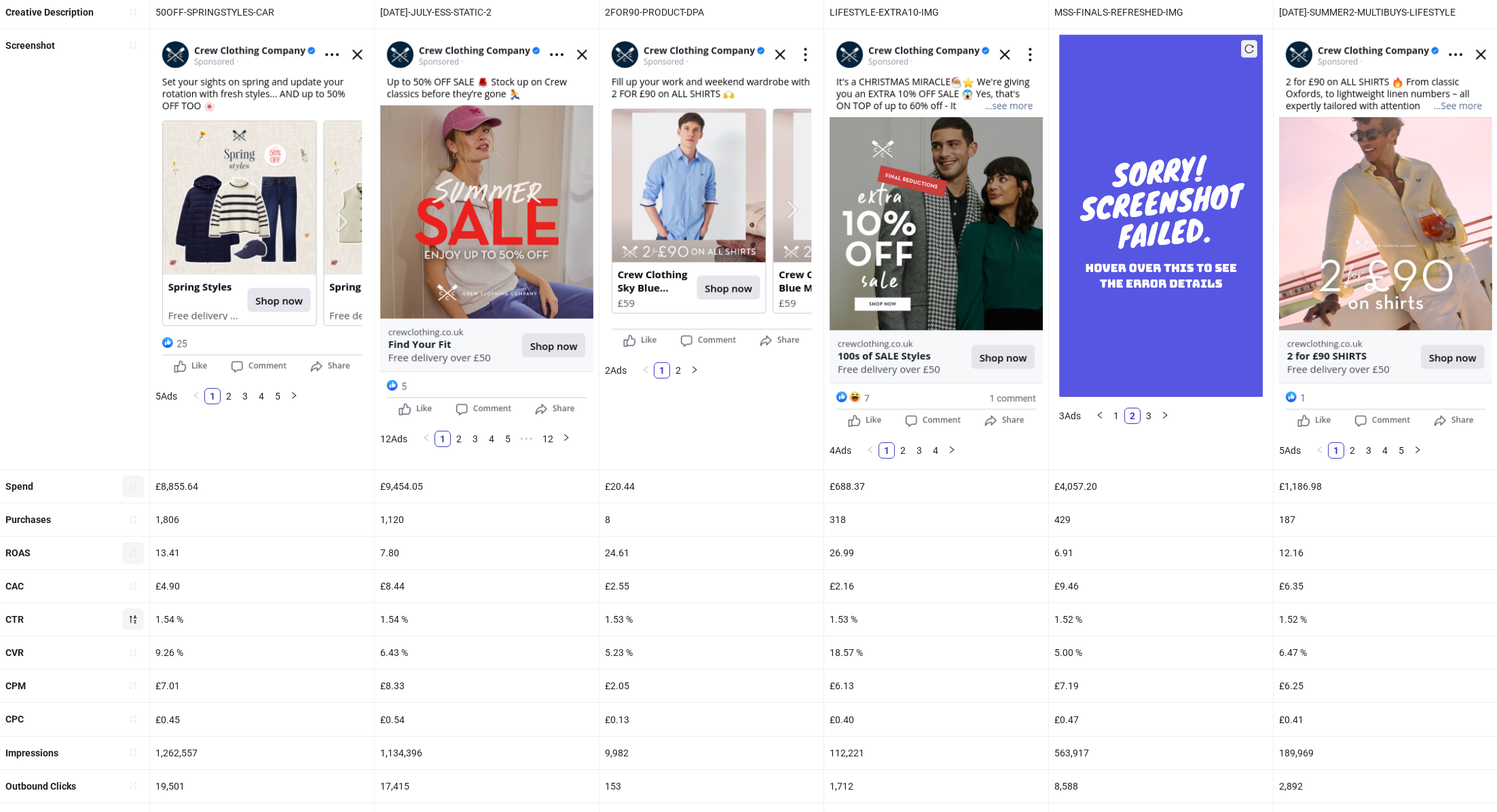
scroll to position [137, 0]
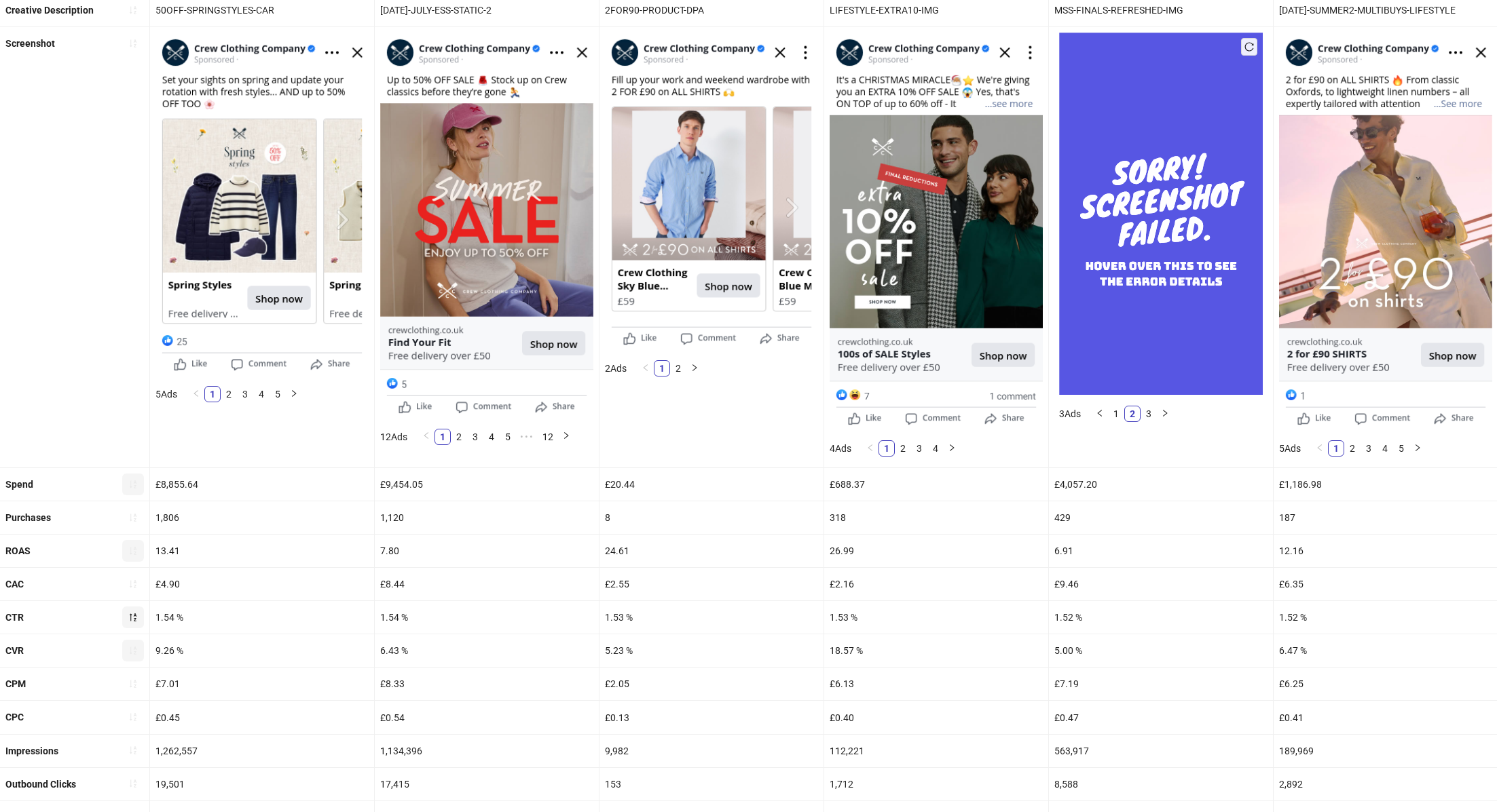
click at [131, 651] on icon "sort-ascending" at bounding box center [133, 650] width 10 height 10
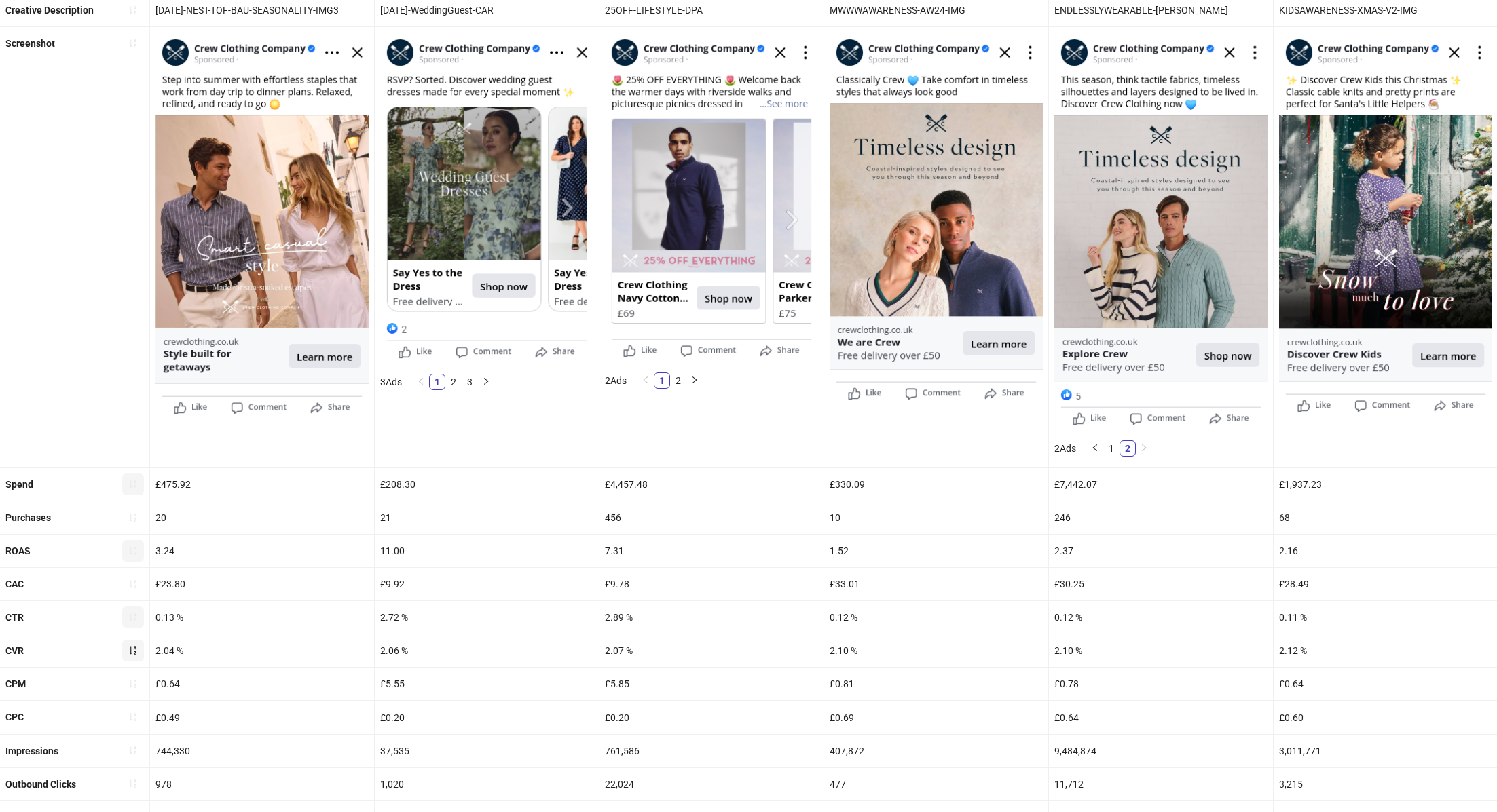
click at [129, 646] on icon "sort-ascending" at bounding box center [133, 650] width 10 height 10
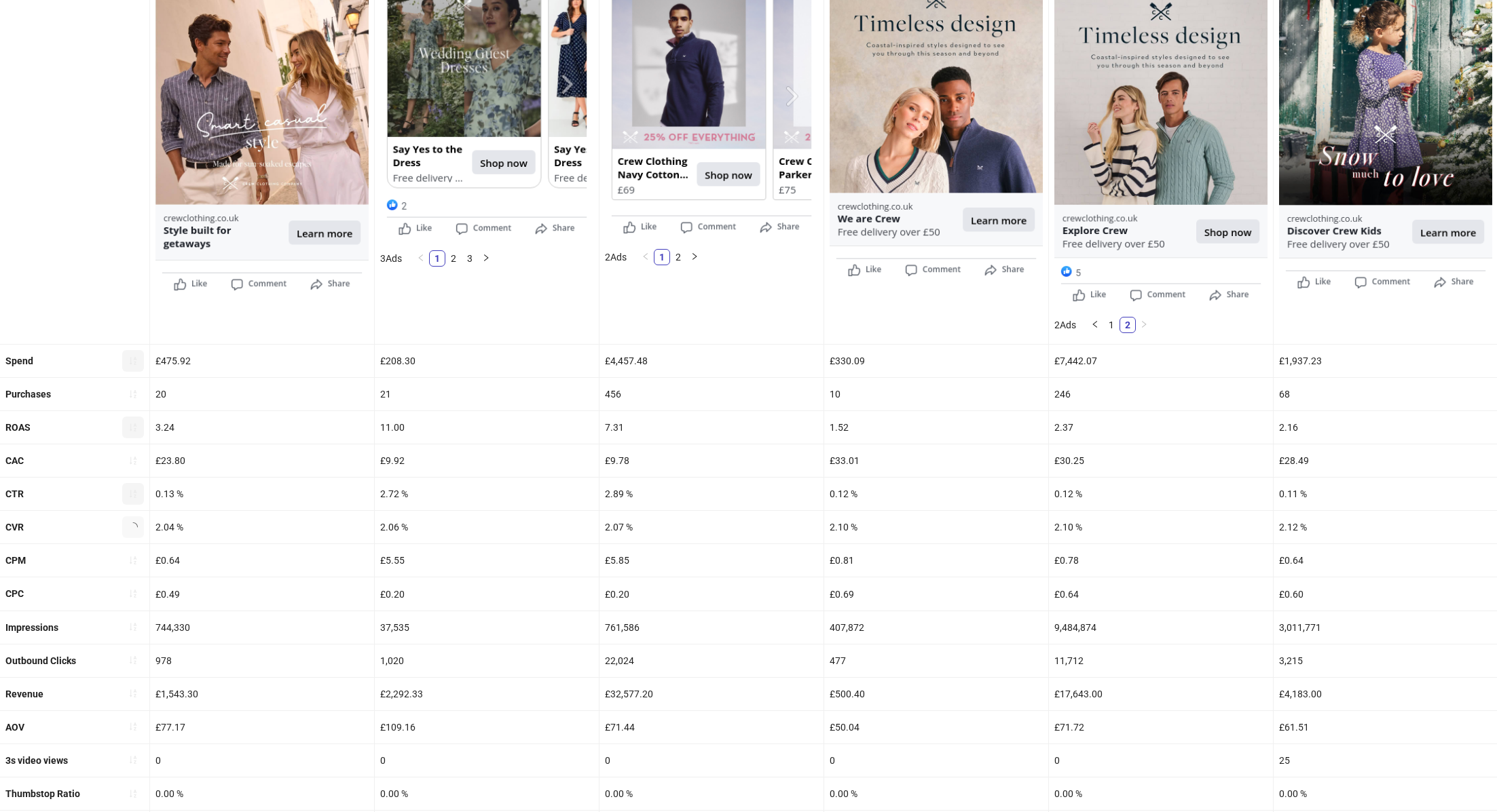
scroll to position [311, 0]
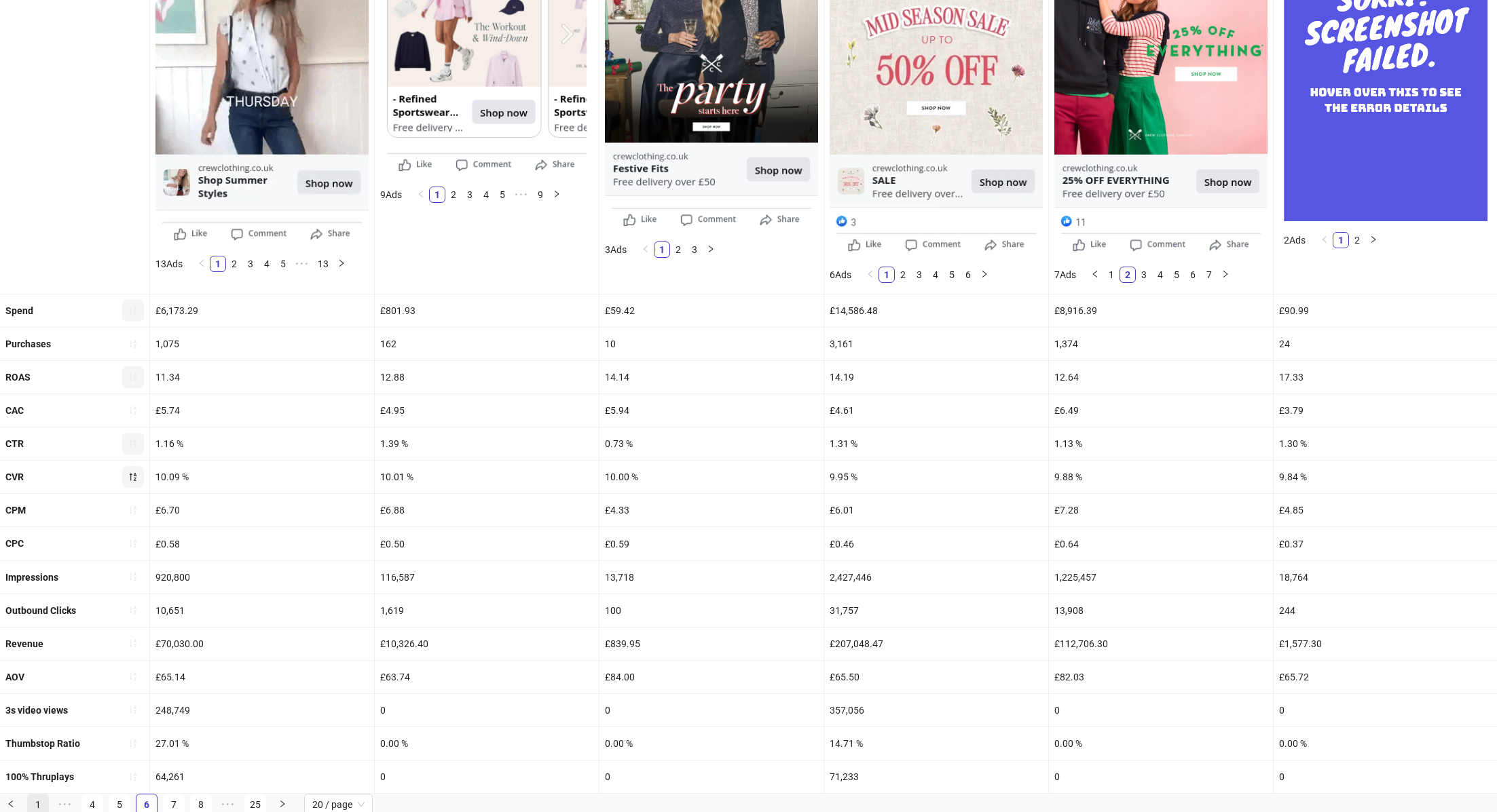
click at [31, 797] on link "1" at bounding box center [38, 805] width 21 height 21
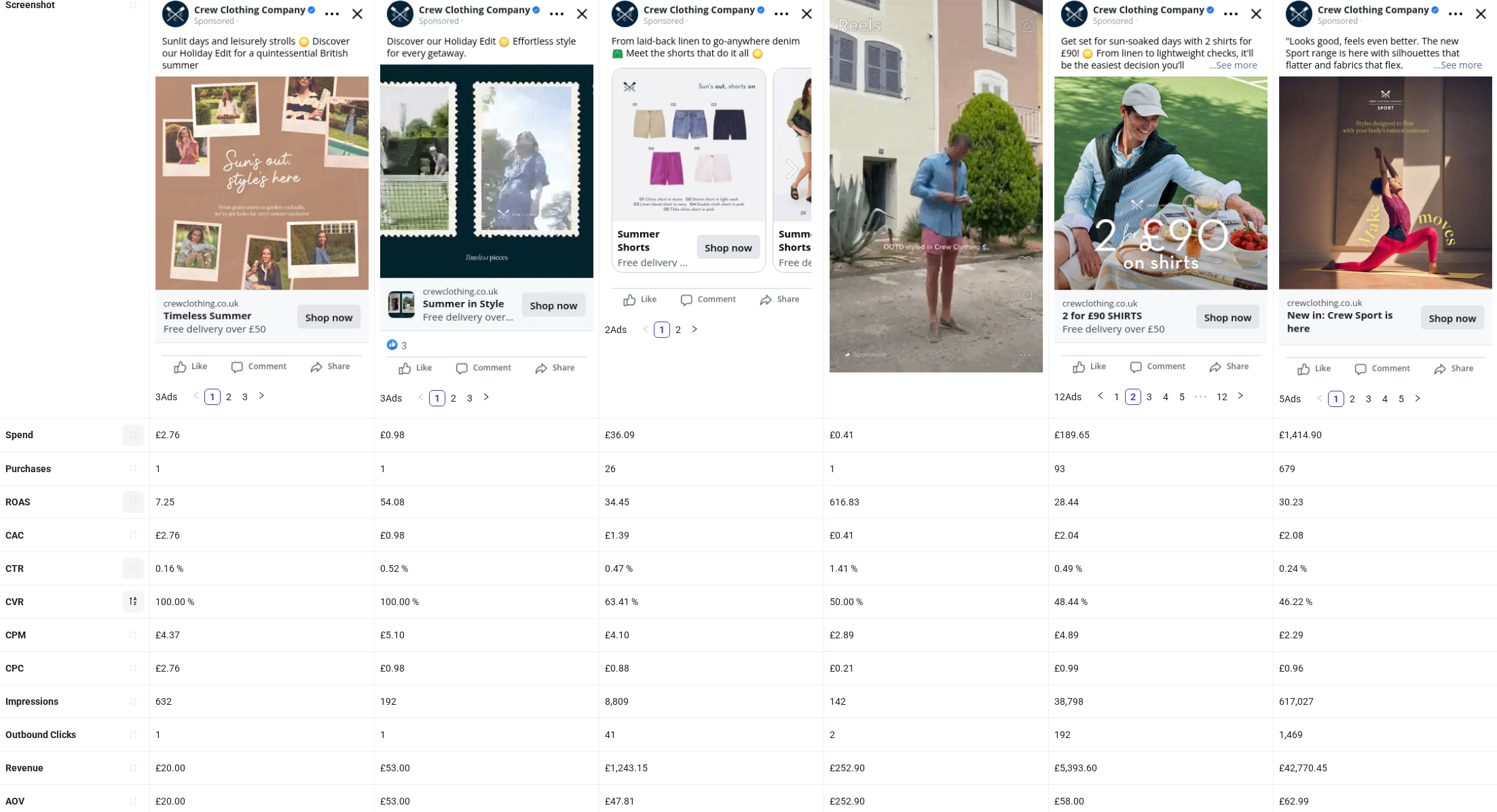
scroll to position [300, 0]
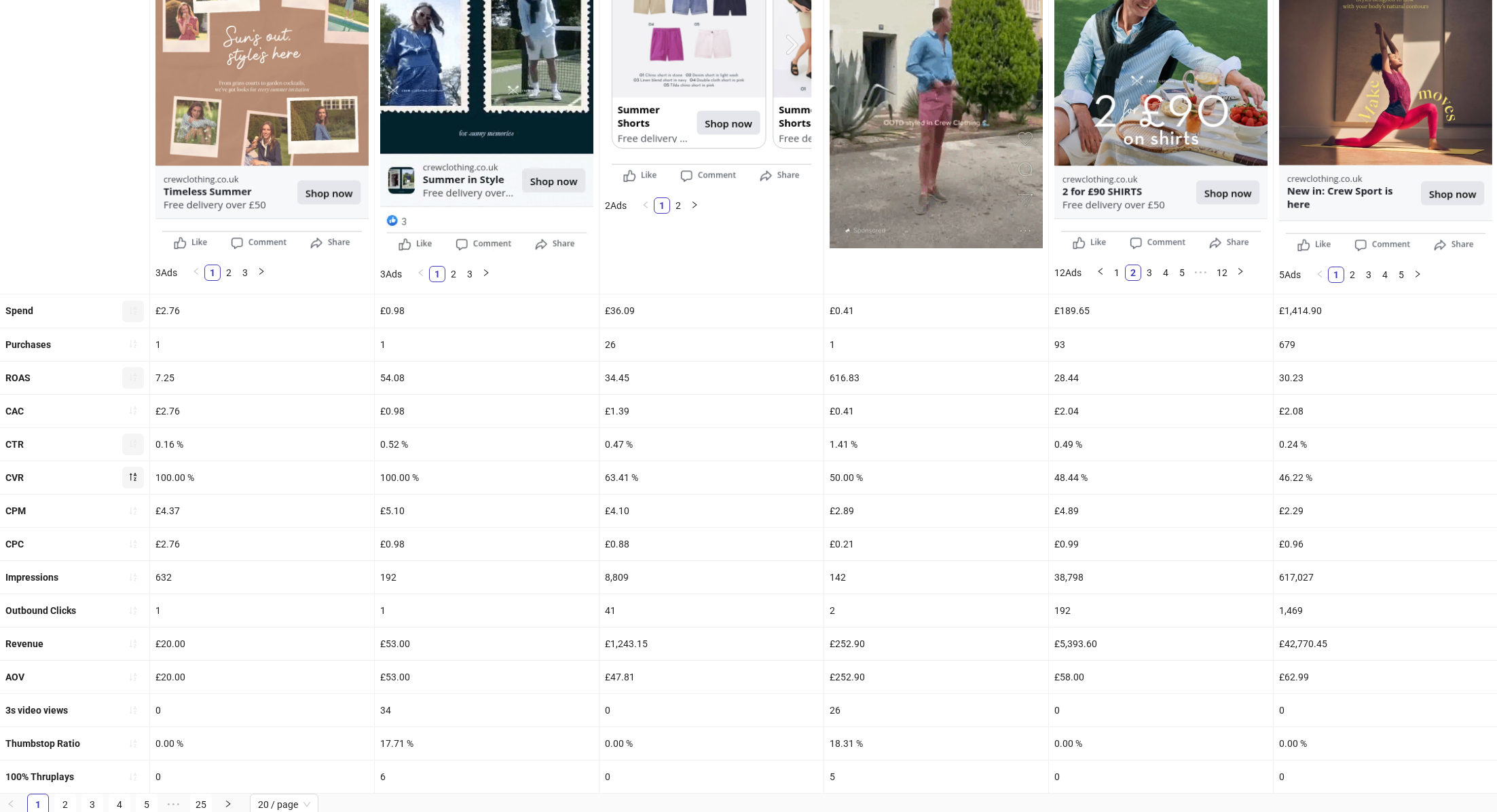
click at [130, 439] on icon "sort-ascending" at bounding box center [133, 443] width 10 height 10
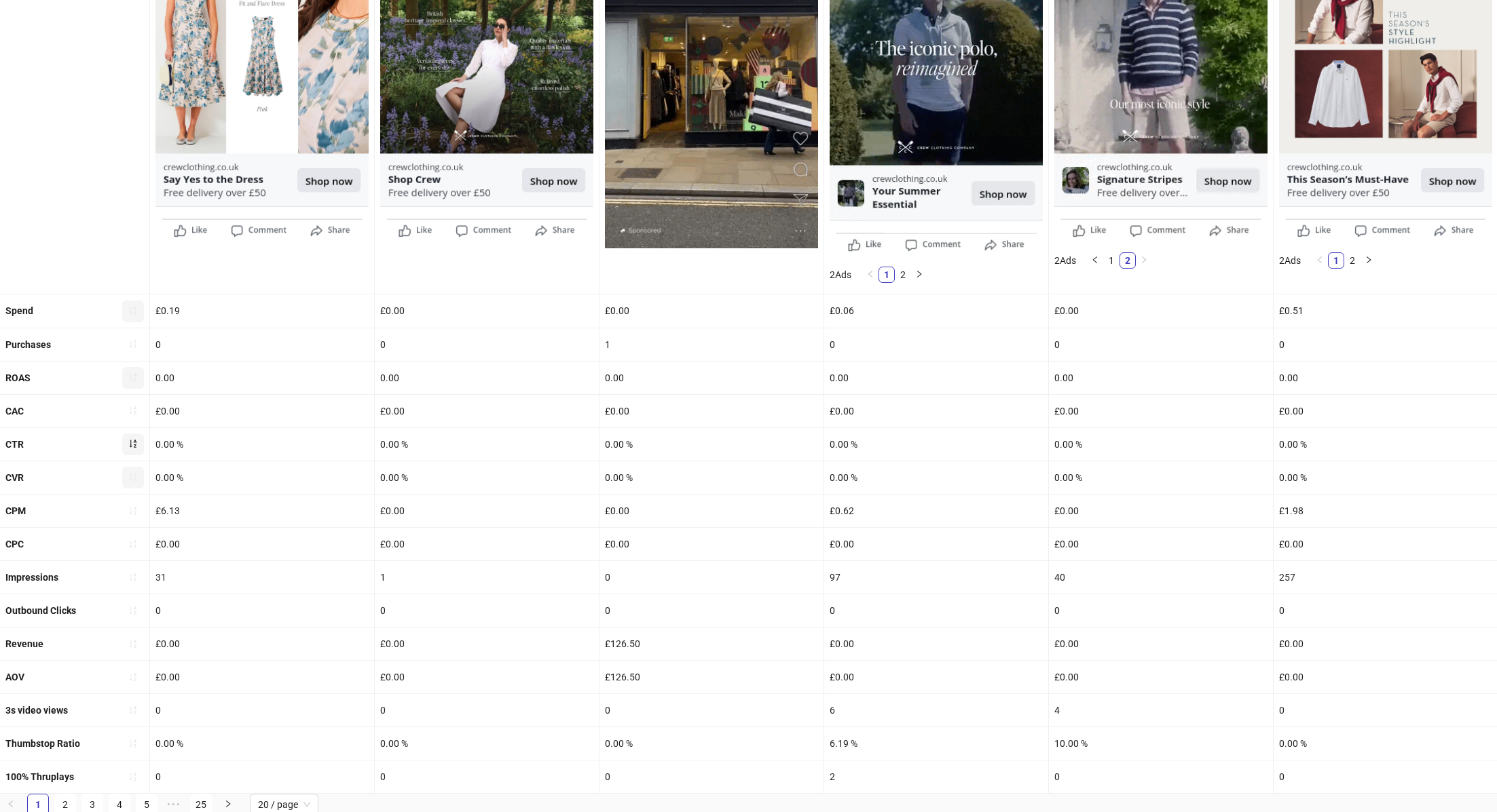
click at [130, 443] on icon "sort-ascending" at bounding box center [133, 444] width 7 height 8
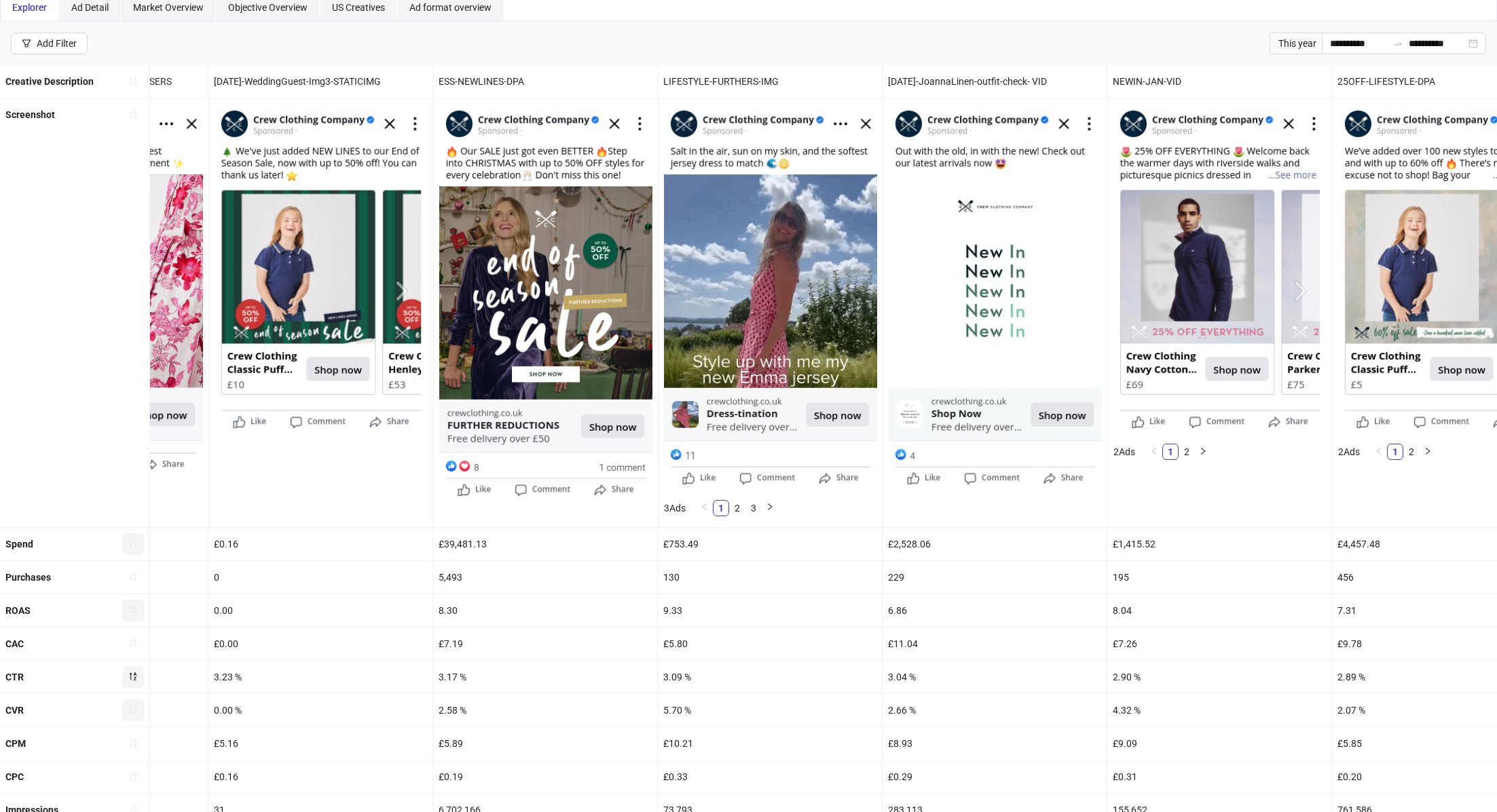
scroll to position [203, 0]
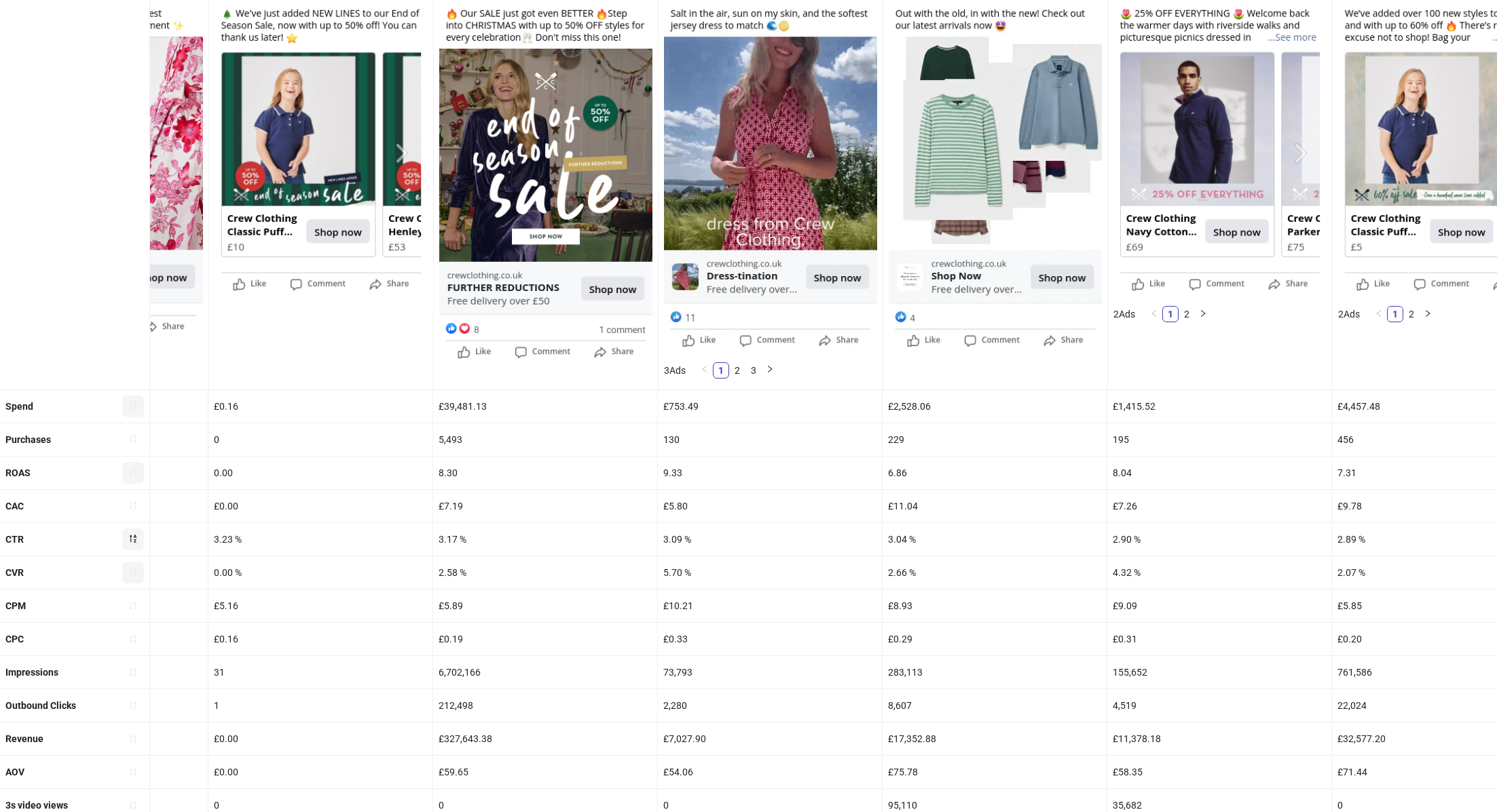
click at [140, 406] on button "button" at bounding box center [133, 407] width 22 height 22
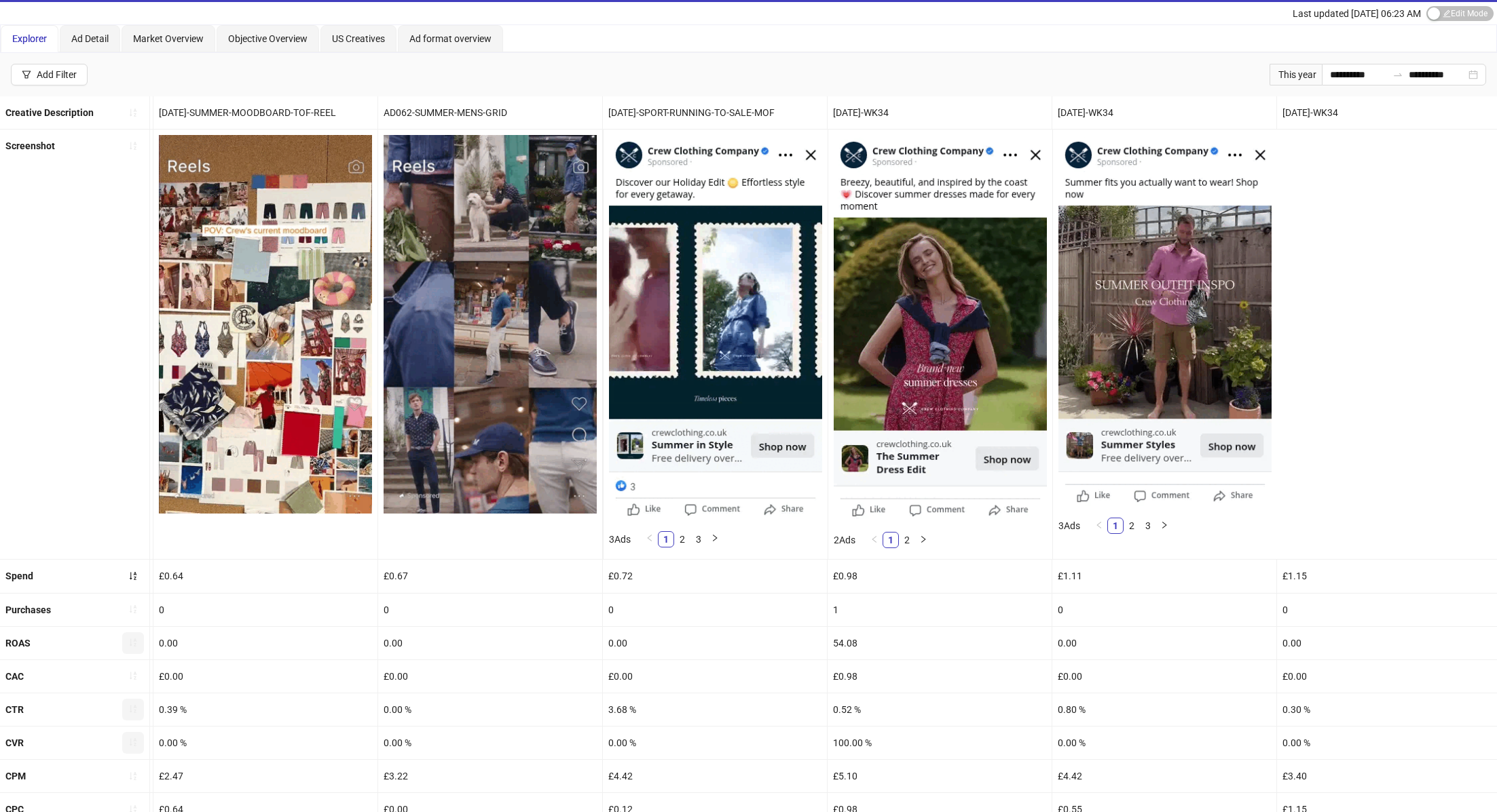
scroll to position [300, 0]
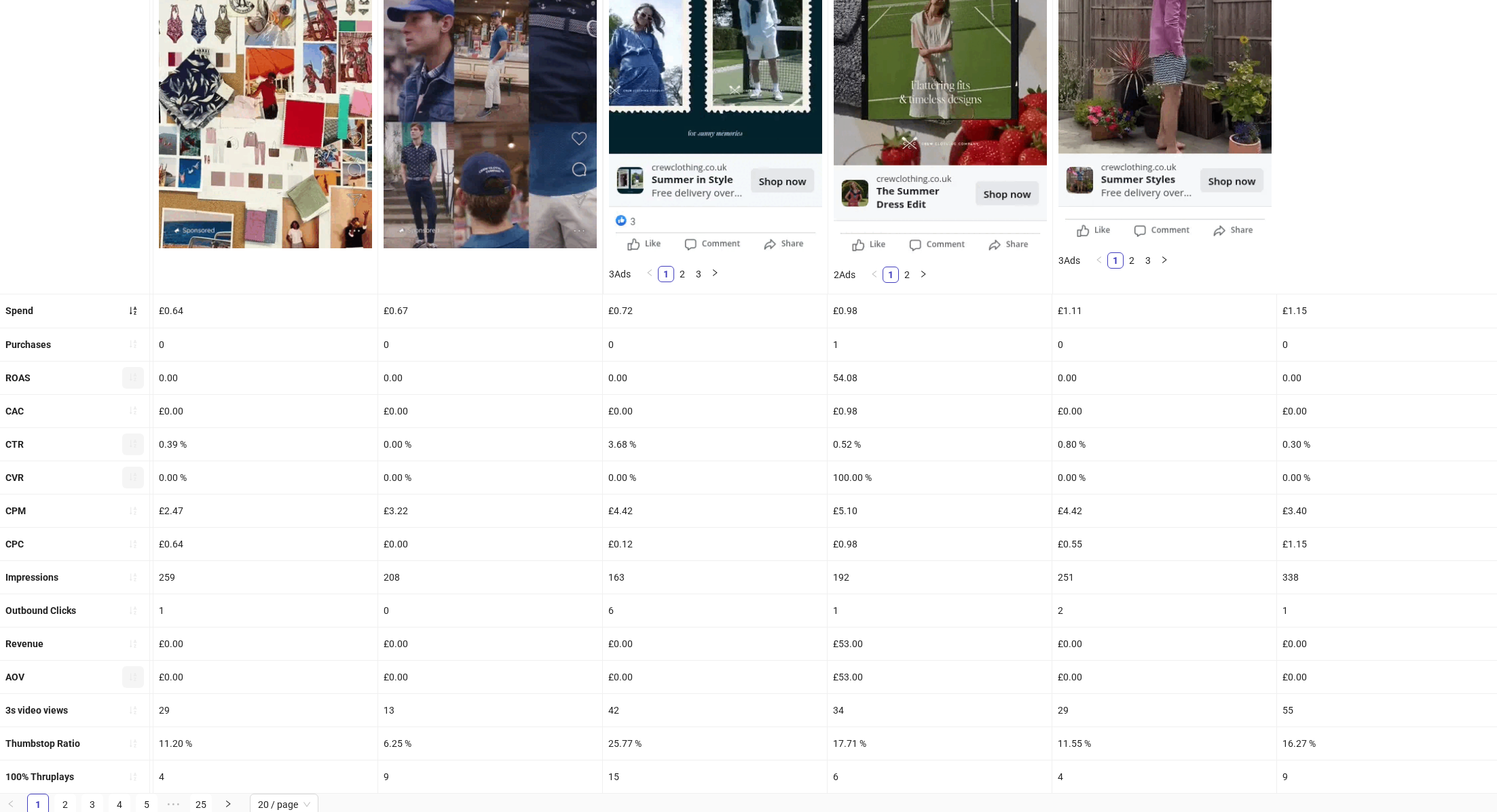
click at [131, 678] on span "button" at bounding box center [133, 677] width 10 height 11
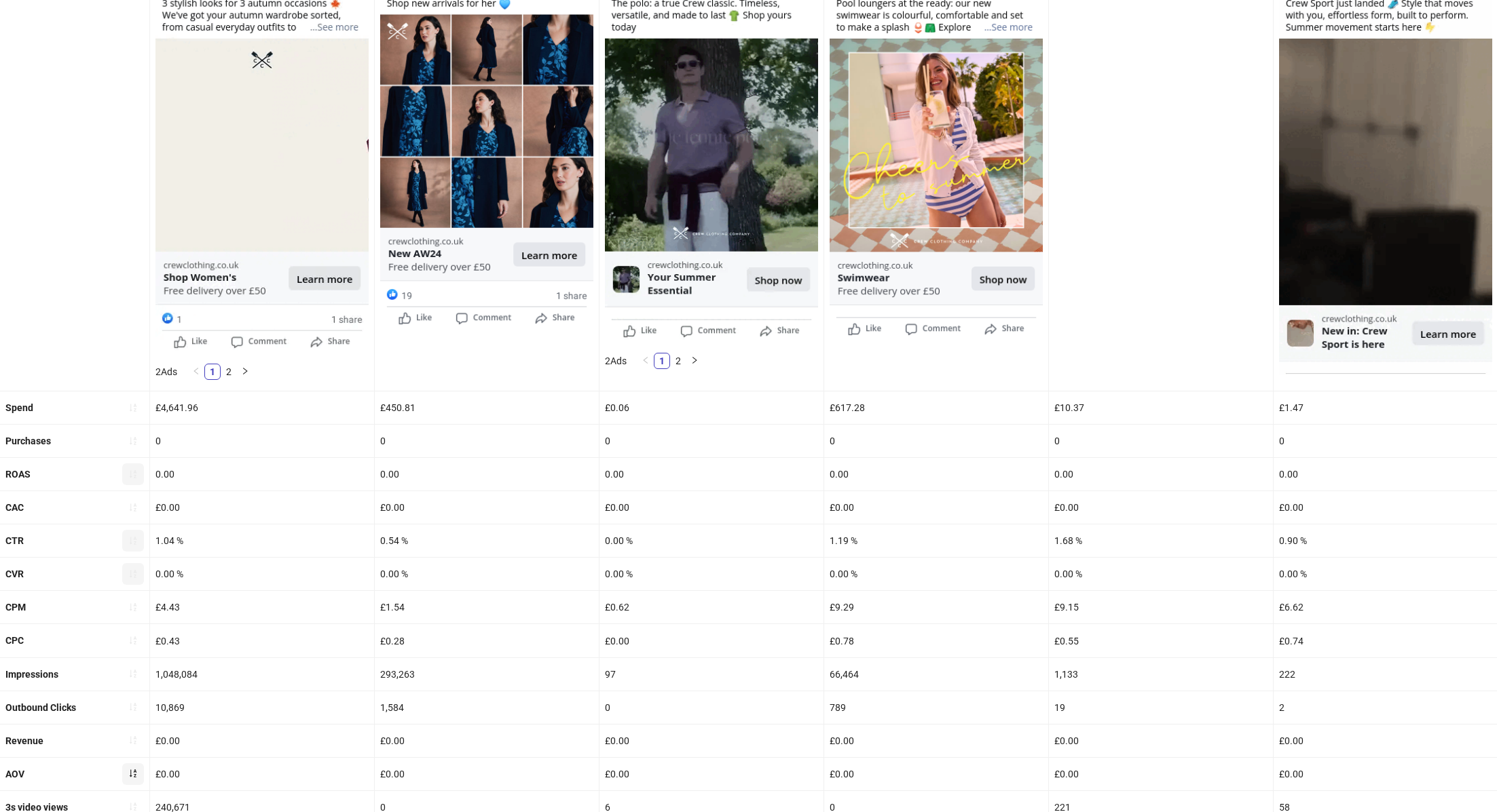
scroll to position [253, 0]
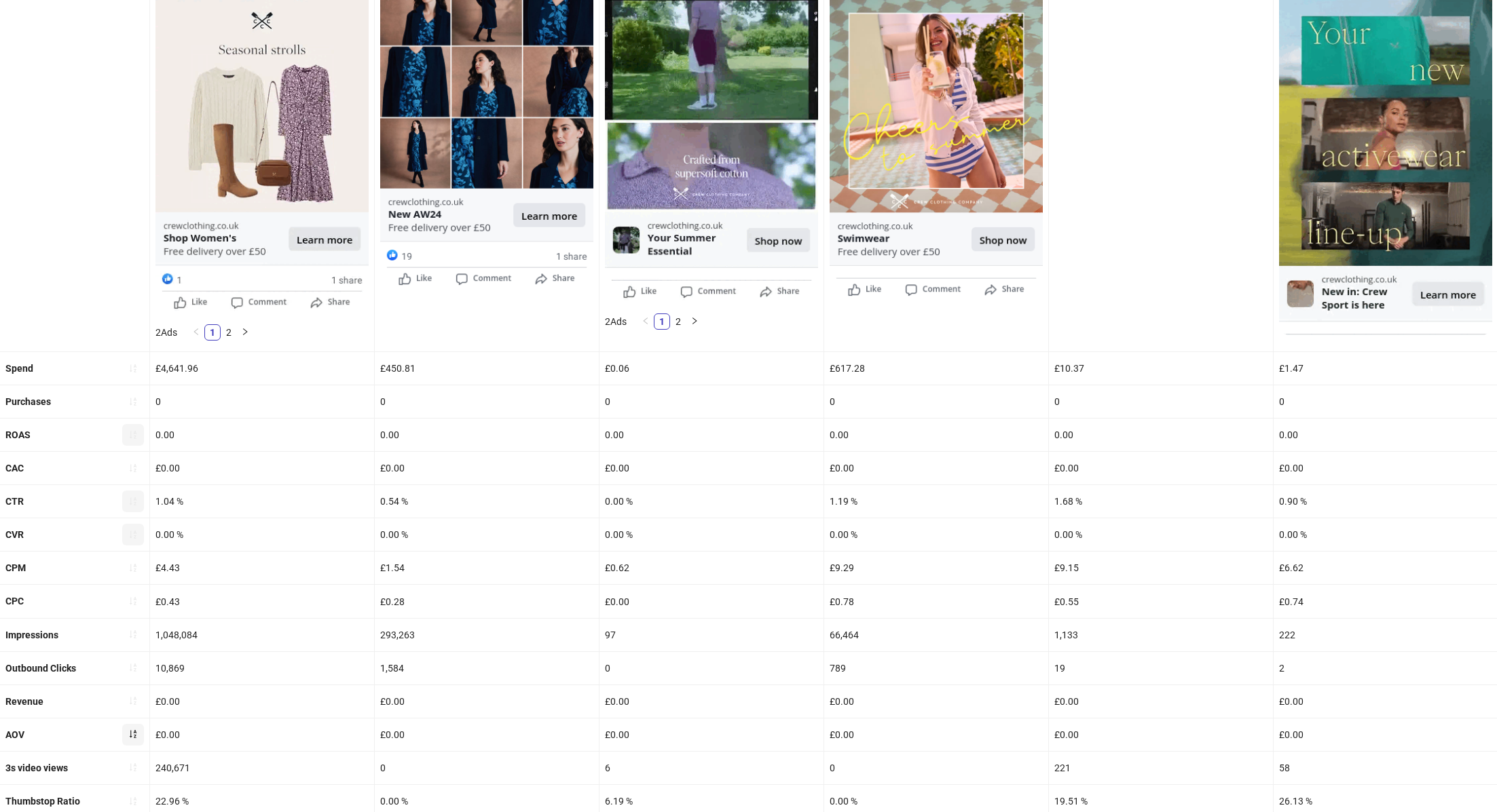
click at [122, 731] on button "button" at bounding box center [133, 735] width 22 height 22
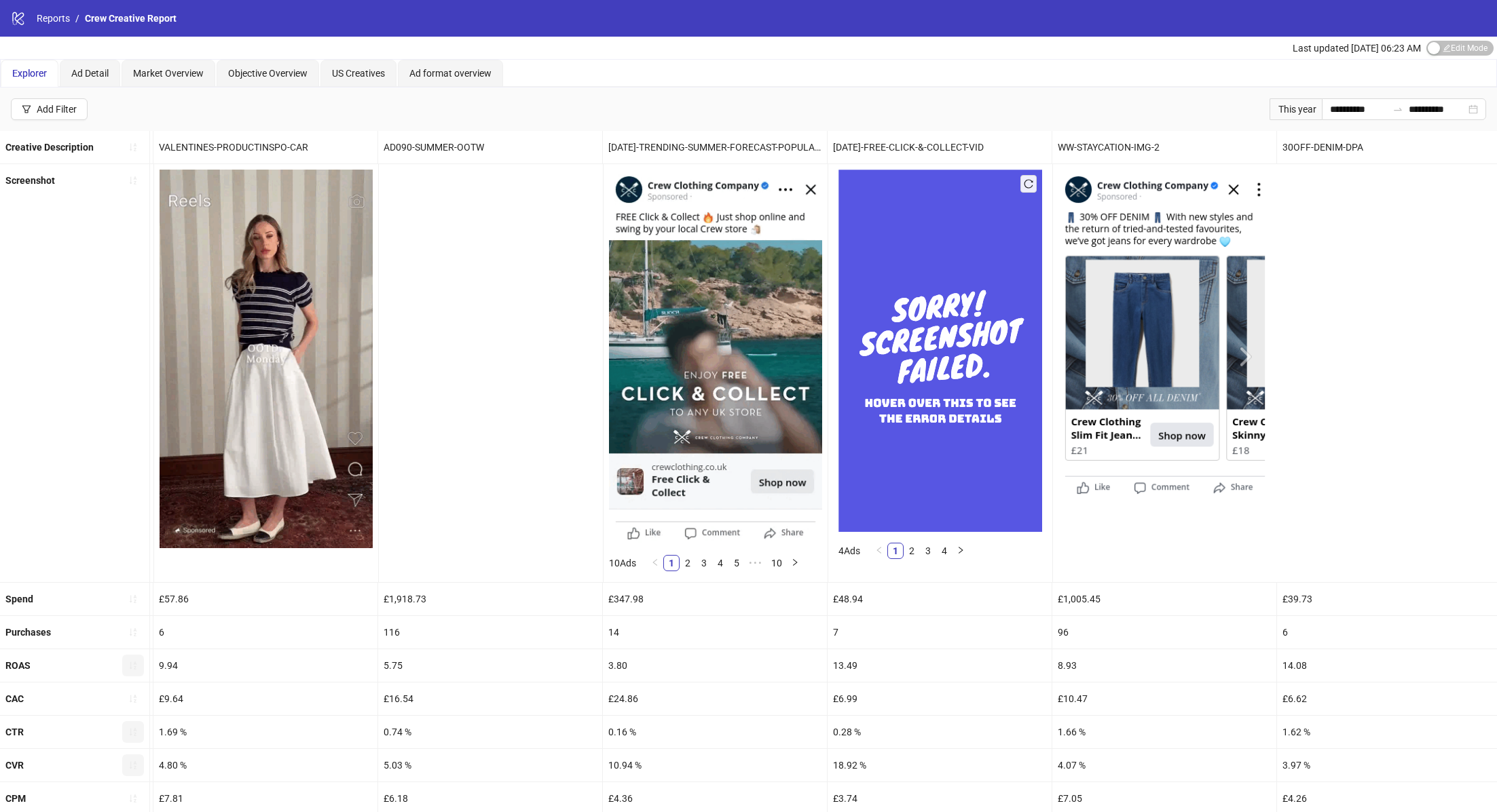
scroll to position [289, 0]
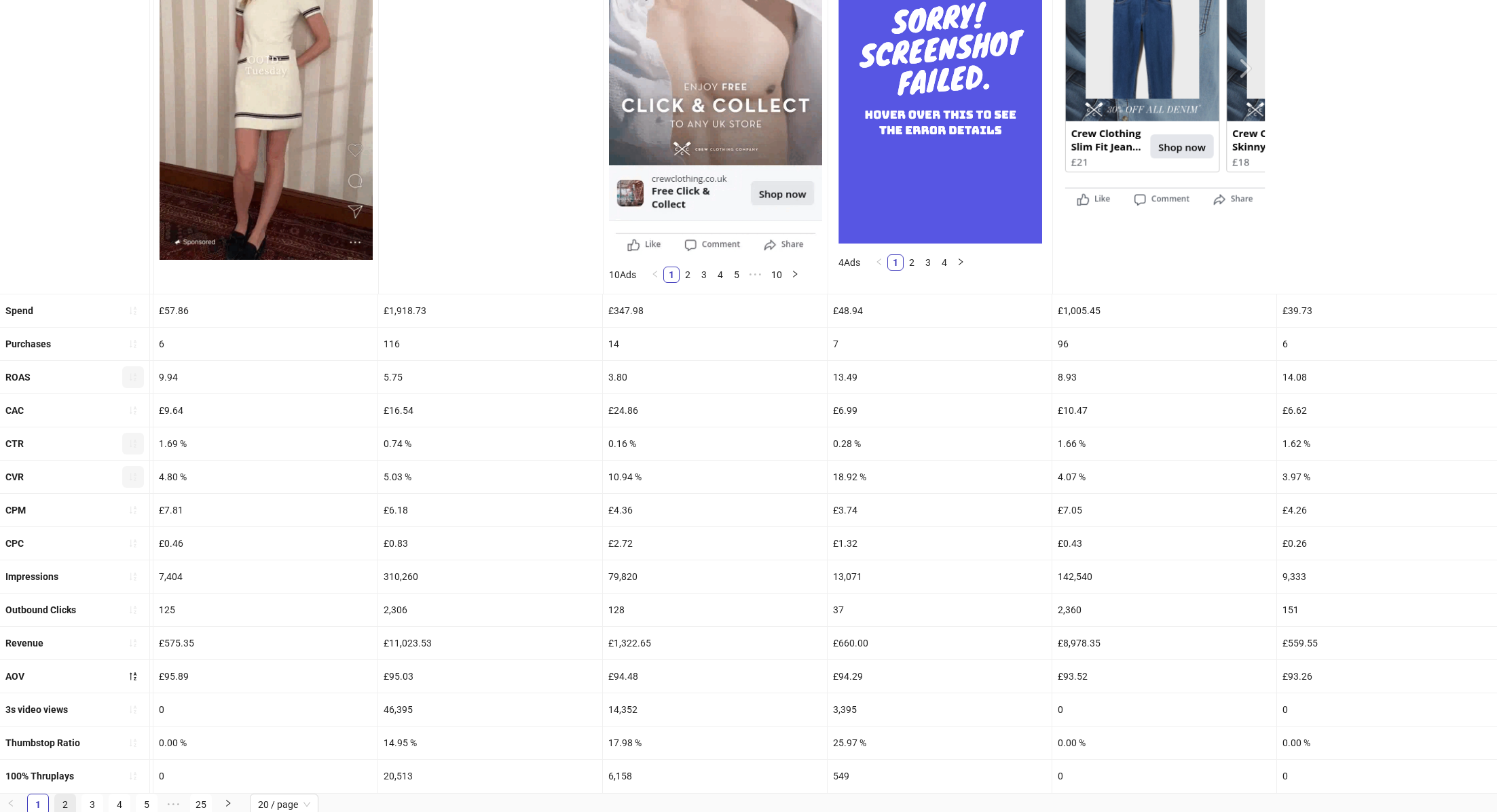
click at [61, 795] on link "2" at bounding box center [65, 805] width 21 height 21
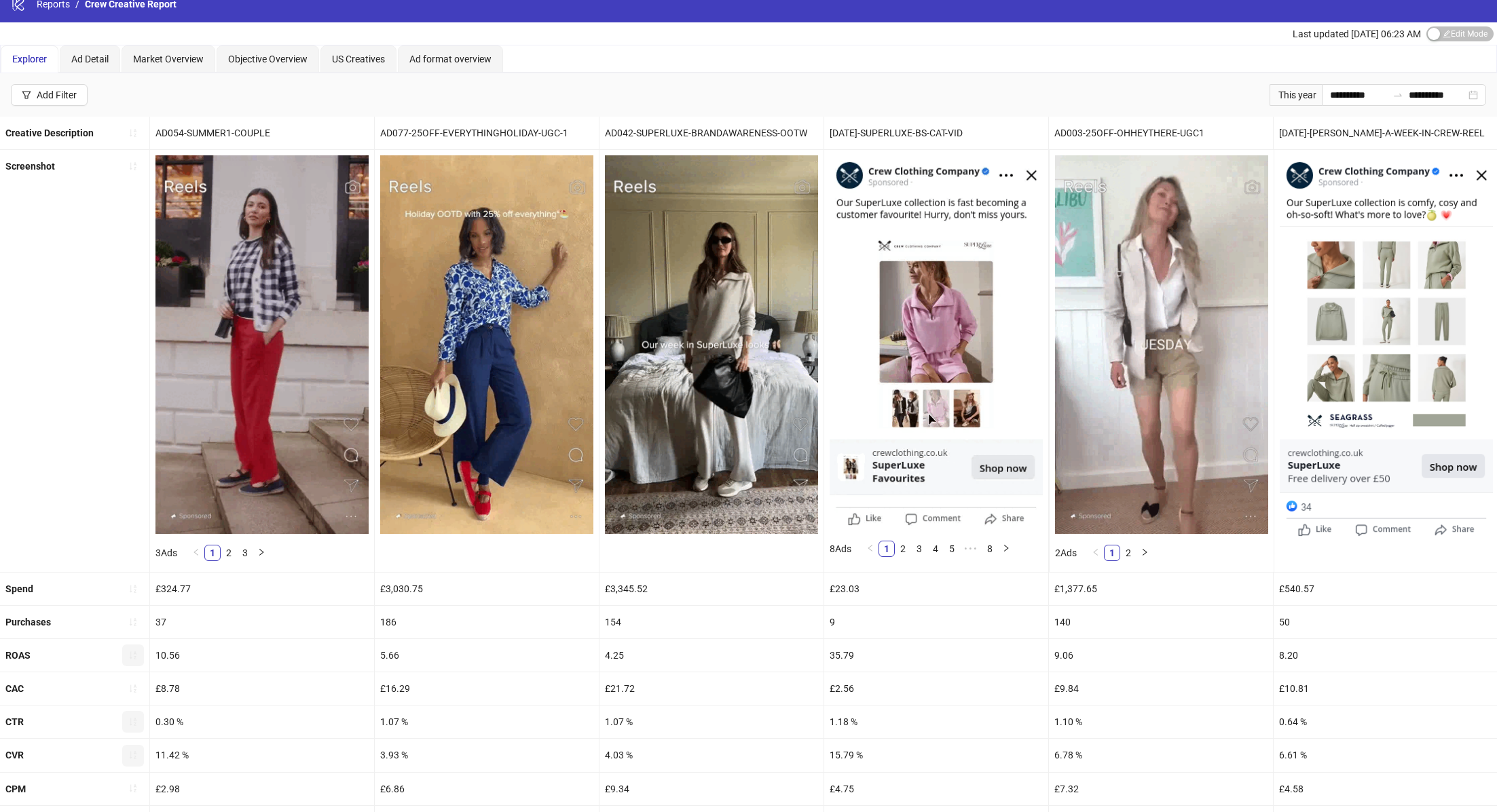
scroll to position [292, 0]
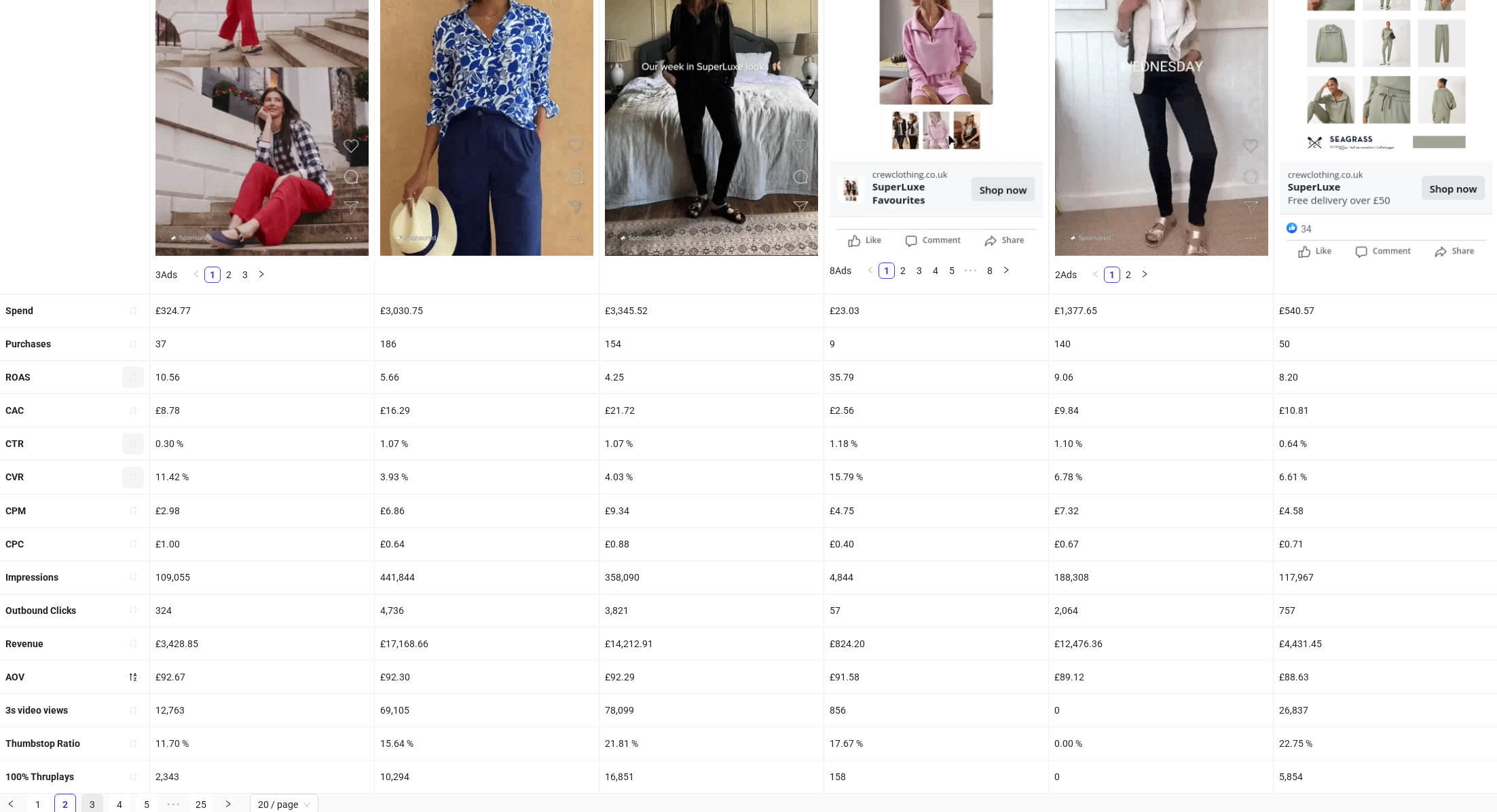
click at [90, 801] on link "3" at bounding box center [93, 805] width 21 height 21
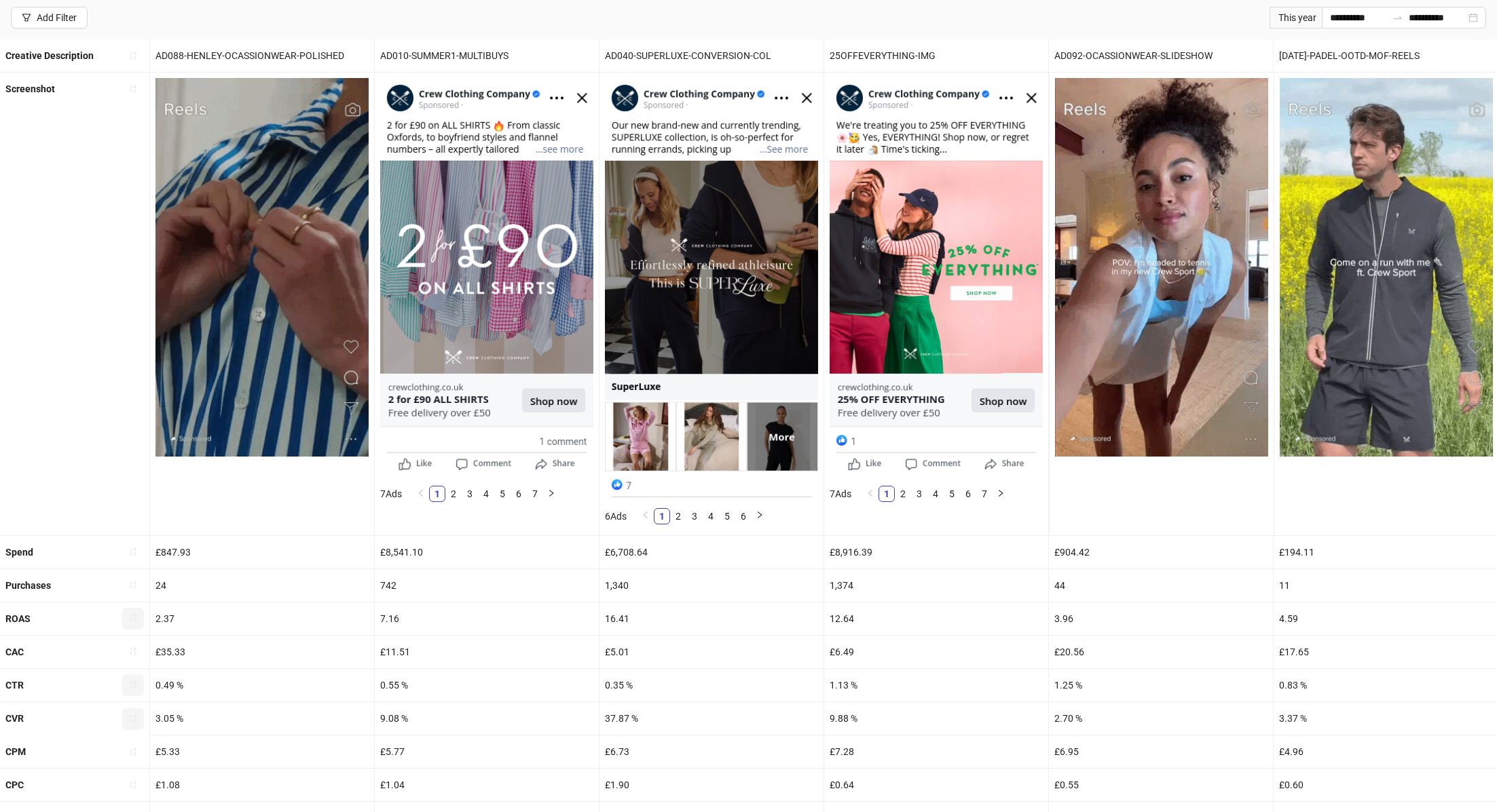
scroll to position [0, 0]
